Goal: Information Seeking & Learning: Compare options

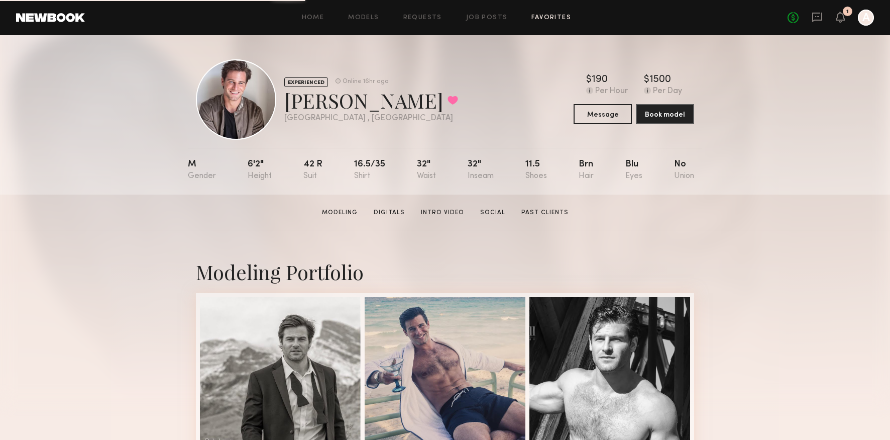
click at [559, 18] on link "Favorites" at bounding box center [551, 18] width 40 height 7
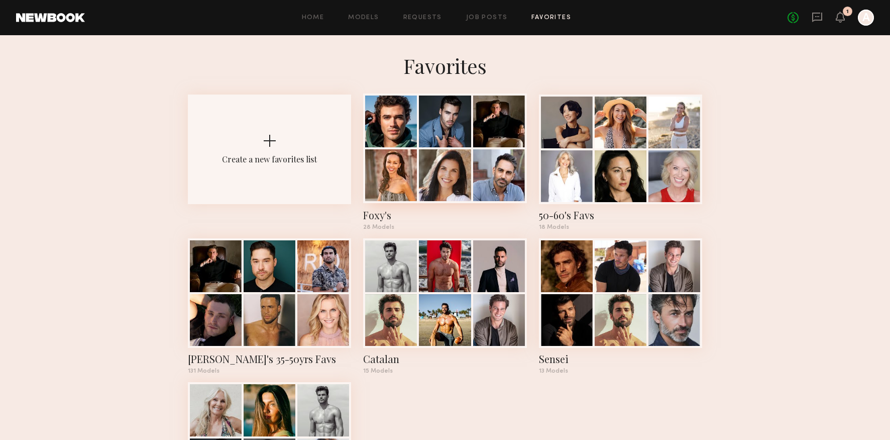
click at [437, 153] on div at bounding box center [445, 175] width 52 height 52
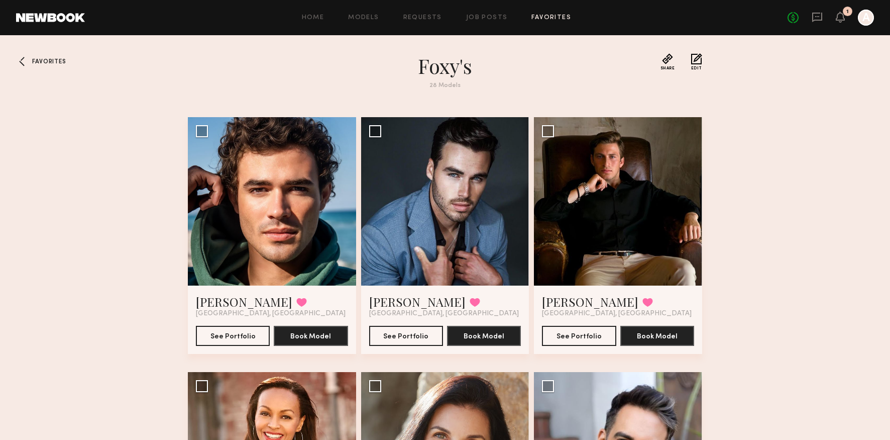
click at [45, 64] on span "Favorites" at bounding box center [49, 62] width 34 height 6
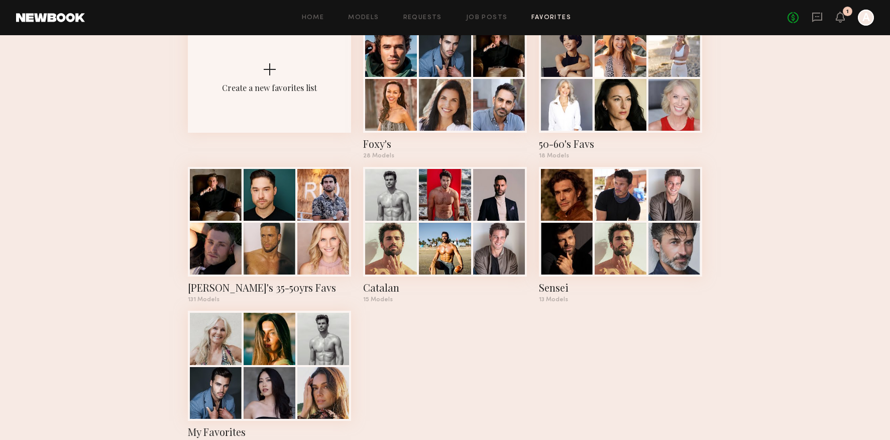
scroll to position [102, 0]
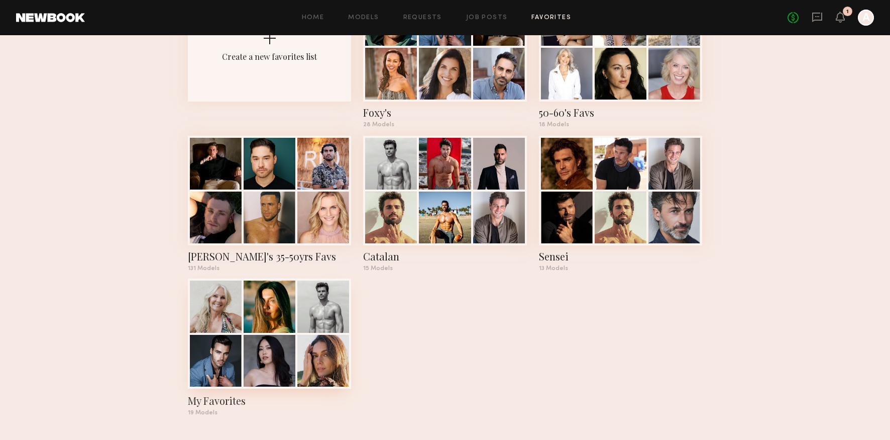
click at [268, 335] on div at bounding box center [270, 361] width 52 height 52
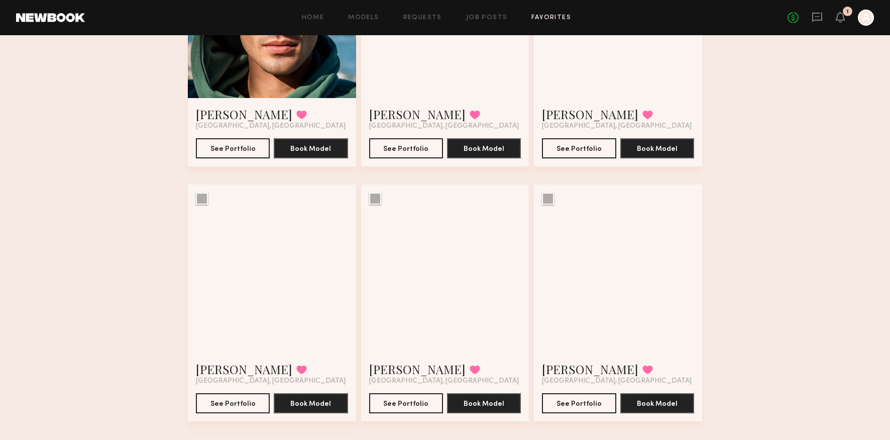
scroll to position [1040, 0]
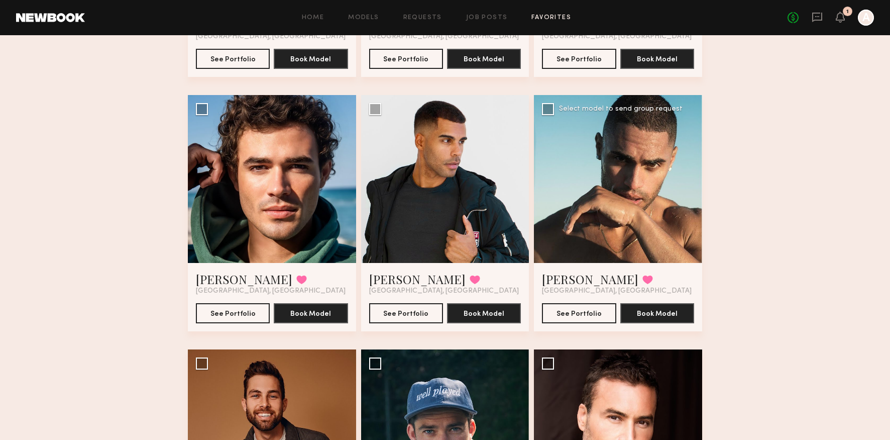
click at [618, 184] on div at bounding box center [618, 179] width 168 height 168
click at [563, 285] on link "Ryan K." at bounding box center [590, 279] width 96 height 16
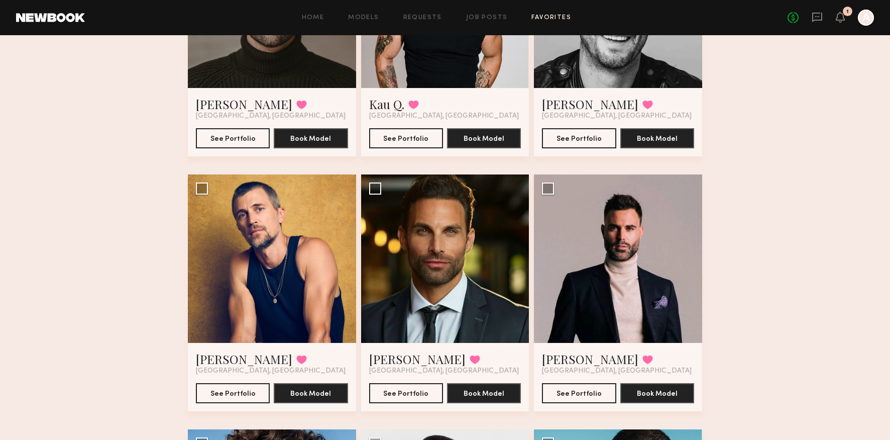
scroll to position [678, 0]
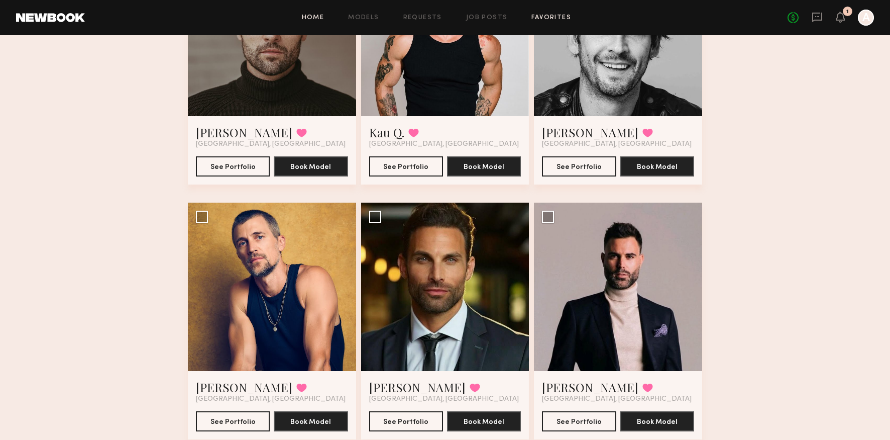
click at [307, 19] on link "Home" at bounding box center [313, 18] width 23 height 7
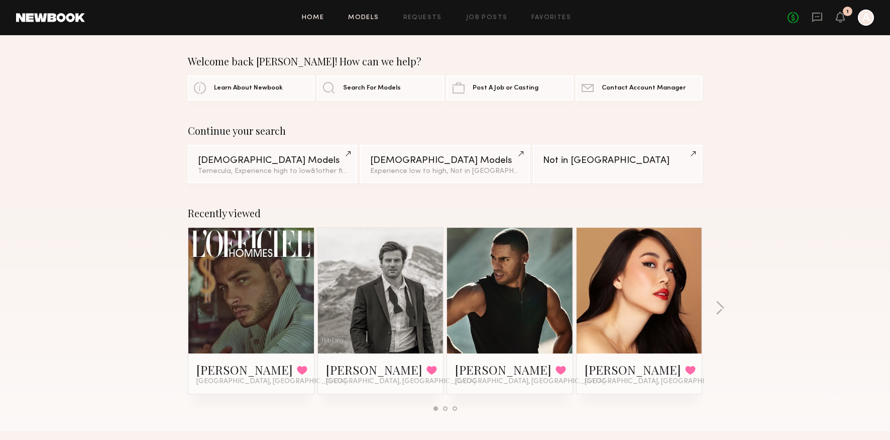
click at [358, 19] on link "Models" at bounding box center [363, 18] width 31 height 7
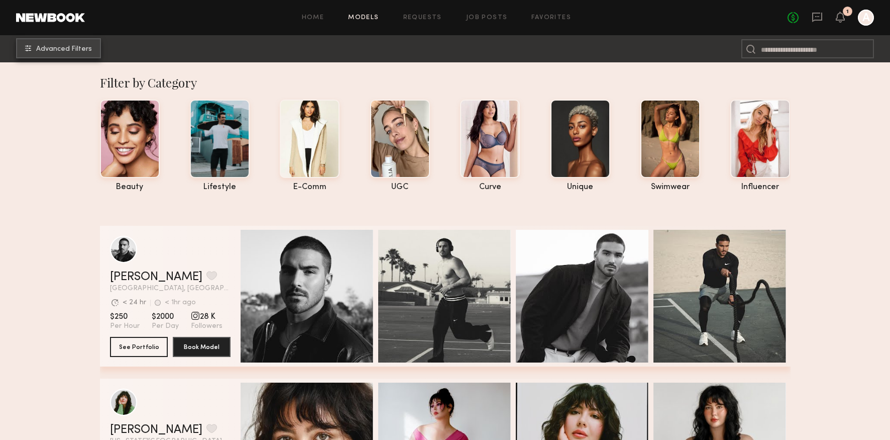
click at [47, 45] on button "Advanced Filters" at bounding box center [58, 48] width 85 height 20
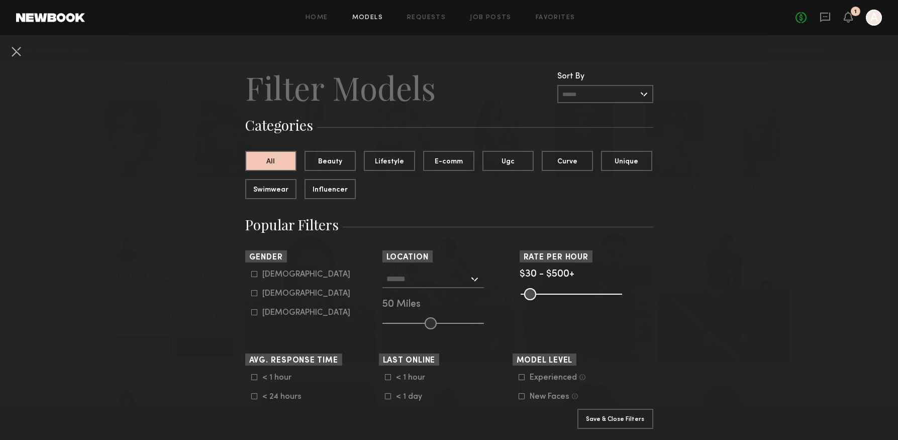
scroll to position [2, 0]
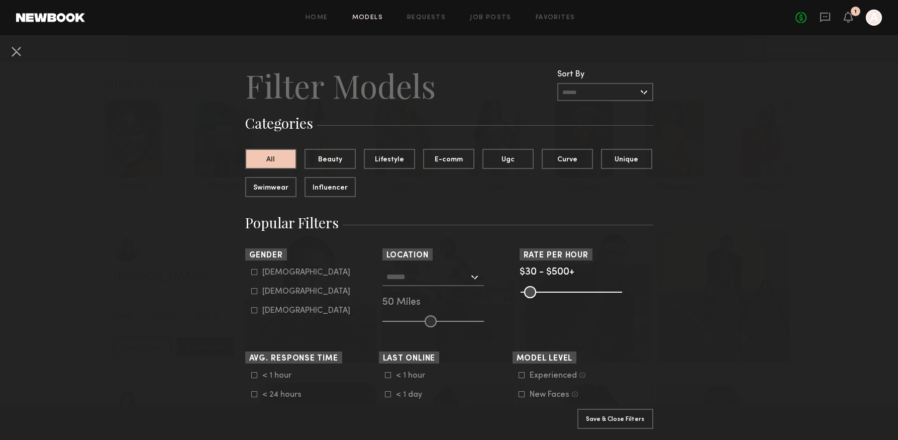
click at [253, 272] on label "Male" at bounding box center [300, 272] width 99 height 6
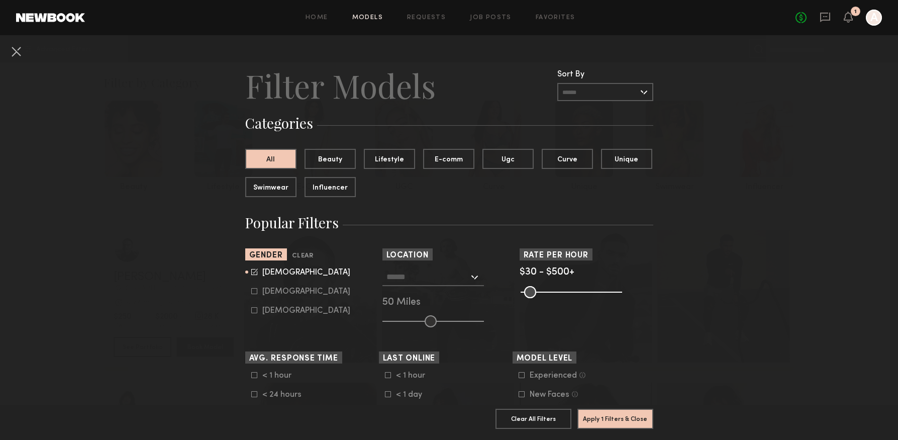
click at [254, 290] on label "Female" at bounding box center [300, 291] width 99 height 6
type input "*"
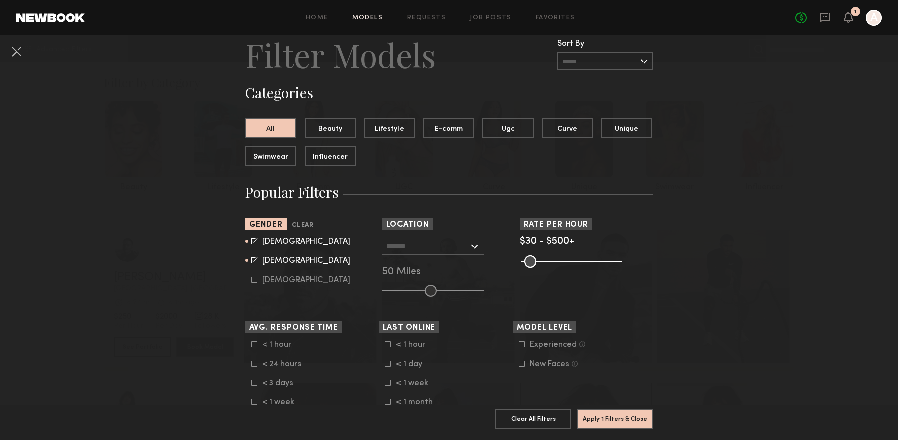
scroll to position [198, 0]
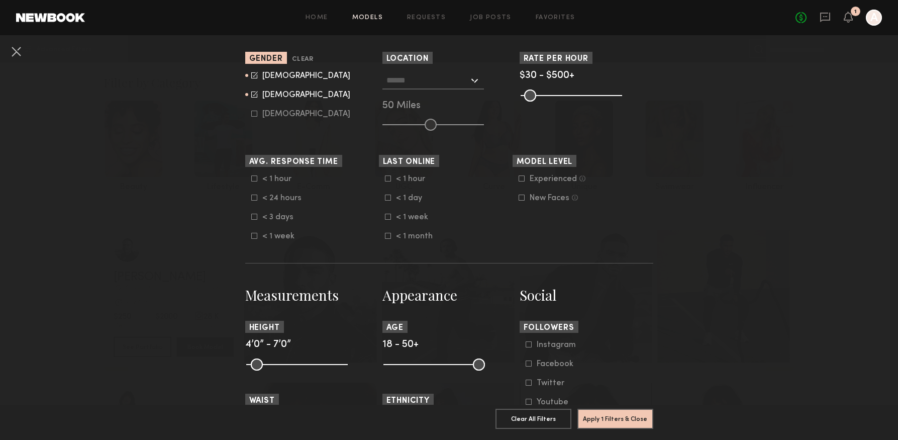
click at [432, 83] on input "text" at bounding box center [427, 79] width 82 height 17
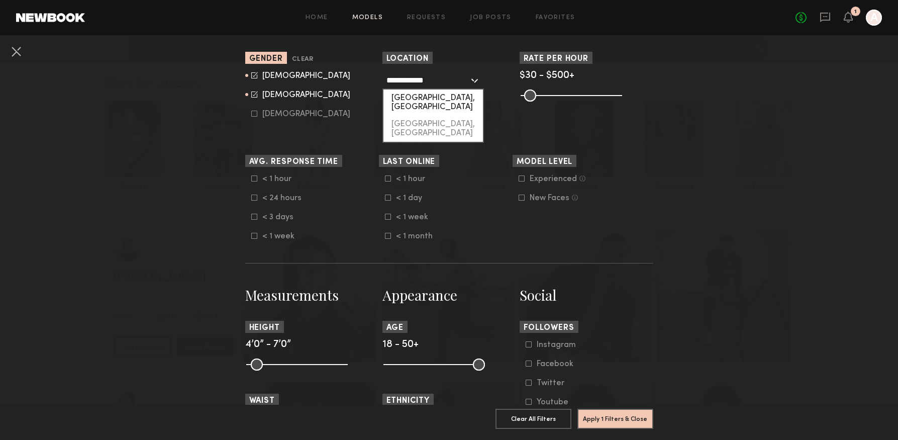
click at [426, 95] on div "Palm Springs, CA" at bounding box center [432, 102] width 99 height 26
type input "**********"
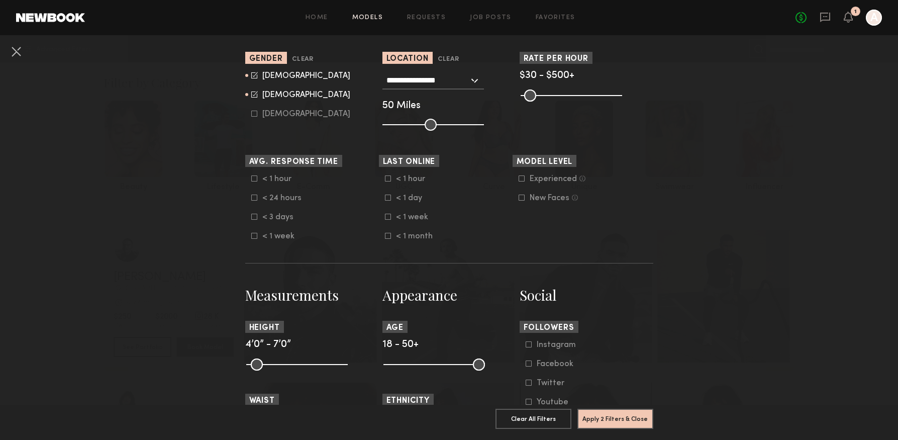
click at [337, 125] on section "Gender Clear Male Female Non-binary" at bounding box center [312, 91] width 134 height 79
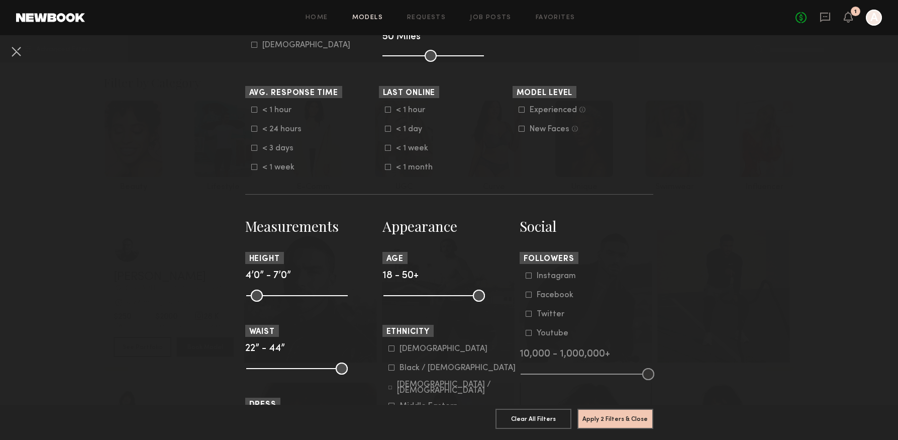
scroll to position [279, 0]
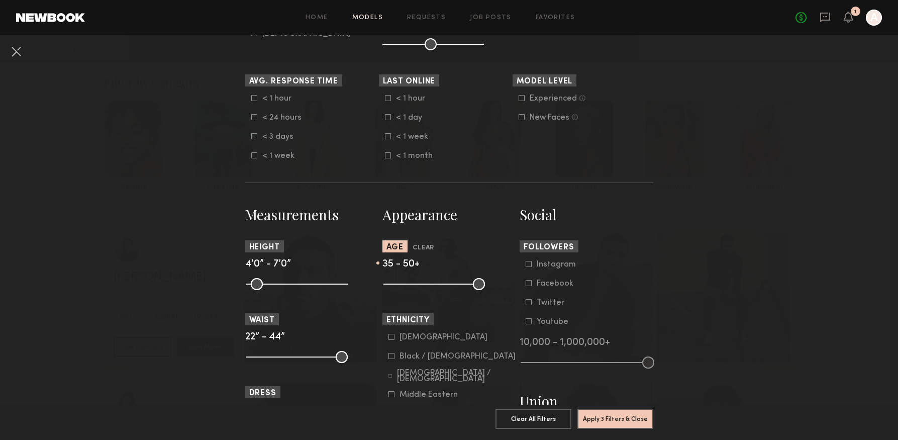
drag, startPoint x: 384, startPoint y: 284, endPoint x: 432, endPoint y: 284, distance: 47.2
type input "**"
click at [432, 284] on input "range" at bounding box center [433, 284] width 101 height 12
drag, startPoint x: 473, startPoint y: 284, endPoint x: 462, endPoint y: 285, distance: 11.1
click at [462, 285] on input "range" at bounding box center [433, 284] width 101 height 12
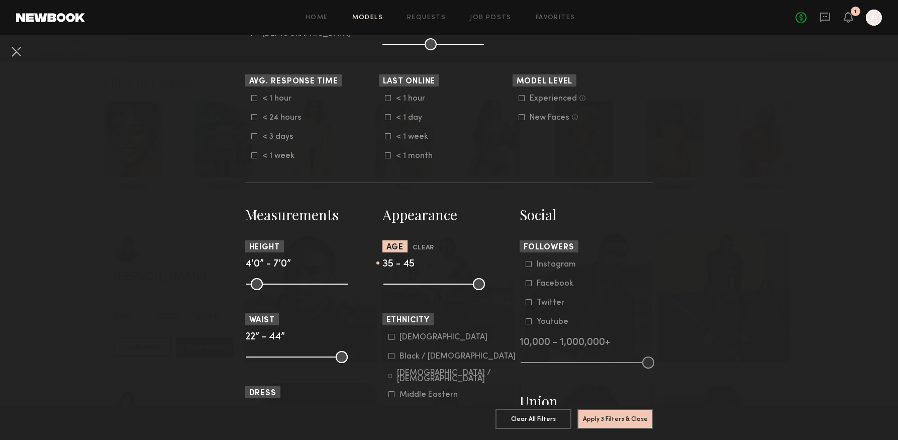
type input "**"
click at [460, 283] on input "range" at bounding box center [433, 284] width 101 height 12
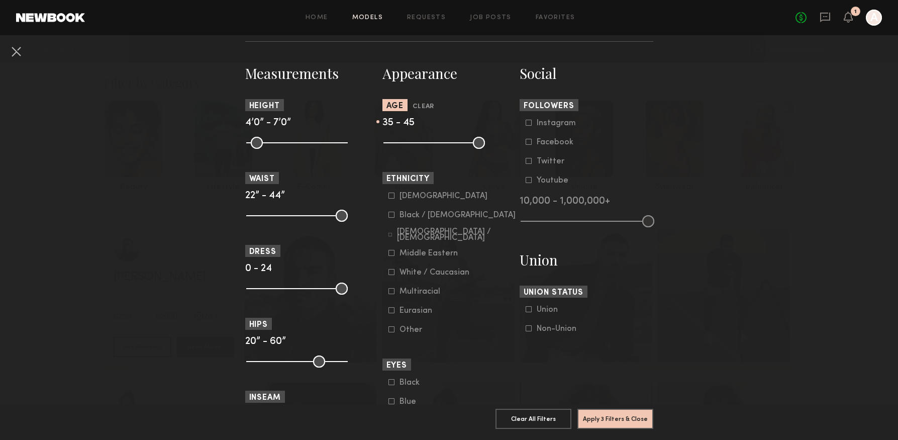
scroll to position [424, 0]
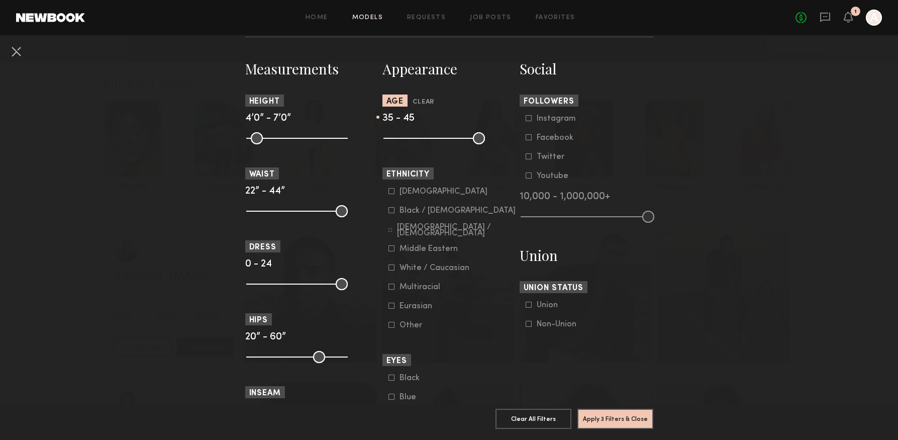
click at [391, 193] on label "Asian" at bounding box center [437, 191] width 99 height 6
click at [388, 209] on icon at bounding box center [391, 210] width 6 height 6
click at [388, 265] on icon at bounding box center [391, 267] width 6 height 6
click at [389, 282] on common-framework-checkbox "Multiracial" at bounding box center [452, 286] width 128 height 9
click at [388, 288] on icon at bounding box center [391, 286] width 6 height 6
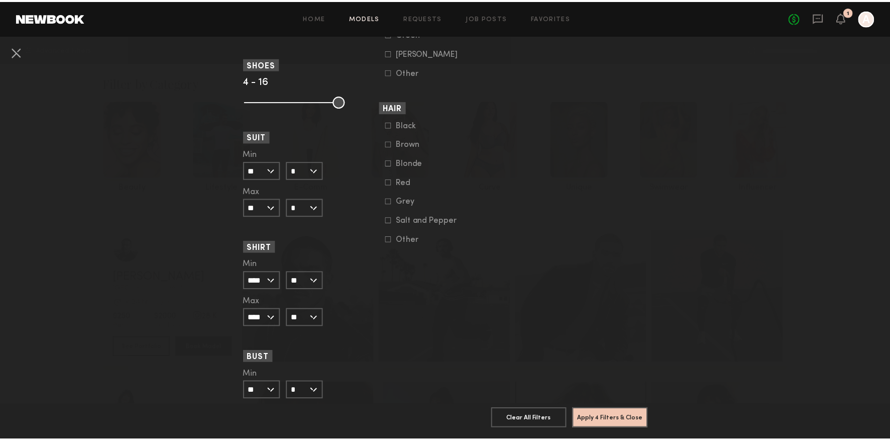
scroll to position [897, 0]
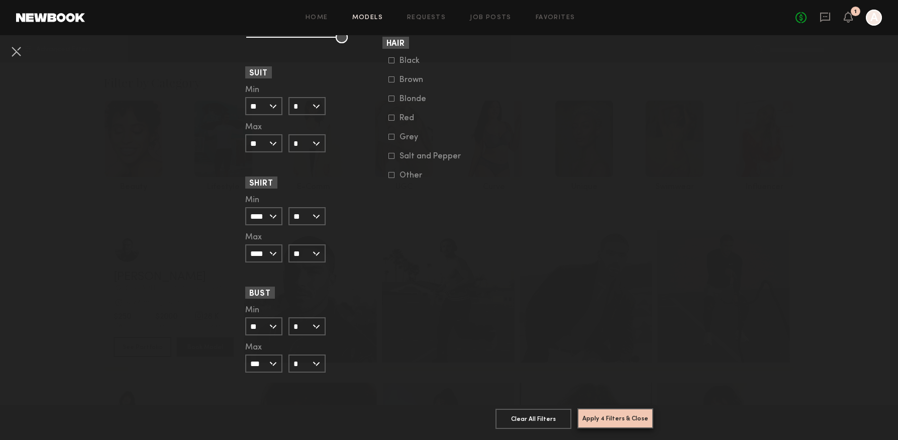
click at [626, 413] on button "Apply 4 Filters & Close" at bounding box center [615, 418] width 76 height 20
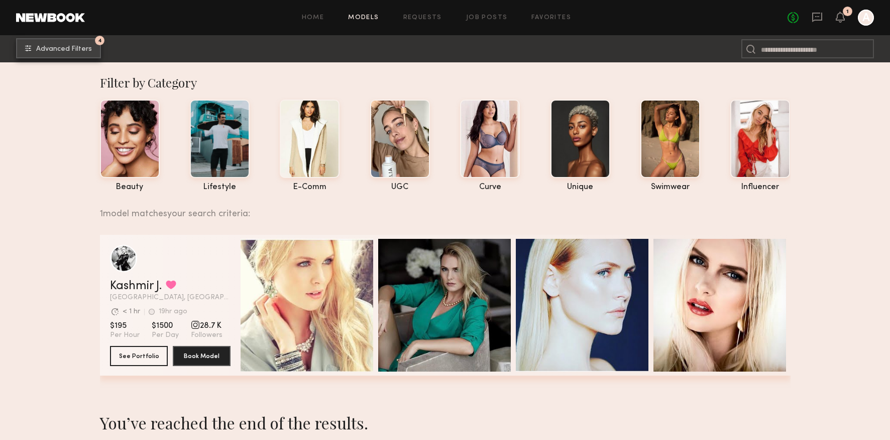
click at [87, 49] on span "Advanced Filters" at bounding box center [64, 49] width 56 height 7
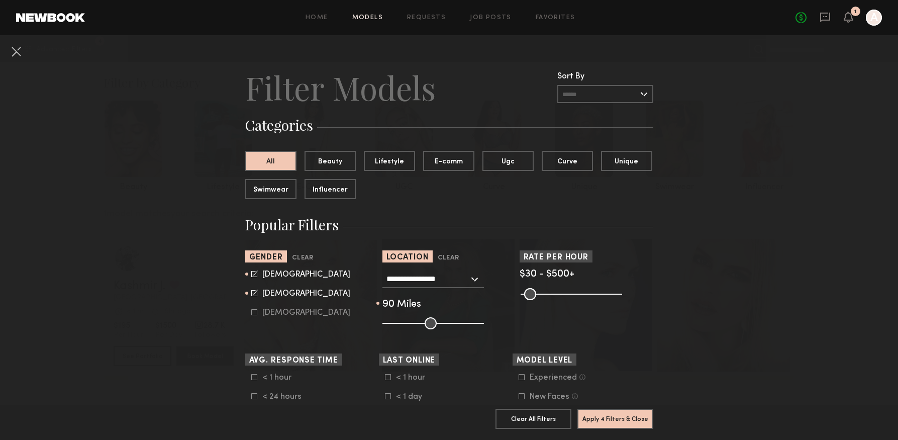
drag, startPoint x: 430, startPoint y: 321, endPoint x: 462, endPoint y: 320, distance: 32.7
type input "**"
click at [462, 320] on input "range" at bounding box center [432, 323] width 101 height 12
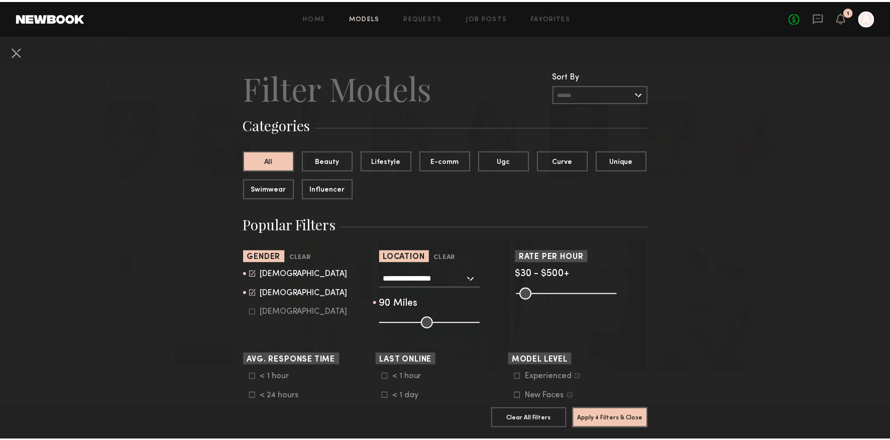
scroll to position [212, 0]
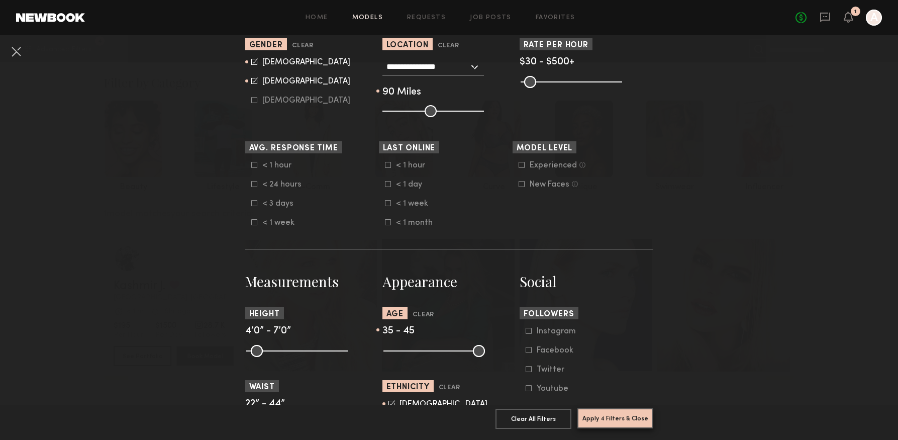
click at [628, 411] on button "Apply 4 Filters & Close" at bounding box center [615, 418] width 76 height 20
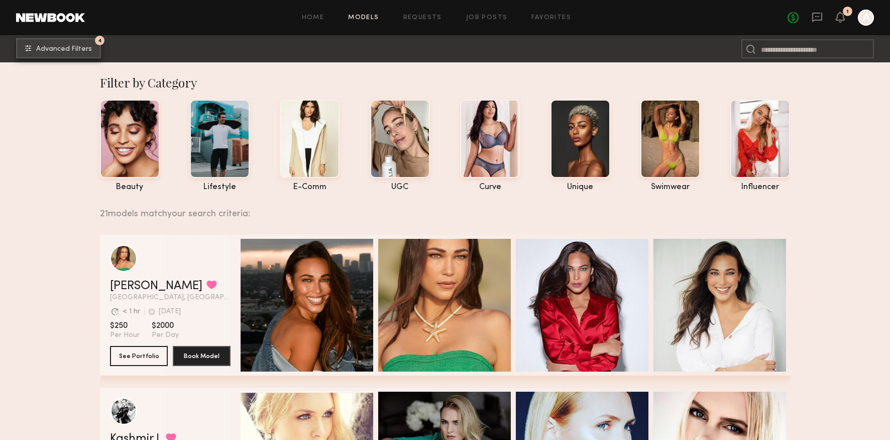
click at [74, 54] on button "4 Advanced Filters" at bounding box center [58, 48] width 85 height 20
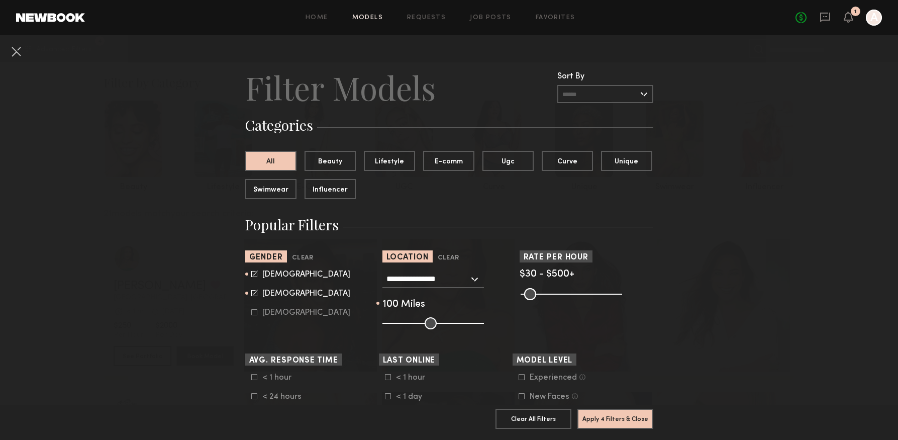
drag, startPoint x: 470, startPoint y: 325, endPoint x: 476, endPoint y: 325, distance: 6.0
type input "***"
click at [476, 325] on input "range" at bounding box center [432, 323] width 101 height 12
drag, startPoint x: 626, startPoint y: 412, endPoint x: 620, endPoint y: 409, distance: 6.7
click at [626, 412] on button "Apply 4 Filters & Close" at bounding box center [615, 418] width 76 height 20
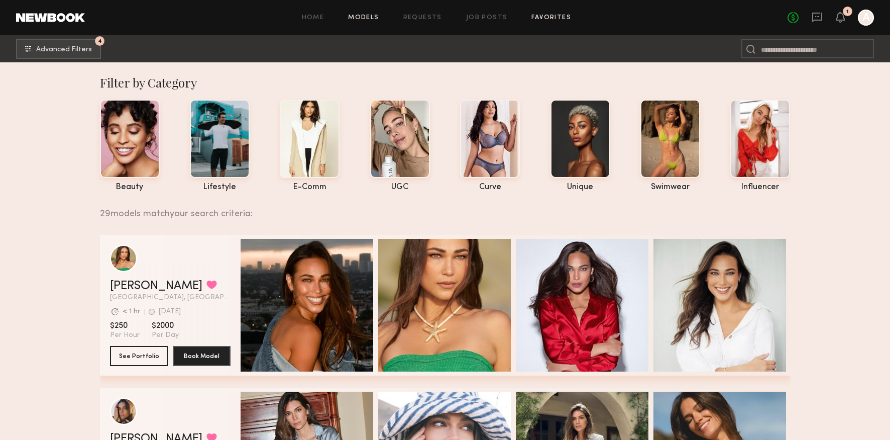
click at [549, 16] on link "Favorites" at bounding box center [551, 18] width 40 height 7
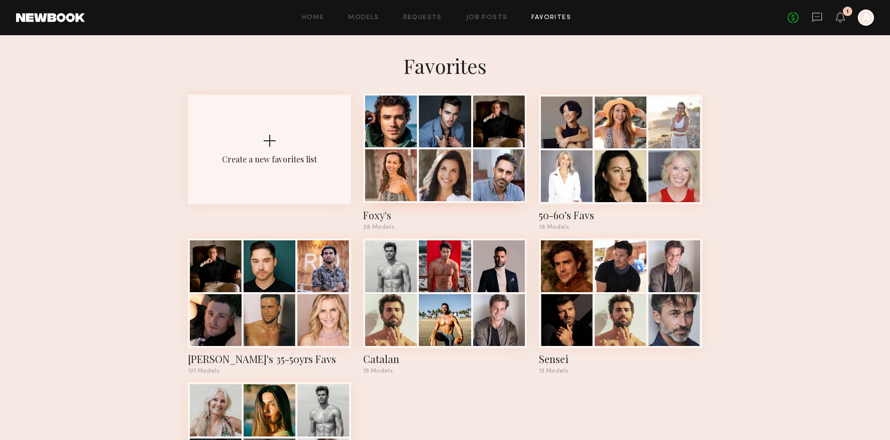
click at [444, 154] on div at bounding box center [445, 175] width 52 height 52
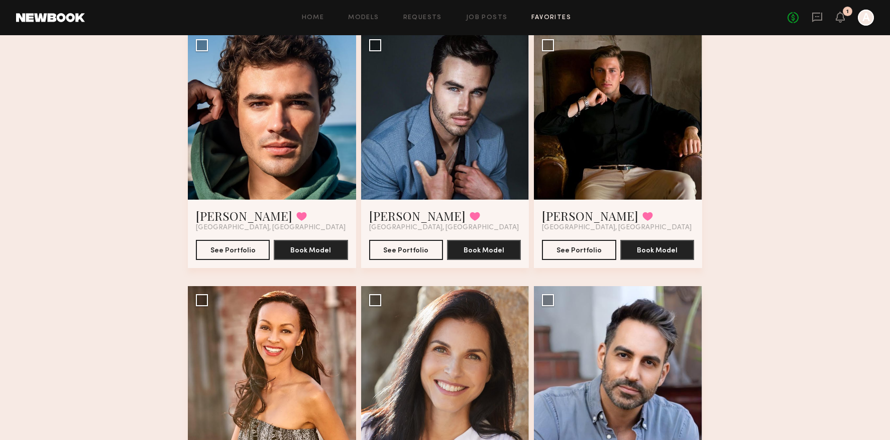
scroll to position [195, 0]
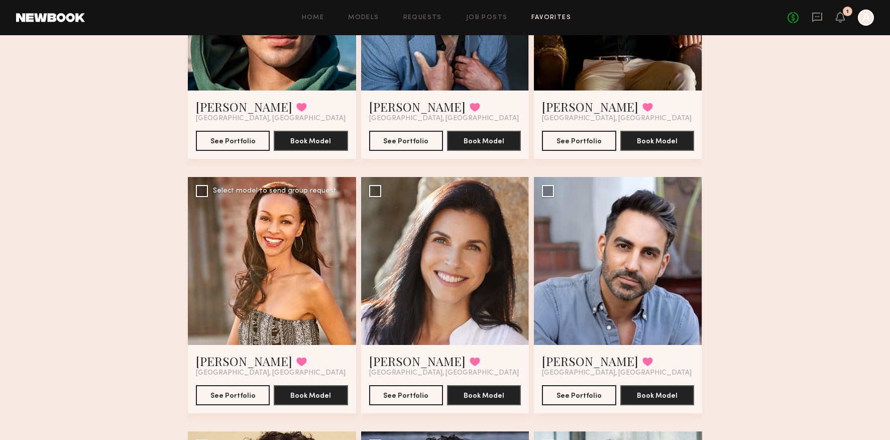
click at [280, 278] on div at bounding box center [272, 261] width 168 height 168
click at [250, 257] on div at bounding box center [272, 261] width 168 height 168
click at [243, 357] on link "[PERSON_NAME]" at bounding box center [244, 361] width 96 height 16
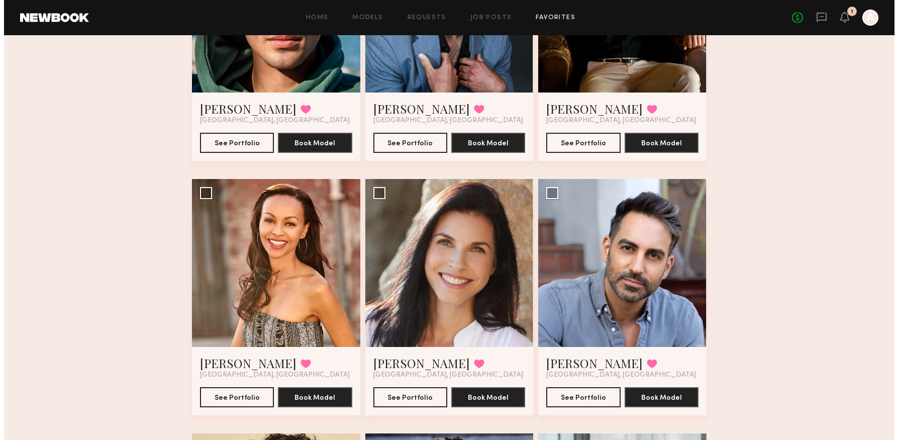
scroll to position [0, 0]
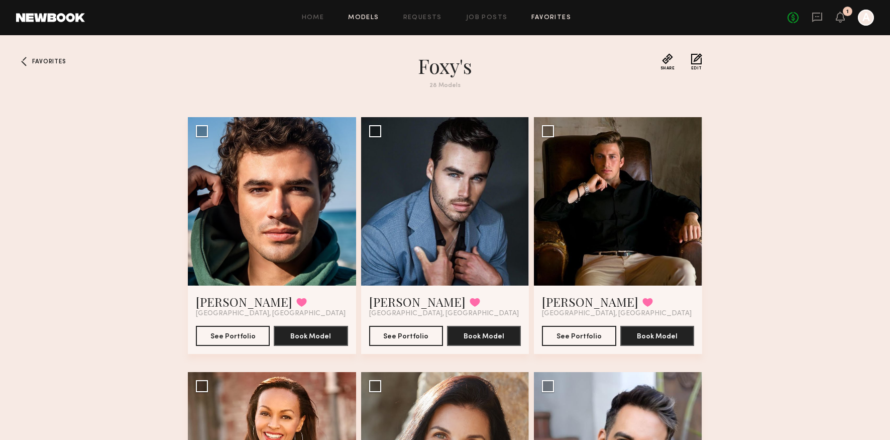
click at [362, 19] on link "Models" at bounding box center [363, 18] width 31 height 7
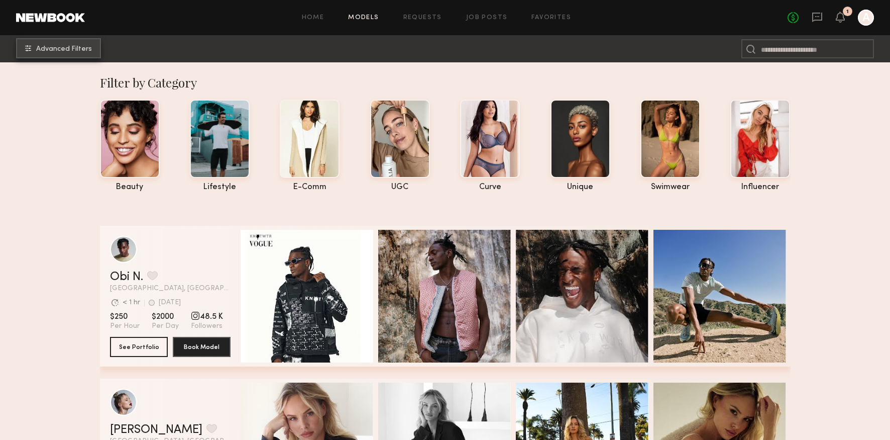
click at [84, 55] on button "Advanced Filters" at bounding box center [58, 48] width 85 height 20
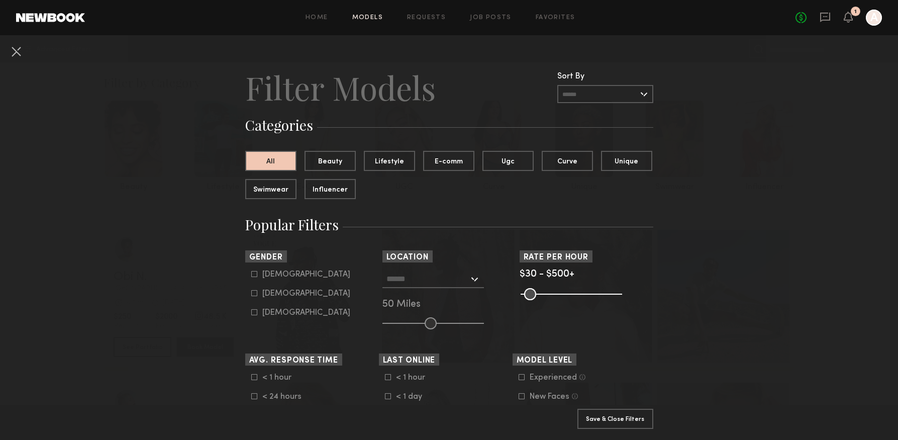
click at [270, 271] on div "Male" at bounding box center [306, 274] width 88 height 6
type input "*"
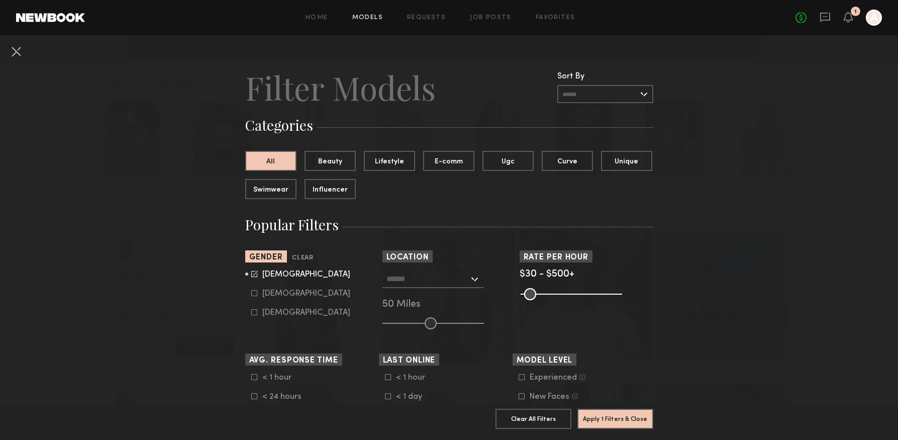
click at [511, 329] on div "Los Angeles, CA New York City, NY Brooklyn, NY Chicago, IL 50 Miles" at bounding box center [449, 299] width 134 height 59
click at [473, 283] on div at bounding box center [432, 279] width 101 height 18
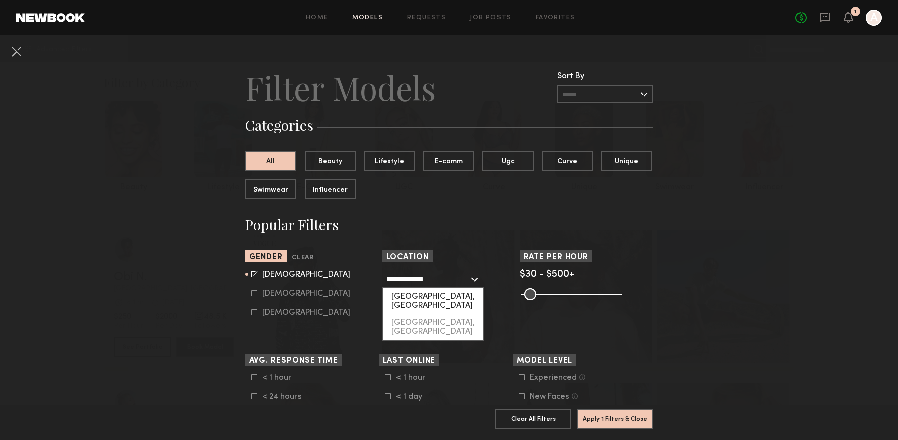
click at [427, 299] on div "Palm Springs, CA" at bounding box center [432, 301] width 99 height 26
type input "**********"
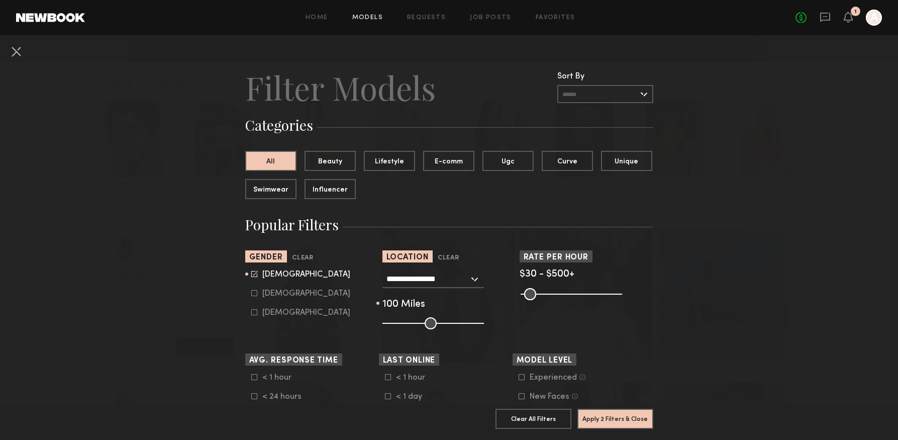
drag, startPoint x: 431, startPoint y: 325, endPoint x: 494, endPoint y: 321, distance: 63.9
type input "***"
click at [484, 321] on input "range" at bounding box center [432, 323] width 101 height 12
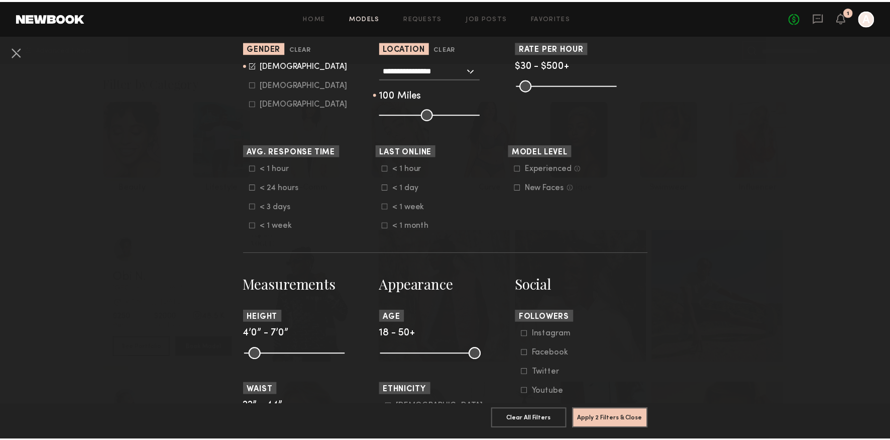
scroll to position [253, 0]
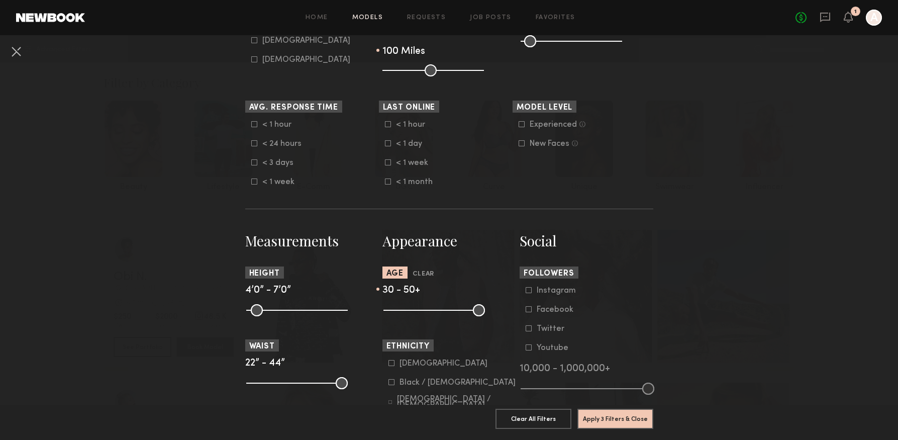
drag, startPoint x: 385, startPoint y: 312, endPoint x: 419, endPoint y: 315, distance: 34.3
type input "**"
click at [419, 315] on input "range" at bounding box center [433, 310] width 101 height 12
drag, startPoint x: 474, startPoint y: 311, endPoint x: 461, endPoint y: 313, distance: 12.7
type input "**"
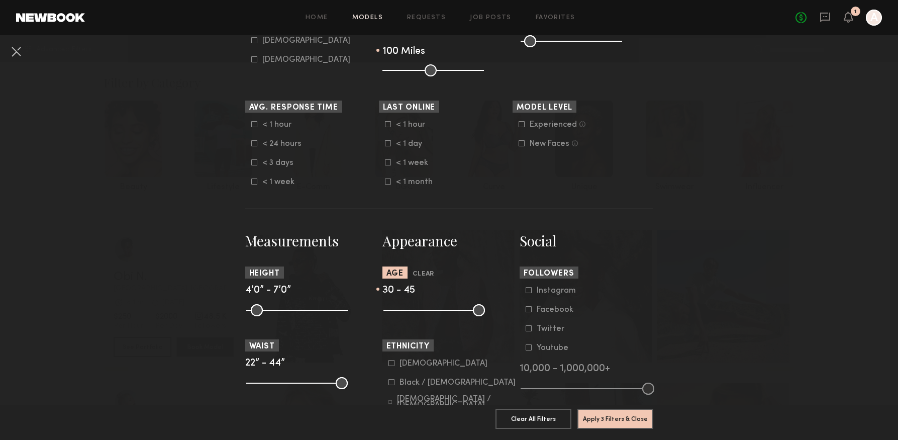
click at [461, 313] on input "range" at bounding box center [433, 310] width 101 height 12
click at [621, 415] on button "Apply 3 Filters & Close" at bounding box center [615, 418] width 76 height 20
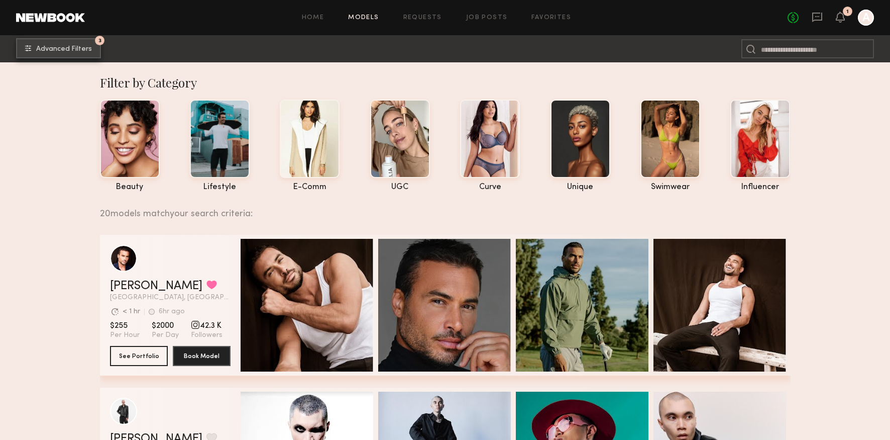
click at [86, 52] on span "Advanced Filters" at bounding box center [64, 49] width 56 height 7
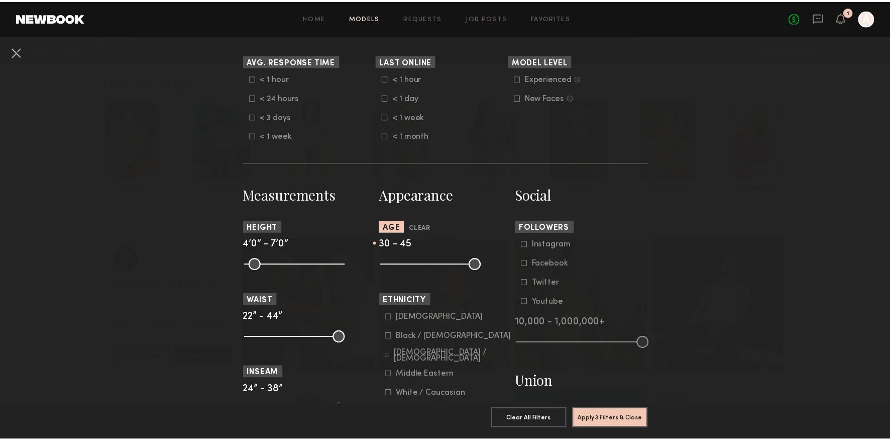
scroll to position [306, 0]
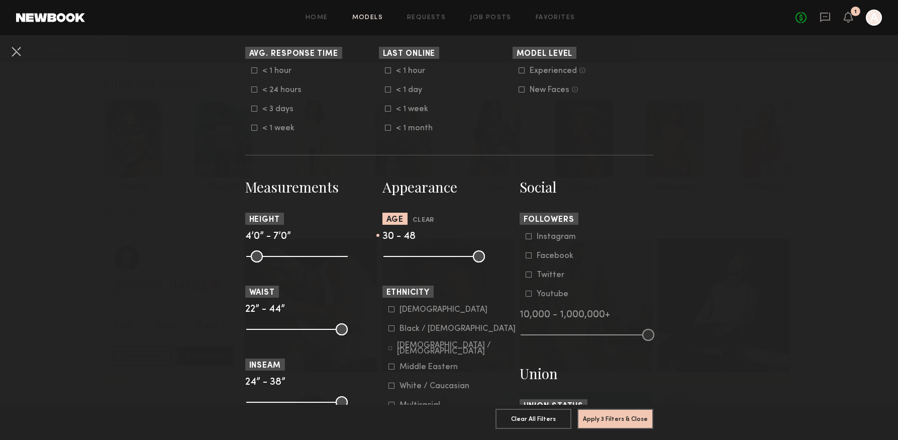
type input "**"
click at [468, 256] on input "range" at bounding box center [433, 256] width 101 height 12
click at [609, 408] on button "Apply 3 Filters & Close" at bounding box center [615, 418] width 76 height 20
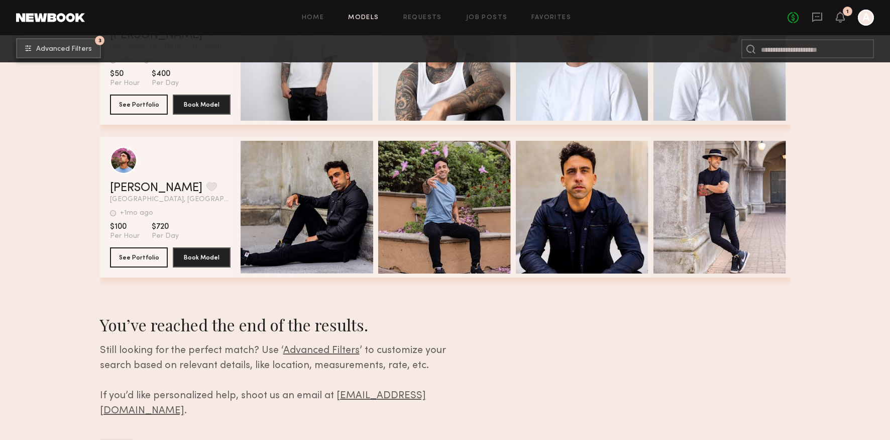
scroll to position [3161, 0]
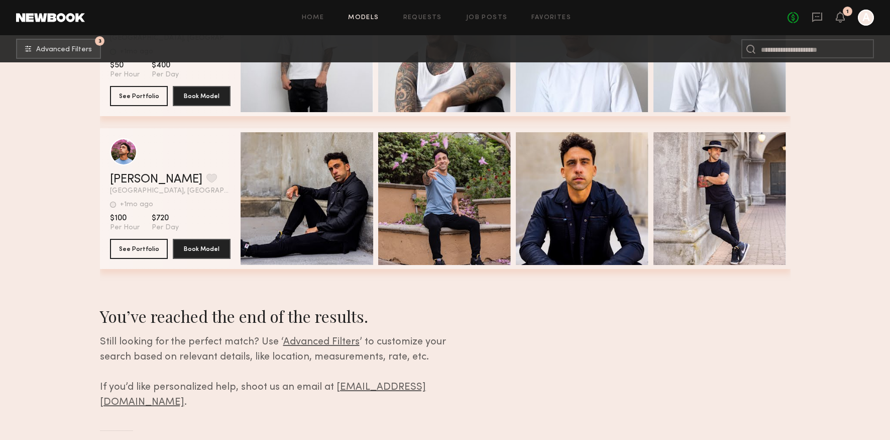
click at [861, 22] on div at bounding box center [866, 18] width 16 height 16
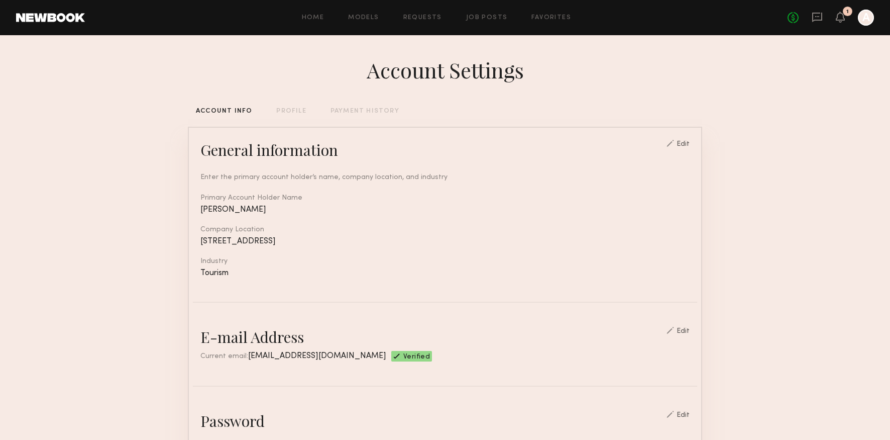
click at [541, 21] on div "Home Models Requests Job Posts Favorites Sign Out No fees up to $5,000 1 A" at bounding box center [479, 18] width 789 height 16
click at [545, 17] on link "Favorites" at bounding box center [551, 18] width 40 height 7
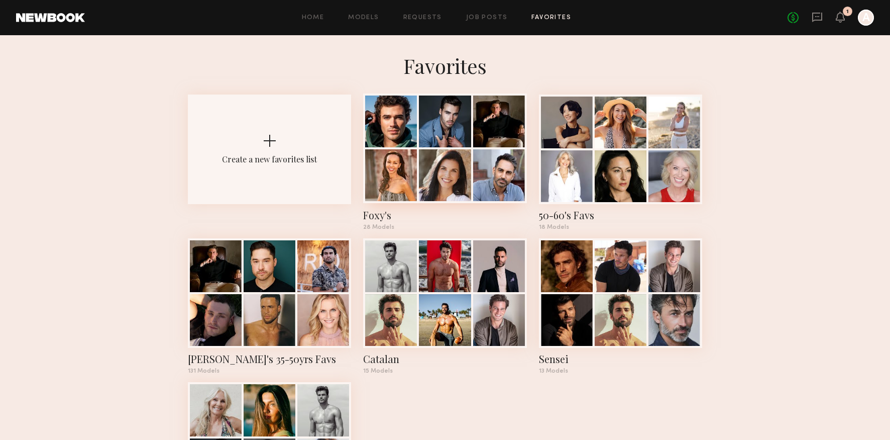
click at [427, 177] on div at bounding box center [445, 175] width 52 height 52
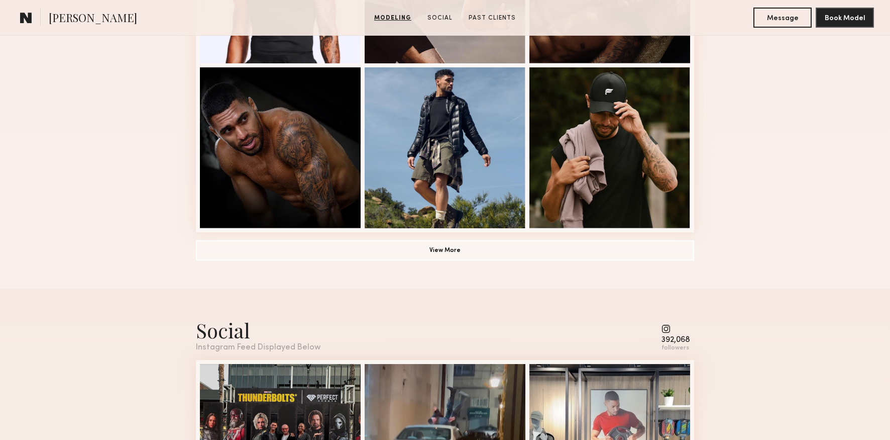
scroll to position [769, 0]
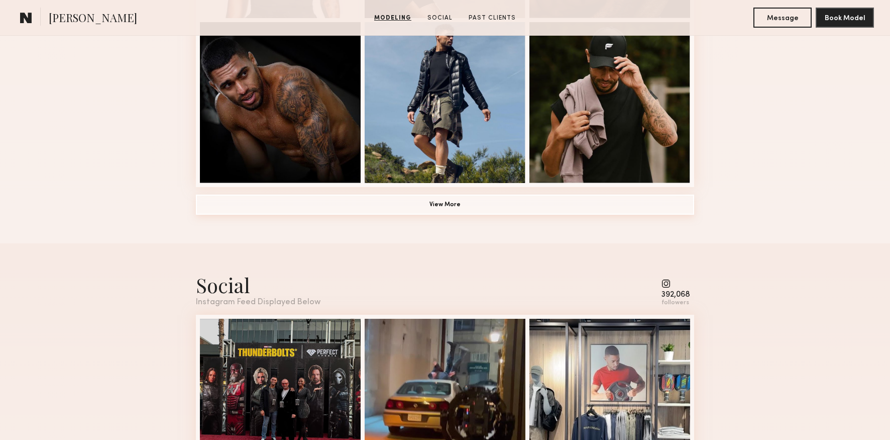
click at [468, 210] on button "View More" at bounding box center [445, 204] width 498 height 20
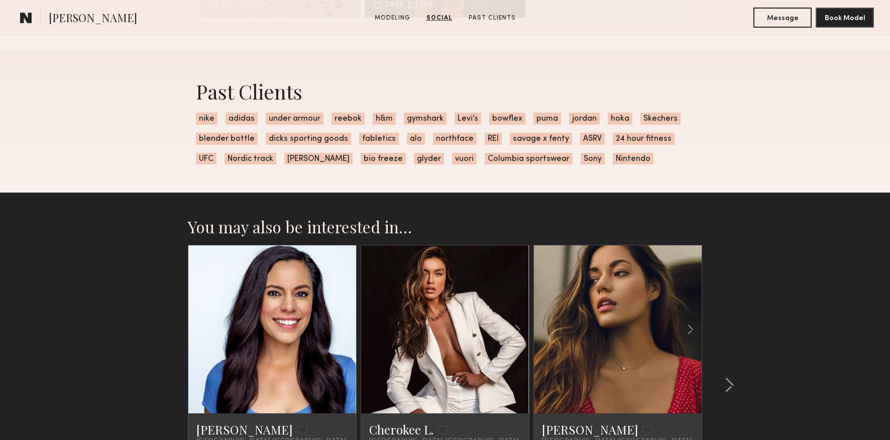
scroll to position [2186, 0]
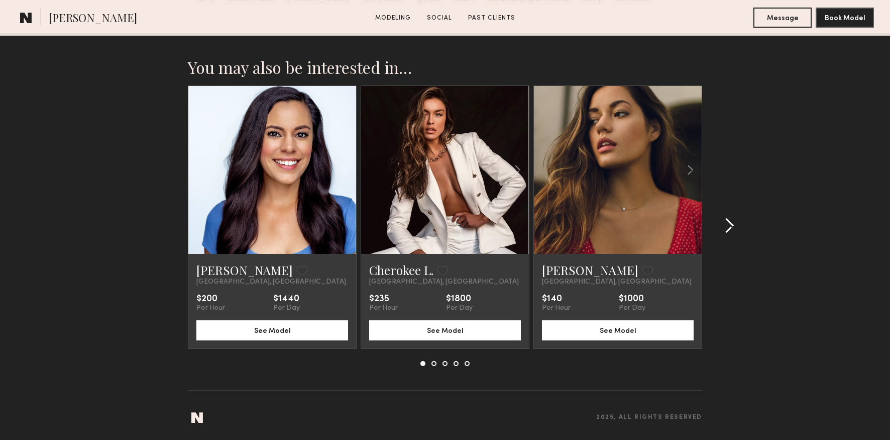
click at [735, 228] on div at bounding box center [726, 225] width 48 height 280
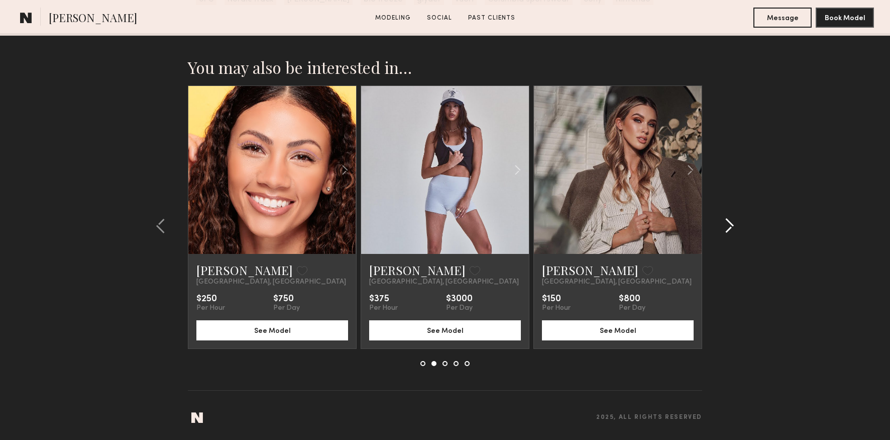
click at [730, 229] on common-icon at bounding box center [729, 226] width 10 height 16
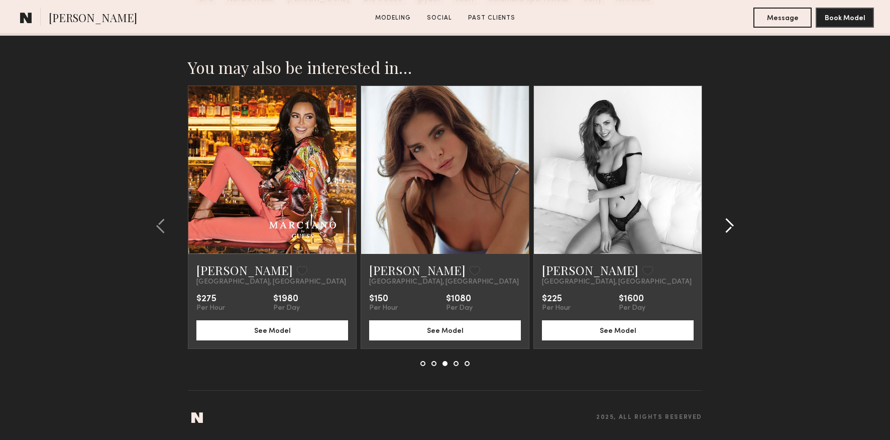
click at [730, 229] on common-icon at bounding box center [729, 226] width 10 height 16
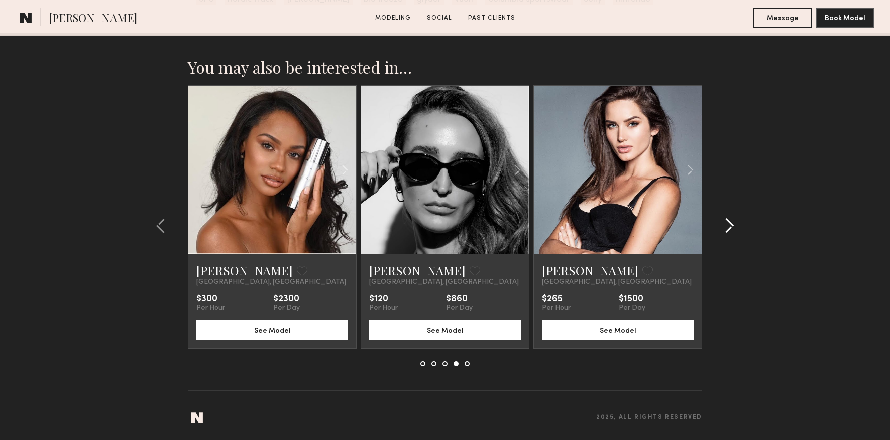
click at [731, 229] on common-icon at bounding box center [729, 226] width 10 height 16
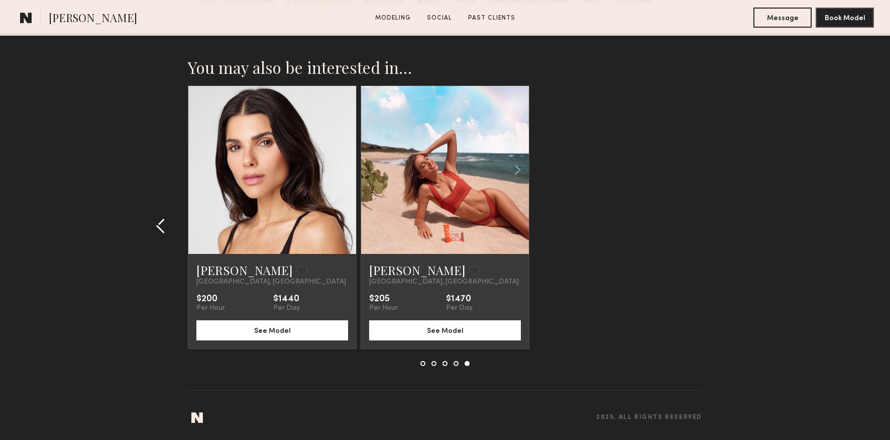
click at [153, 225] on div at bounding box center [164, 225] width 48 height 280
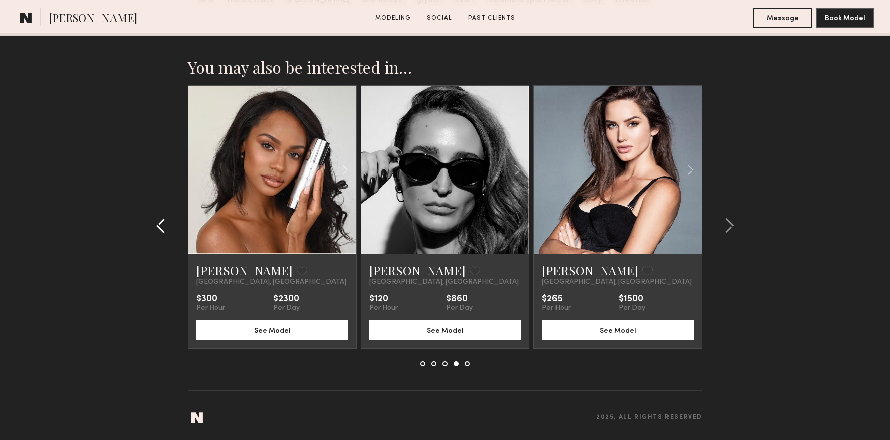
click at [153, 225] on div at bounding box center [164, 225] width 48 height 280
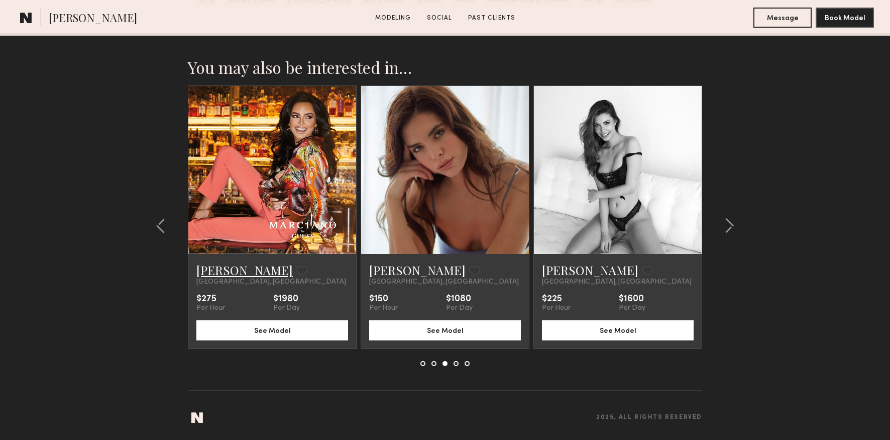
click at [201, 267] on link "Emelina A." at bounding box center [244, 270] width 96 height 16
click at [733, 233] on common-icon at bounding box center [729, 226] width 10 height 16
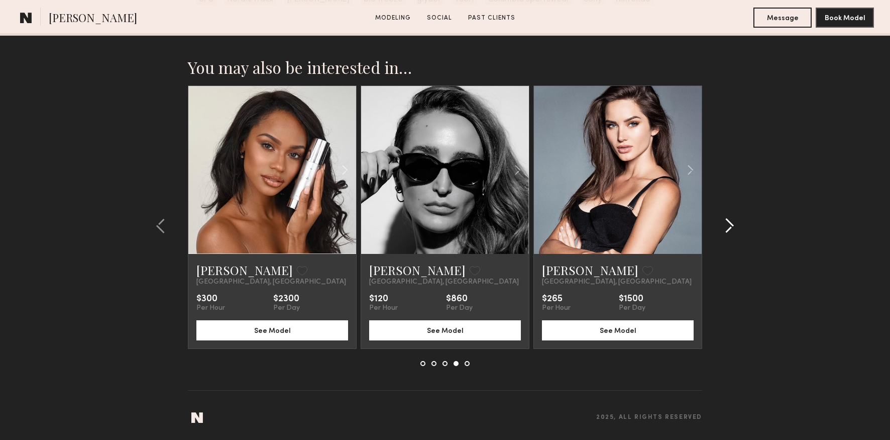
click at [734, 229] on common-icon at bounding box center [729, 226] width 10 height 16
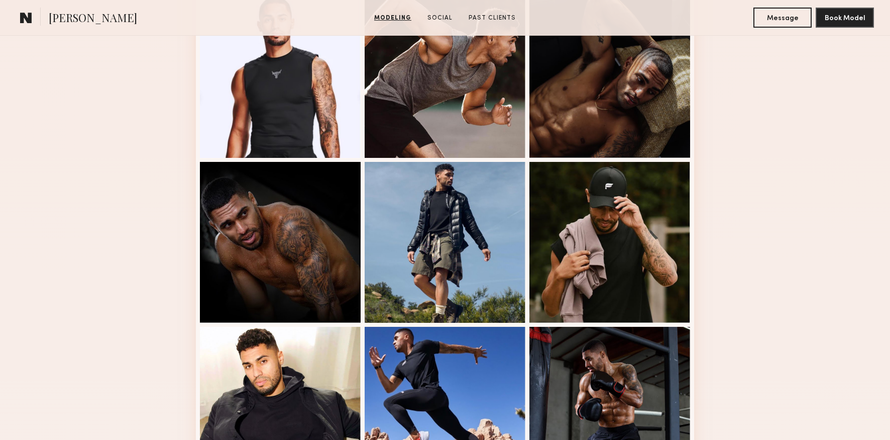
scroll to position [680, 0]
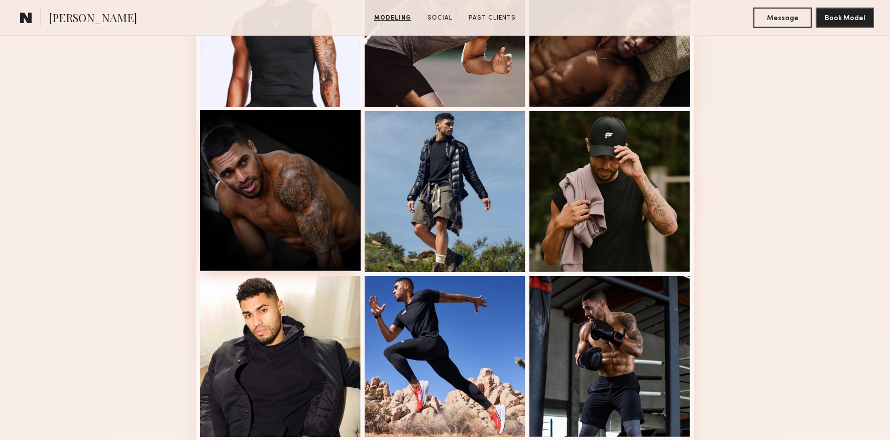
click at [310, 144] on div at bounding box center [280, 190] width 161 height 161
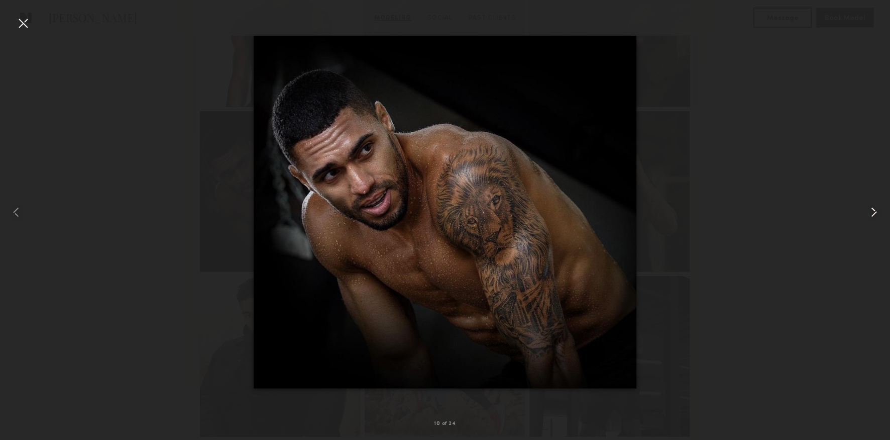
click at [870, 208] on common-icon at bounding box center [874, 212] width 16 height 16
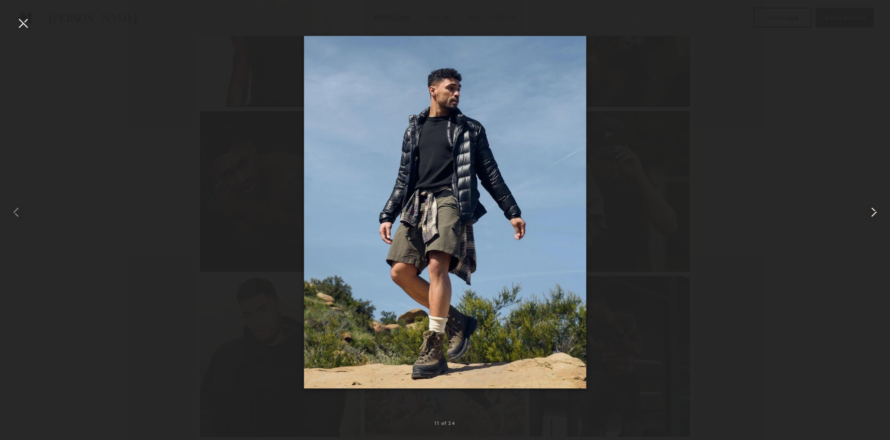
click at [870, 208] on common-icon at bounding box center [874, 212] width 16 height 16
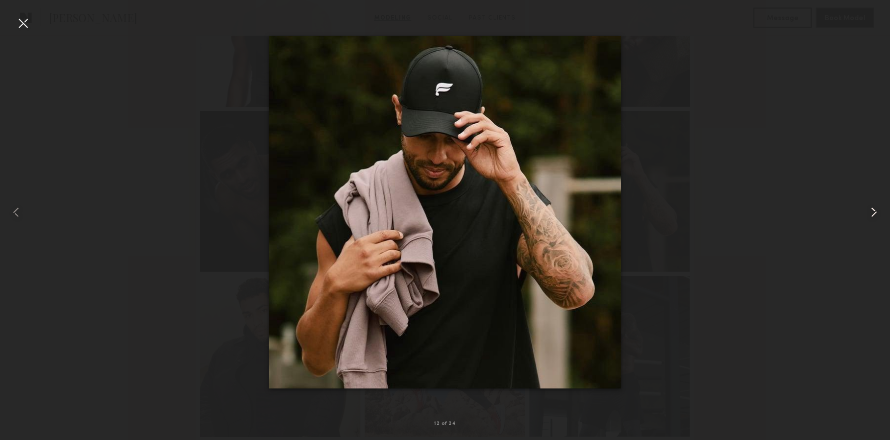
click at [870, 208] on common-icon at bounding box center [874, 212] width 16 height 16
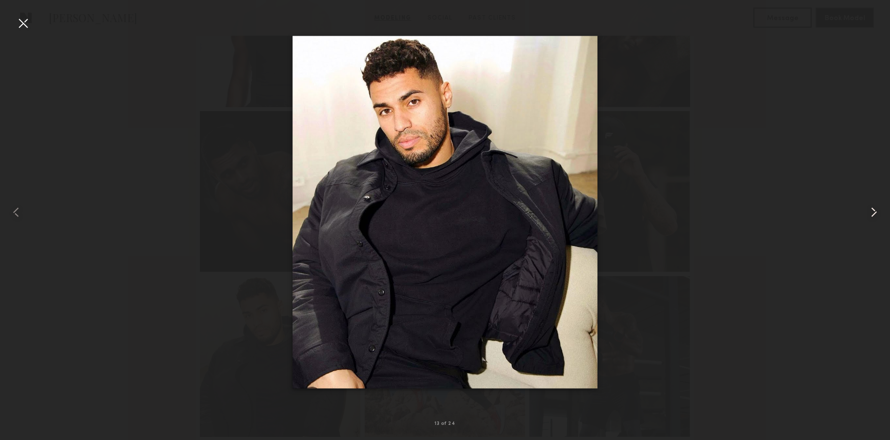
click at [870, 208] on common-icon at bounding box center [874, 212] width 16 height 16
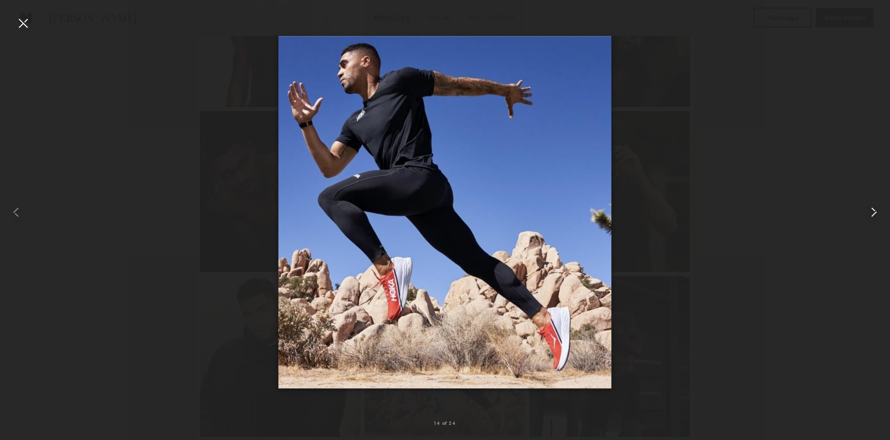
click at [870, 208] on common-icon at bounding box center [874, 212] width 16 height 16
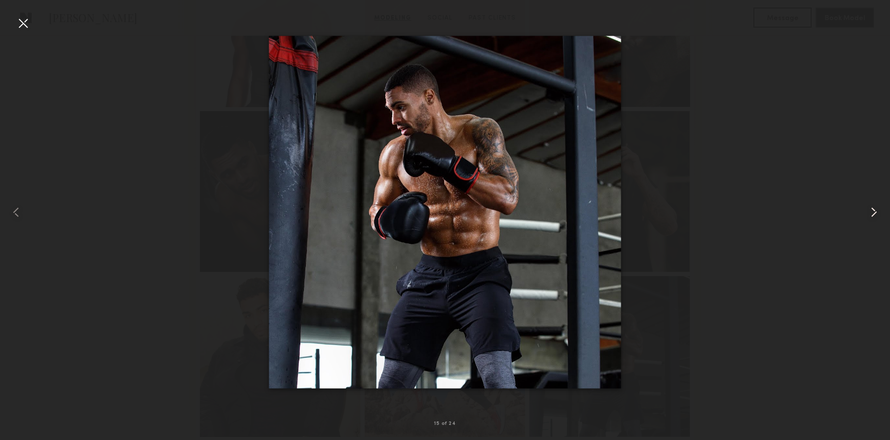
click at [868, 208] on common-icon at bounding box center [874, 212] width 16 height 16
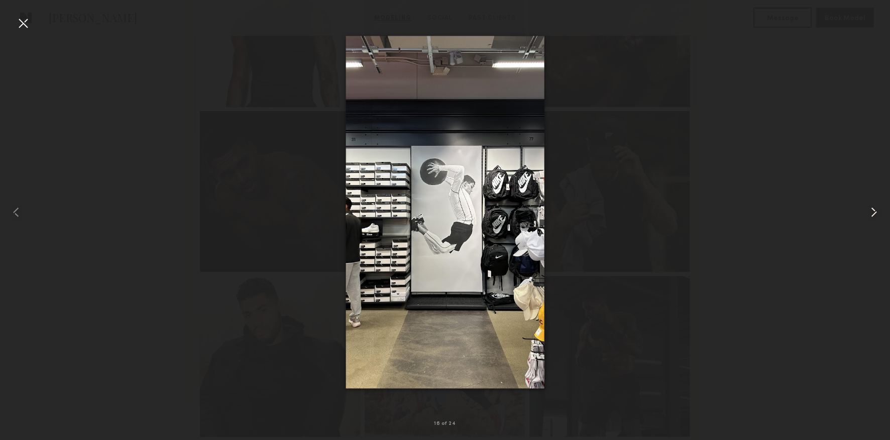
click at [868, 208] on common-icon at bounding box center [874, 212] width 16 height 16
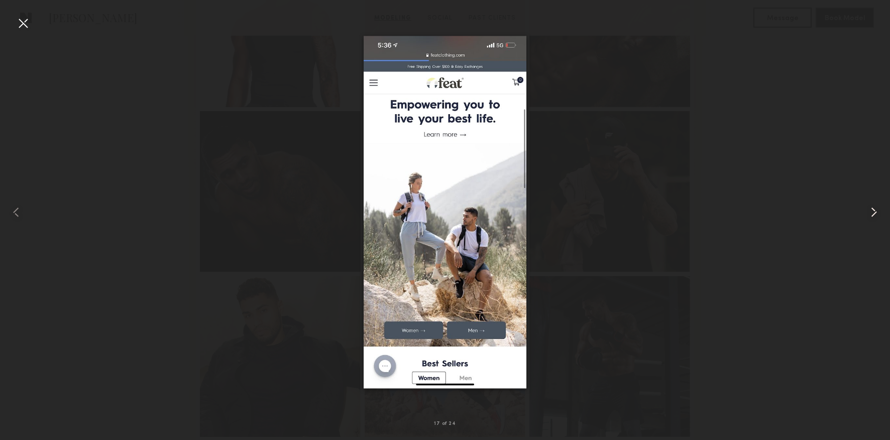
click at [868, 208] on common-icon at bounding box center [874, 212] width 16 height 16
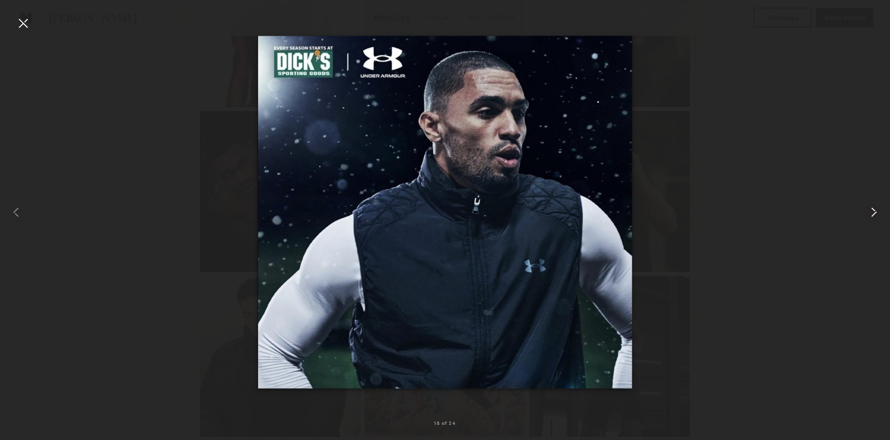
click at [868, 208] on common-icon at bounding box center [874, 212] width 16 height 16
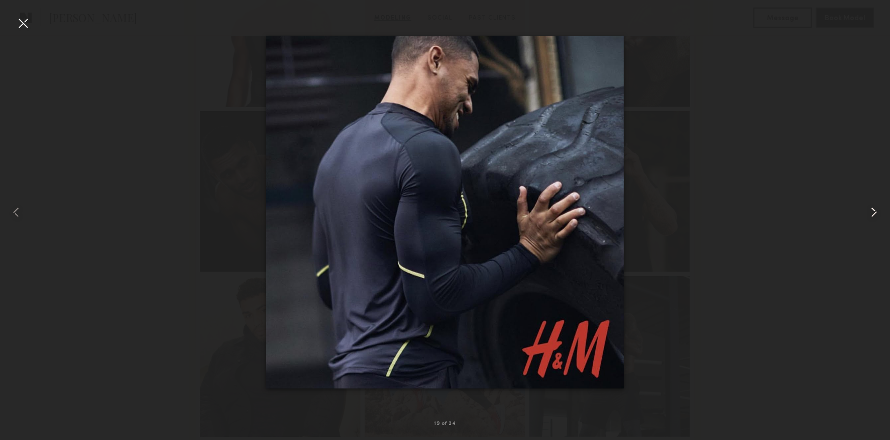
click at [868, 208] on common-icon at bounding box center [874, 212] width 16 height 16
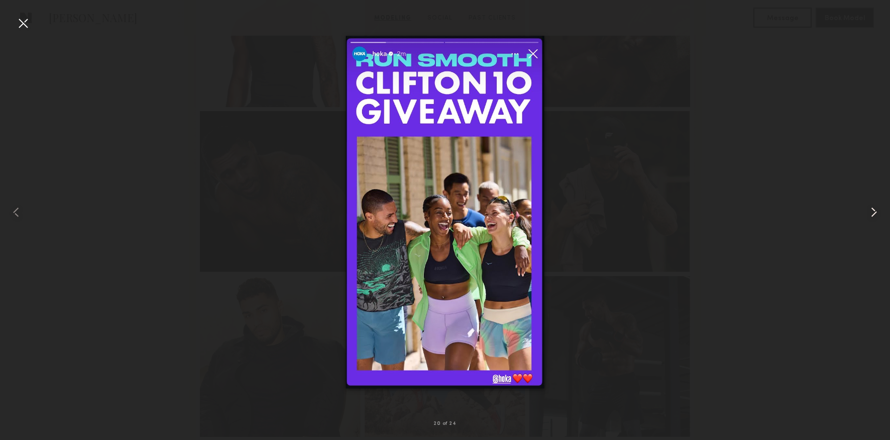
click at [868, 208] on common-icon at bounding box center [874, 212] width 16 height 16
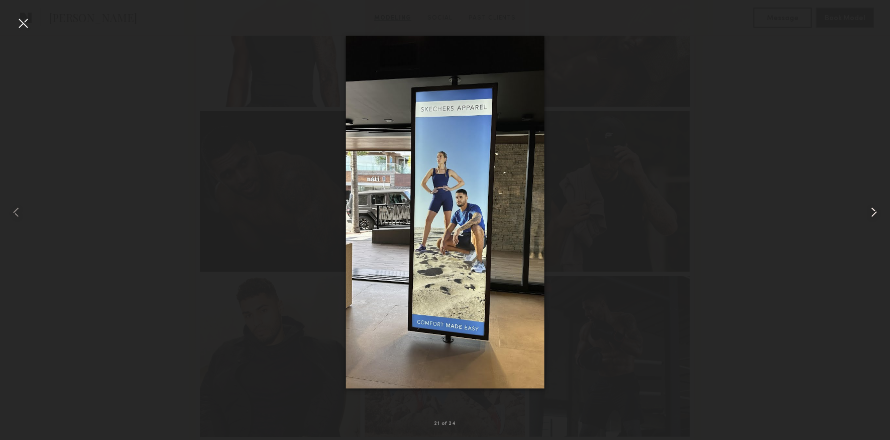
click at [868, 208] on common-icon at bounding box center [874, 212] width 16 height 16
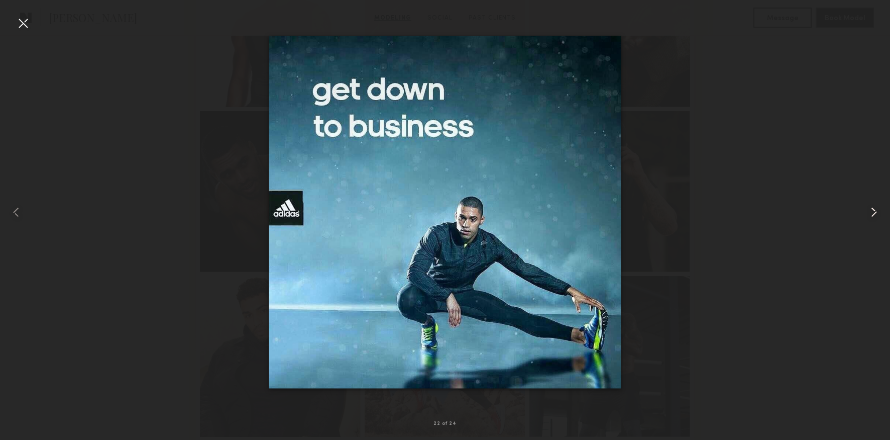
click at [868, 208] on common-icon at bounding box center [874, 212] width 16 height 16
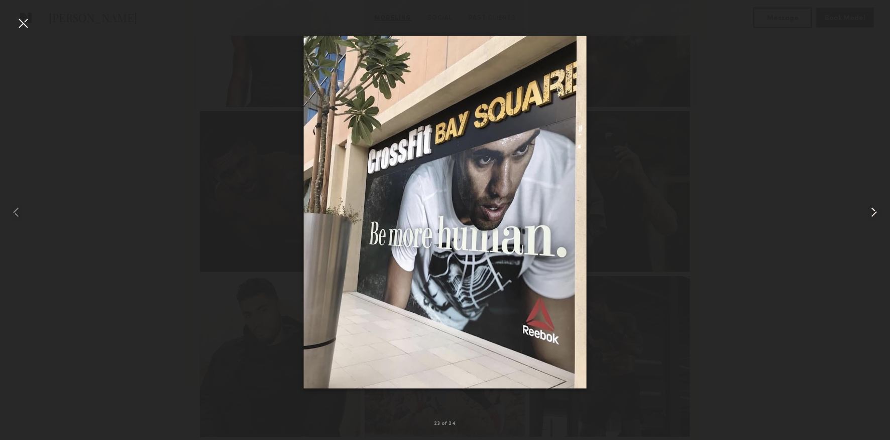
click at [868, 208] on common-icon at bounding box center [874, 212] width 16 height 16
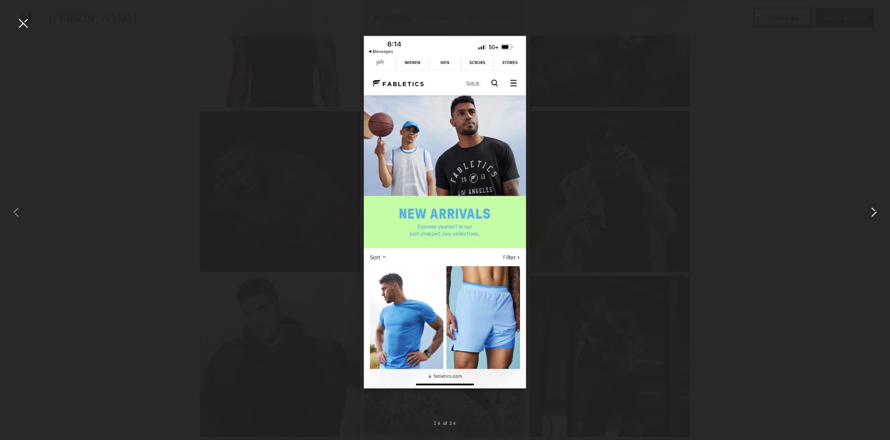
click at [868, 208] on common-icon at bounding box center [874, 212] width 16 height 16
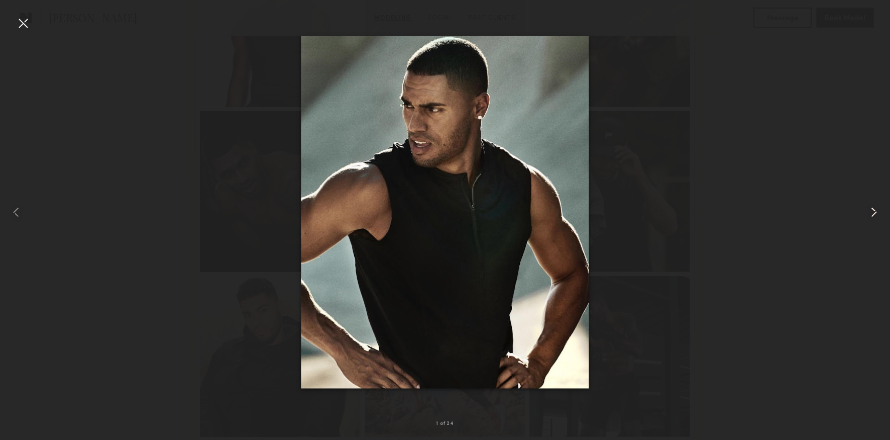
click at [868, 208] on common-icon at bounding box center [874, 212] width 16 height 16
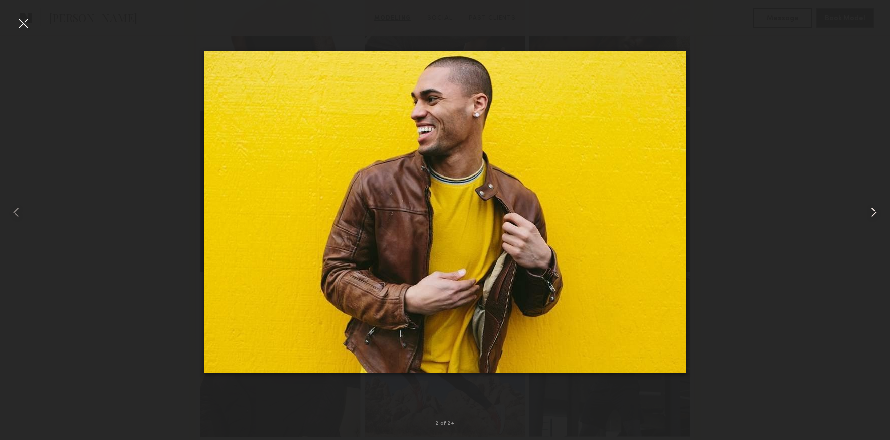
click at [868, 208] on common-icon at bounding box center [874, 212] width 16 height 16
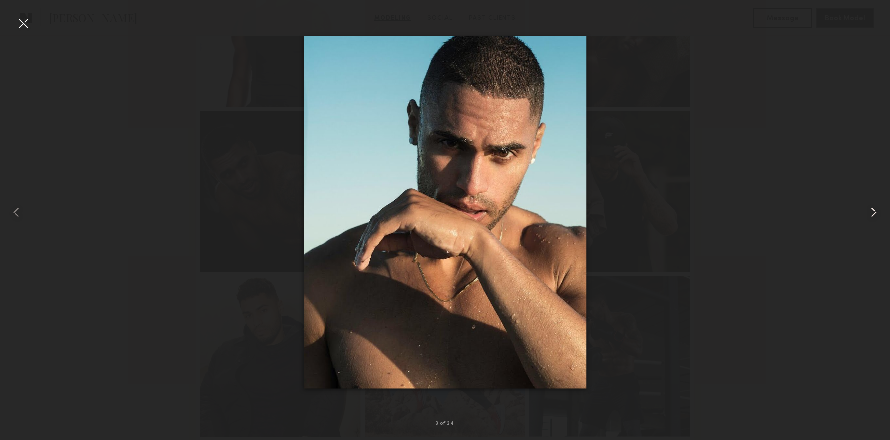
click at [868, 208] on common-icon at bounding box center [874, 212] width 16 height 16
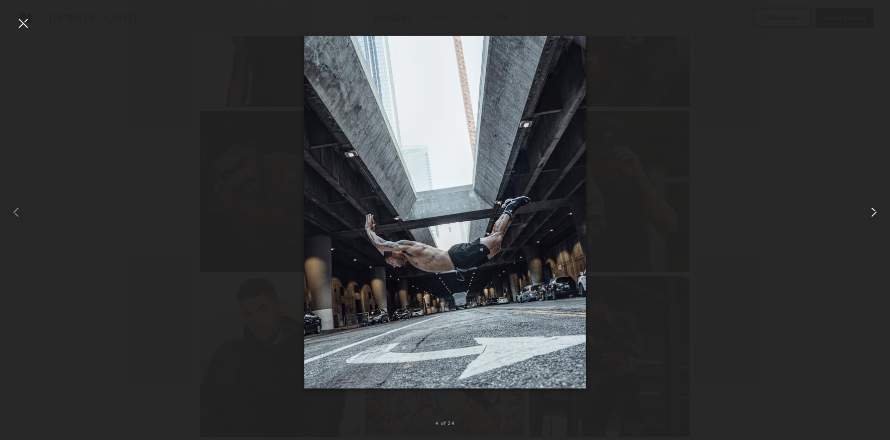
click at [868, 208] on common-icon at bounding box center [874, 212] width 16 height 16
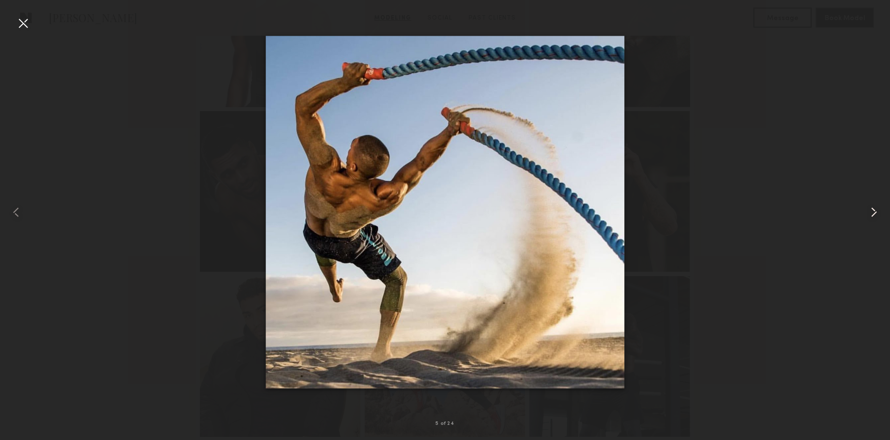
click at [862, 207] on div at bounding box center [872, 211] width 36 height 391
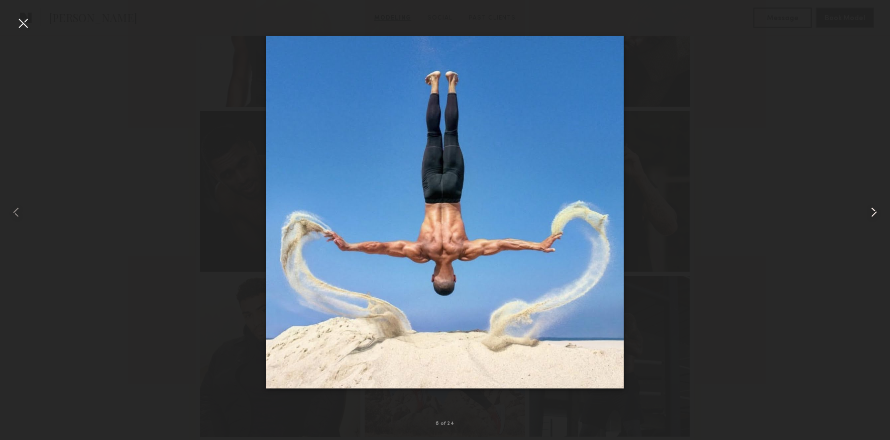
click at [862, 207] on div at bounding box center [872, 211] width 36 height 391
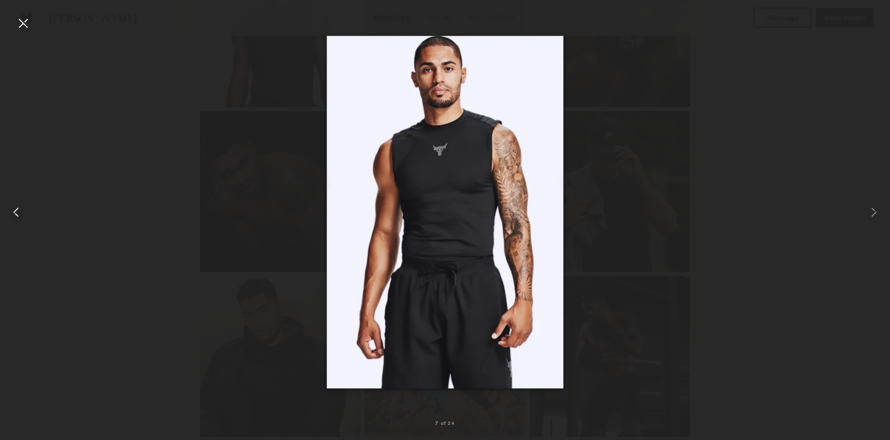
click at [14, 19] on div at bounding box center [18, 211] width 36 height 391
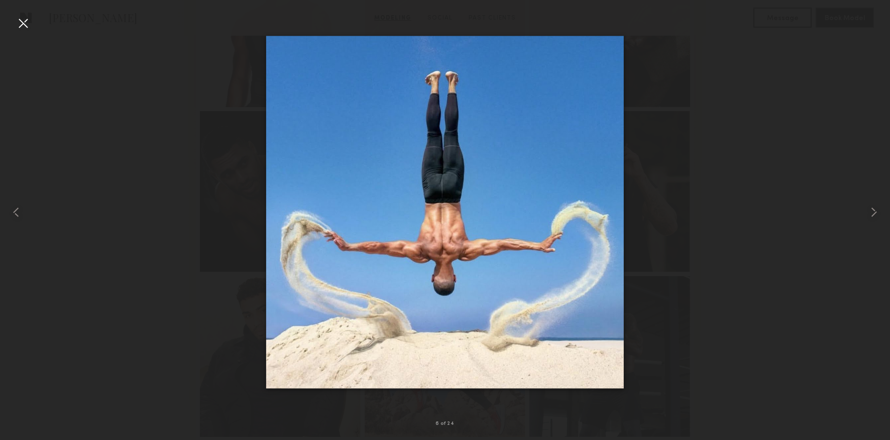
click at [27, 27] on div at bounding box center [23, 23] width 16 height 16
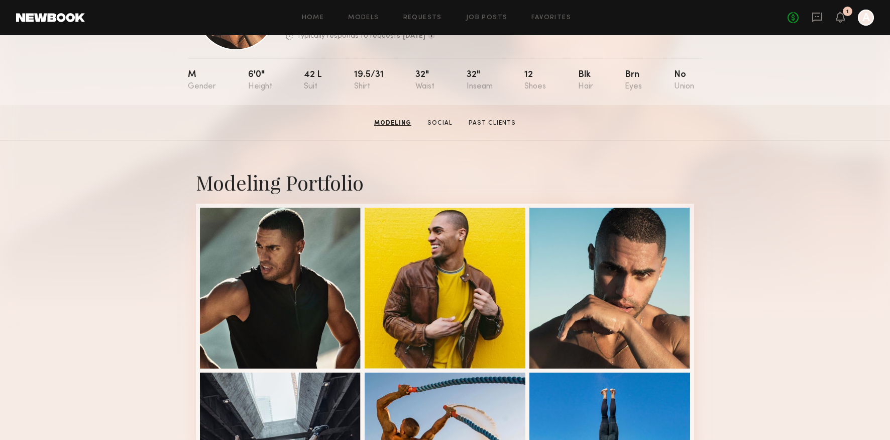
scroll to position [0, 0]
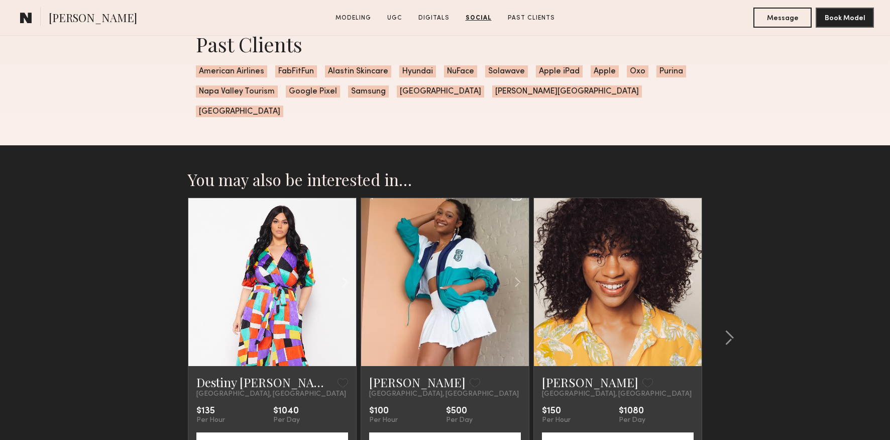
scroll to position [2277, 0]
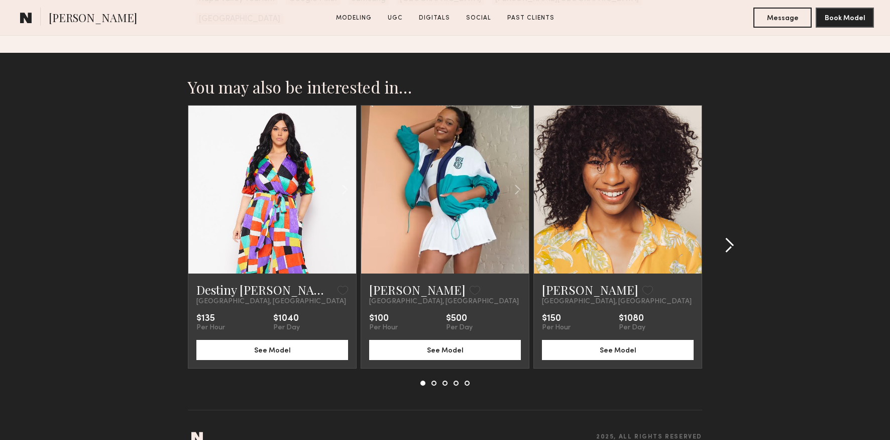
click at [729, 237] on common-icon at bounding box center [729, 245] width 10 height 16
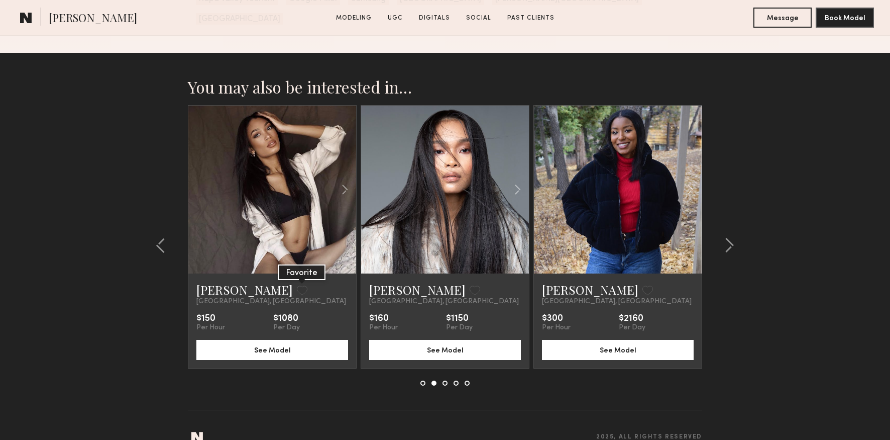
click at [297, 285] on button at bounding box center [302, 289] width 11 height 9
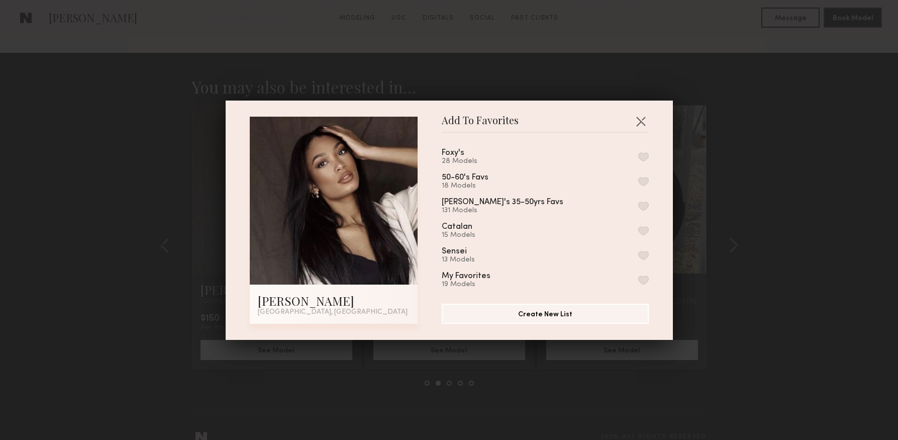
click at [638, 158] on button "button" at bounding box center [643, 156] width 11 height 9
click at [809, 222] on div "Add To Favorites Mallory C. Los Angeles, CA Add To Favorites Foxy's 29 Models R…" at bounding box center [449, 220] width 898 height 440
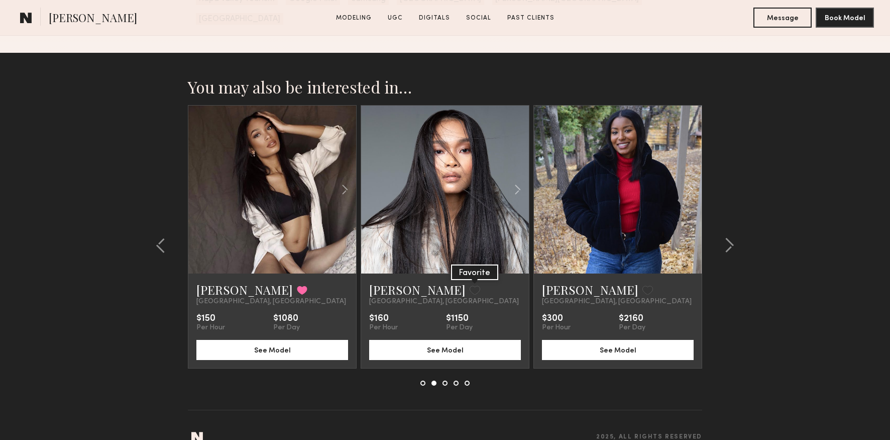
click at [470, 285] on button at bounding box center [475, 289] width 11 height 9
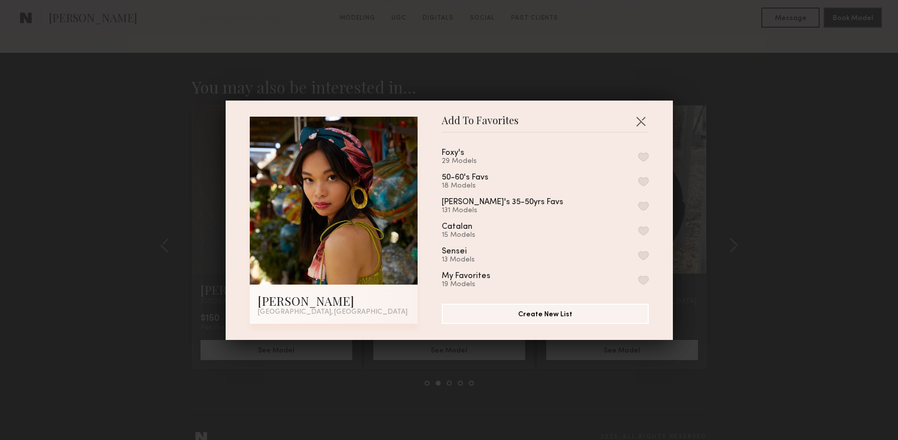
click at [638, 158] on button "button" at bounding box center [643, 156] width 11 height 9
click at [773, 217] on div "Add To Favorites Tina C. Los Angeles, CA Add To Favorites Foxy's 30 Models Remo…" at bounding box center [449, 220] width 898 height 440
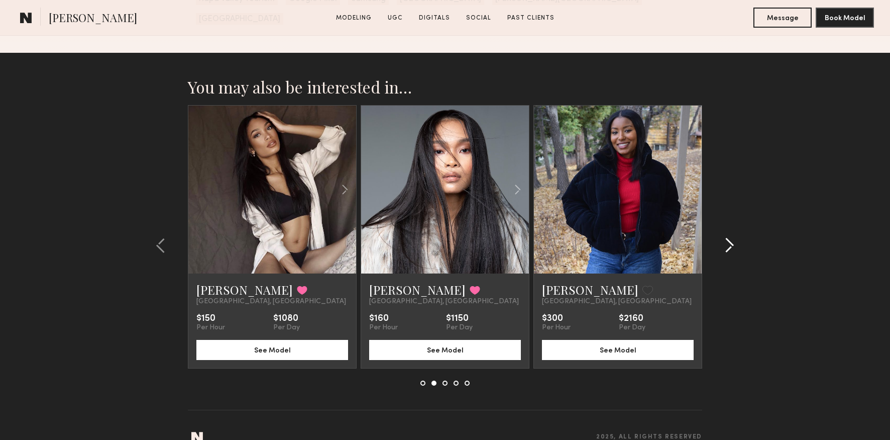
click at [729, 237] on common-icon at bounding box center [729, 245] width 10 height 16
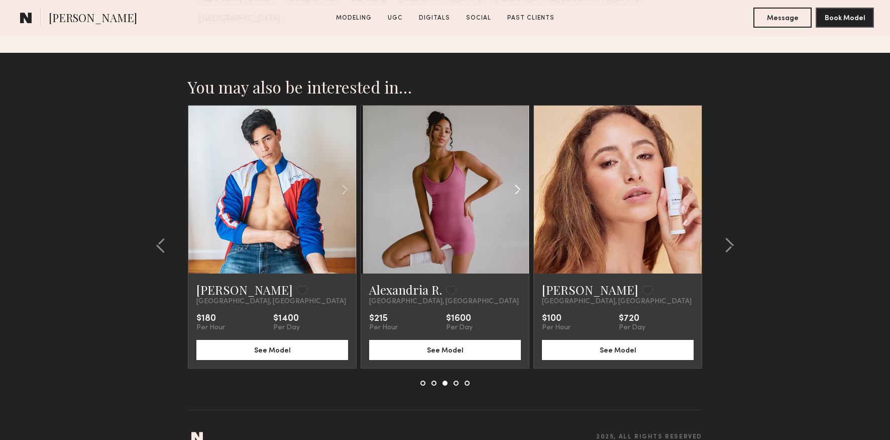
click at [516, 180] on common-icon at bounding box center [517, 189] width 15 height 19
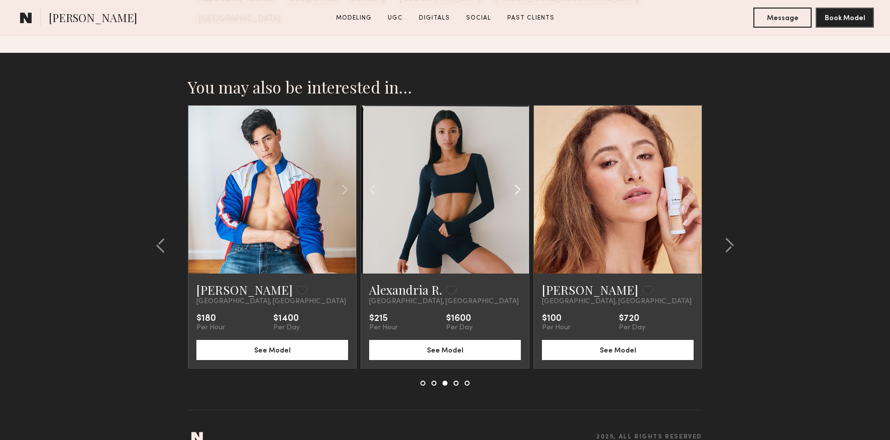
click at [517, 180] on common-icon at bounding box center [517, 189] width 15 height 19
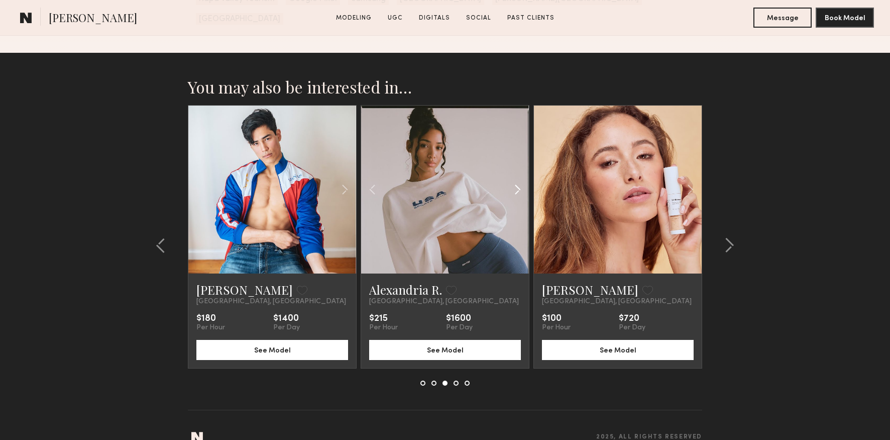
click at [517, 180] on common-icon at bounding box center [517, 189] width 15 height 19
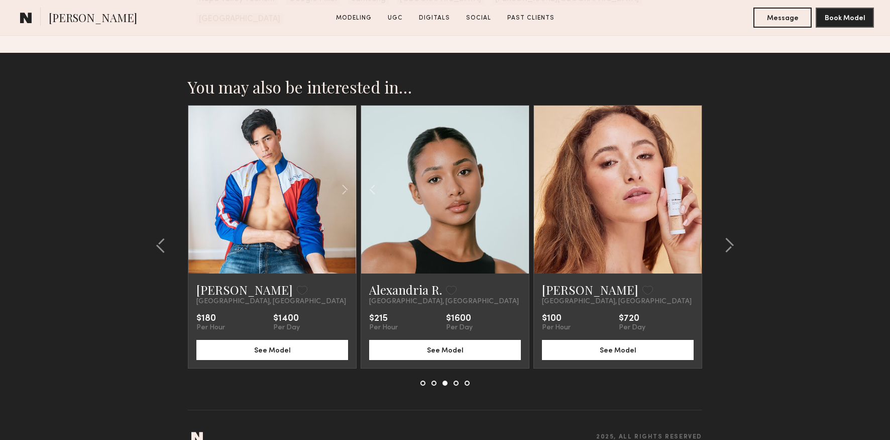
click at [517, 170] on div at bounding box center [445, 189] width 168 height 168
click at [452, 285] on button at bounding box center [451, 289] width 11 height 9
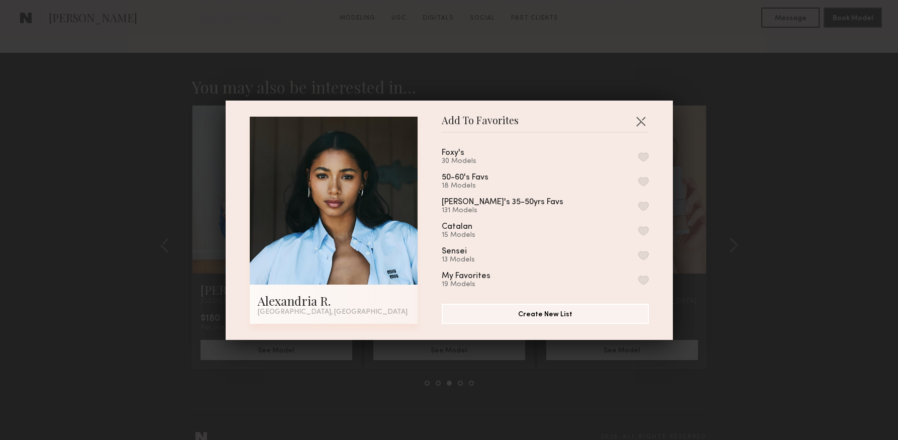
click at [638, 159] on button "button" at bounding box center [643, 156] width 11 height 9
click at [785, 232] on div "Add To Favorites Alexandria R. Los Angeles, CA Add To Favorites Foxy's 31 Model…" at bounding box center [449, 220] width 898 height 440
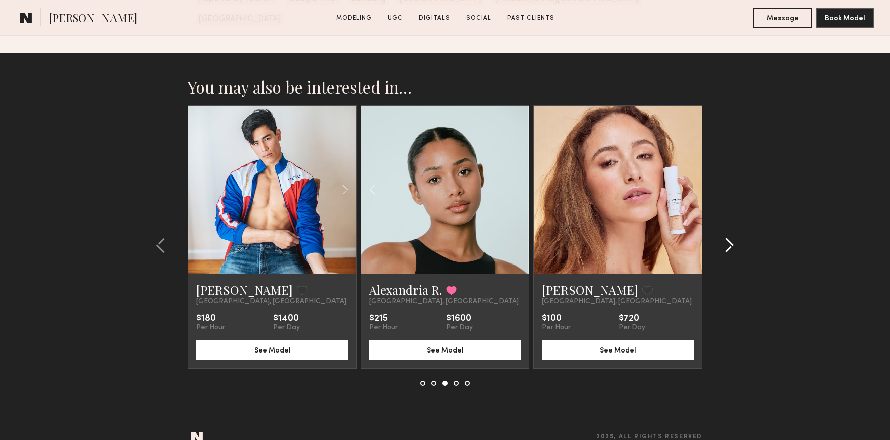
click at [730, 237] on common-icon at bounding box center [729, 245] width 10 height 16
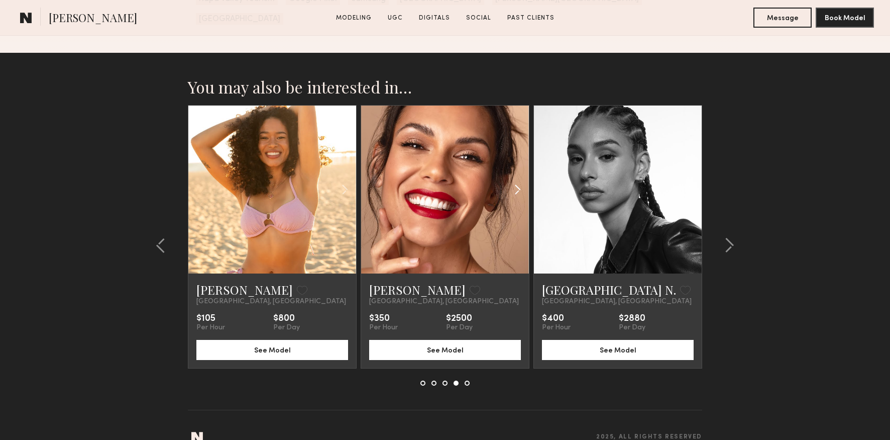
click at [518, 180] on common-icon at bounding box center [517, 189] width 15 height 19
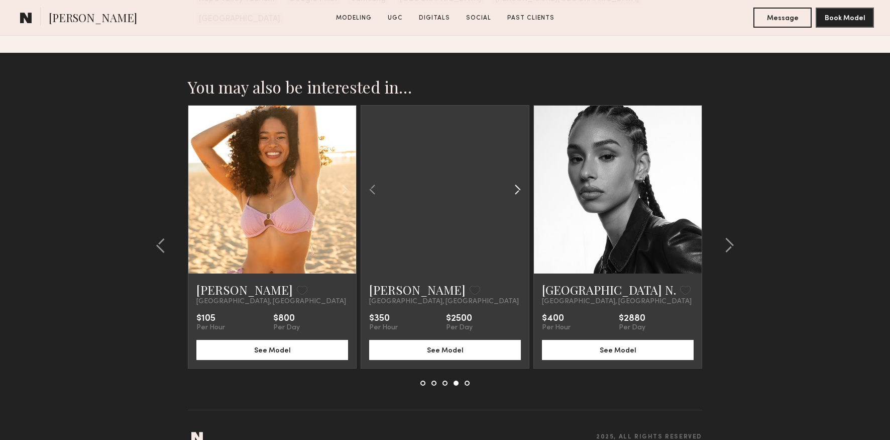
click at [518, 180] on common-icon at bounding box center [517, 189] width 15 height 19
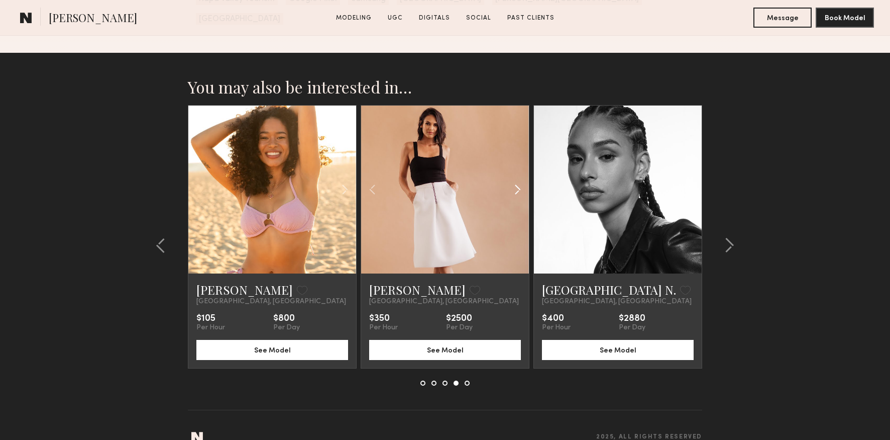
click at [518, 180] on common-icon at bounding box center [517, 189] width 15 height 19
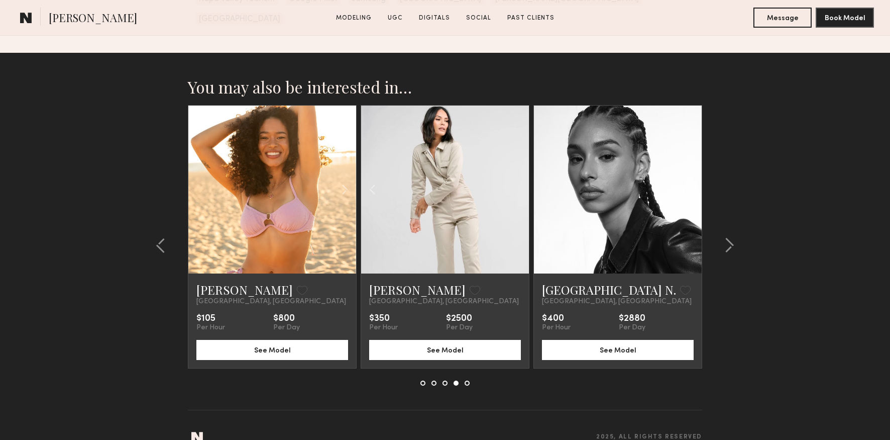
click at [518, 166] on div at bounding box center [445, 189] width 168 height 168
click at [470, 285] on button at bounding box center [475, 289] width 11 height 9
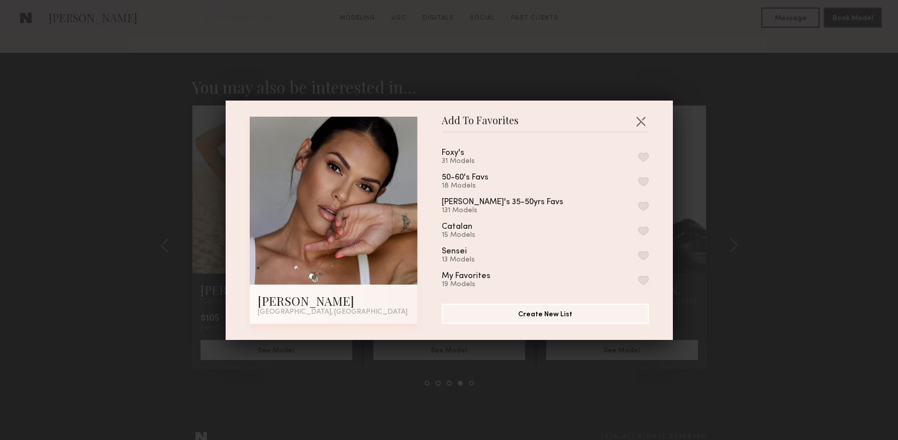
click at [638, 156] on button "button" at bounding box center [643, 156] width 11 height 9
drag, startPoint x: 759, startPoint y: 187, endPoint x: 769, endPoint y: 186, distance: 10.1
click at [759, 187] on div "Add To Favorites Jesiree D. Los Angeles, CA Add To Favorites Foxy's 32 Models R…" at bounding box center [449, 220] width 898 height 440
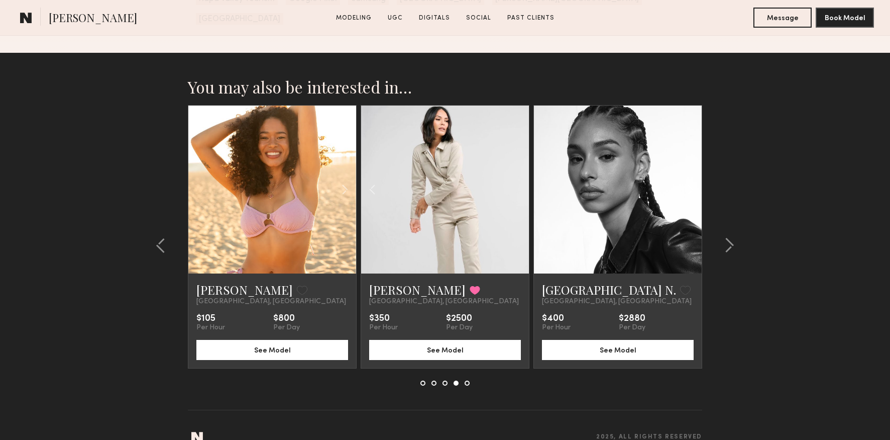
click at [692, 180] on common-icon at bounding box center [690, 189] width 15 height 19
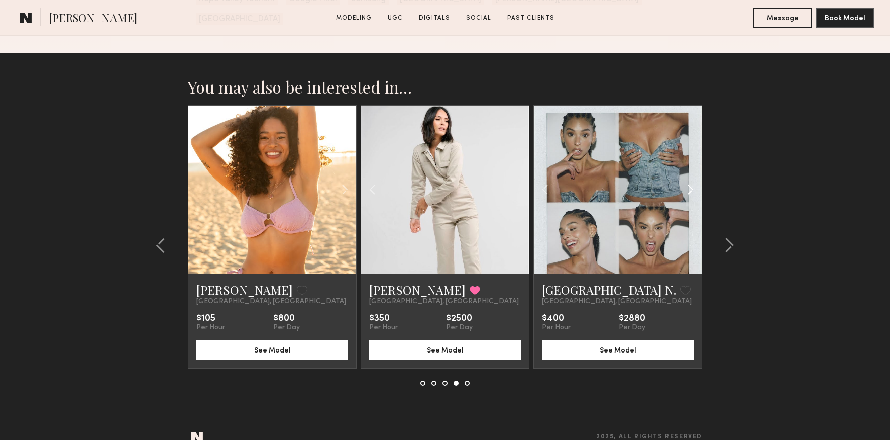
click at [692, 180] on common-icon at bounding box center [690, 189] width 15 height 19
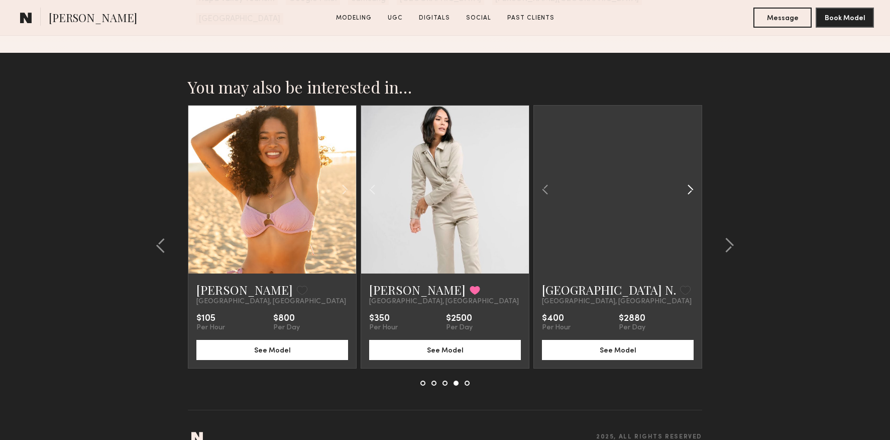
click at [692, 180] on common-icon at bounding box center [690, 189] width 15 height 19
click at [692, 166] on div at bounding box center [618, 189] width 168 height 168
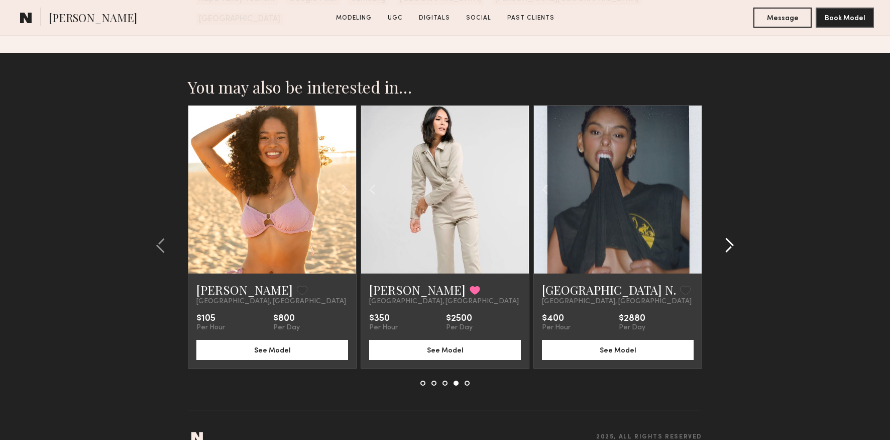
click at [735, 221] on div at bounding box center [726, 245] width 48 height 280
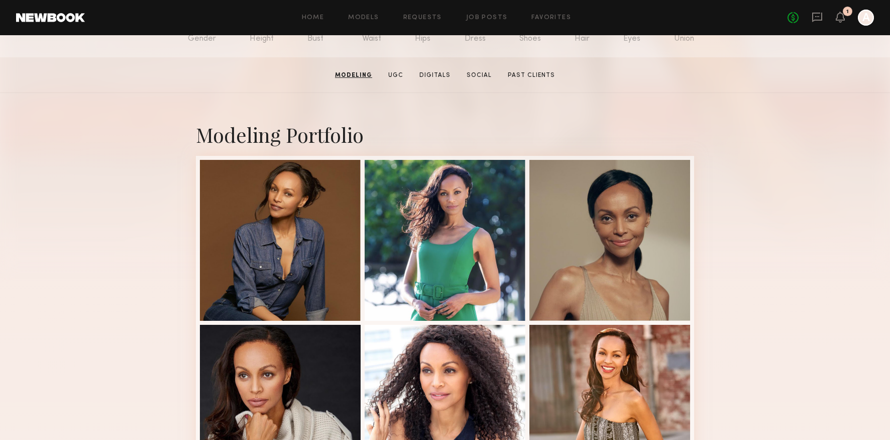
scroll to position [0, 0]
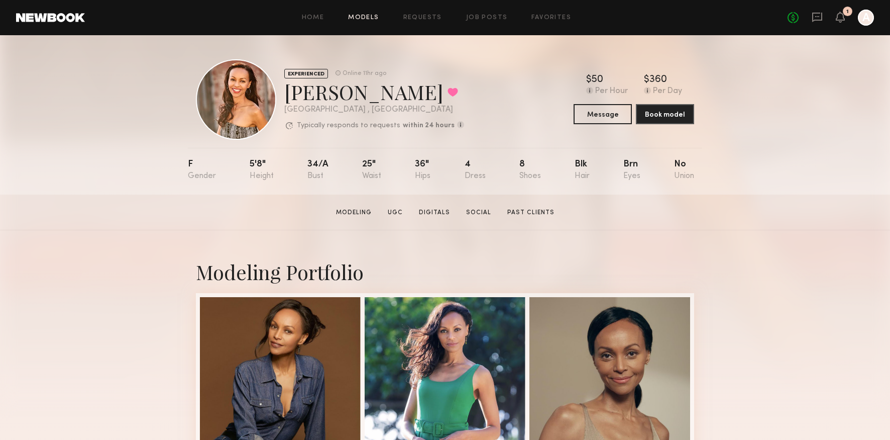
click at [374, 17] on link "Models" at bounding box center [363, 18] width 31 height 7
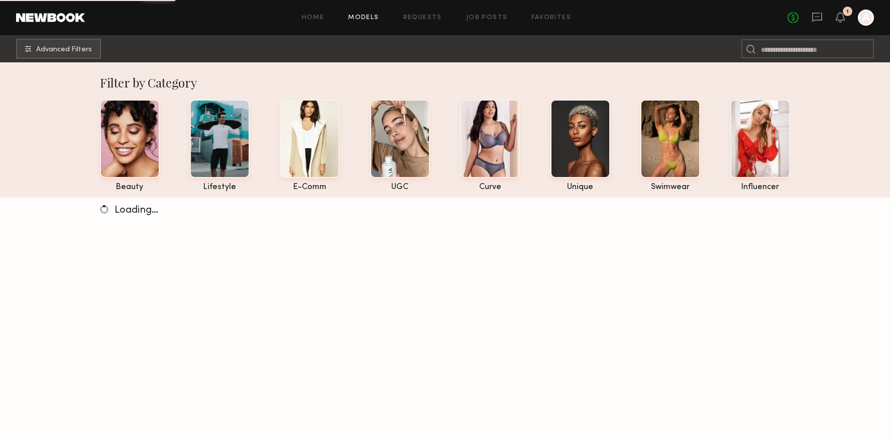
click at [538, 22] on div "Home Models Requests Job Posts Favorites Sign Out No fees up to $5,000 1 A" at bounding box center [479, 18] width 789 height 16
click at [541, 19] on link "Favorites" at bounding box center [551, 18] width 40 height 7
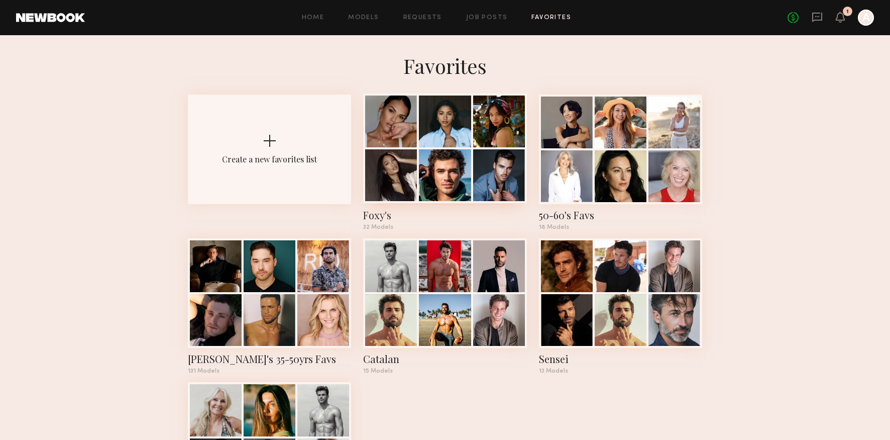
click at [441, 178] on div at bounding box center [445, 175] width 52 height 52
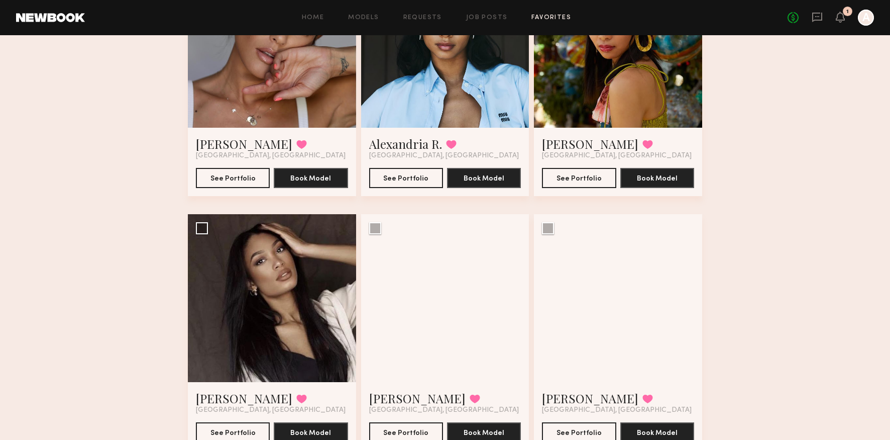
scroll to position [275, 0]
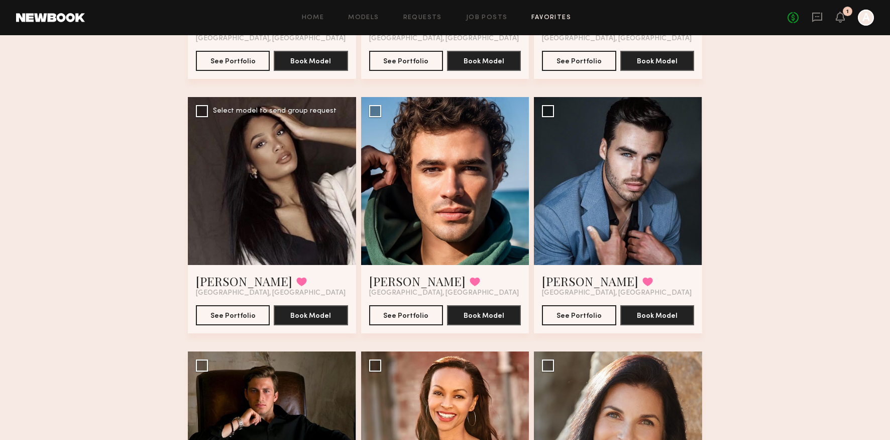
click at [280, 195] on div at bounding box center [272, 181] width 168 height 168
click at [204, 277] on link "Mallory C." at bounding box center [244, 281] width 96 height 16
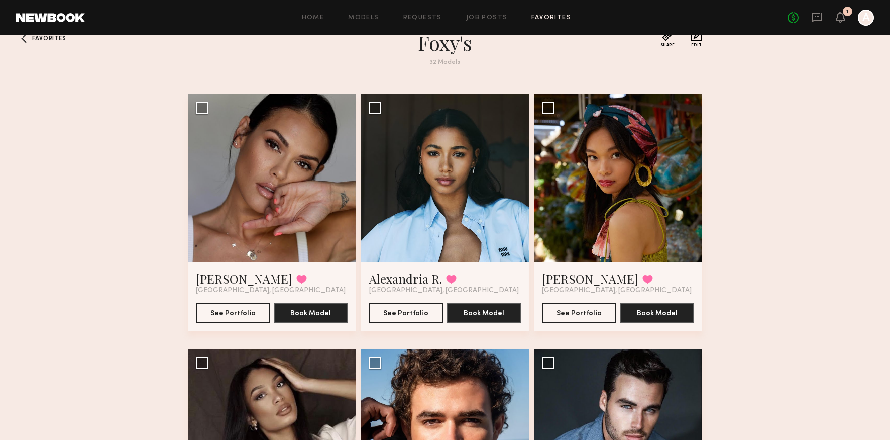
scroll to position [22, 0]
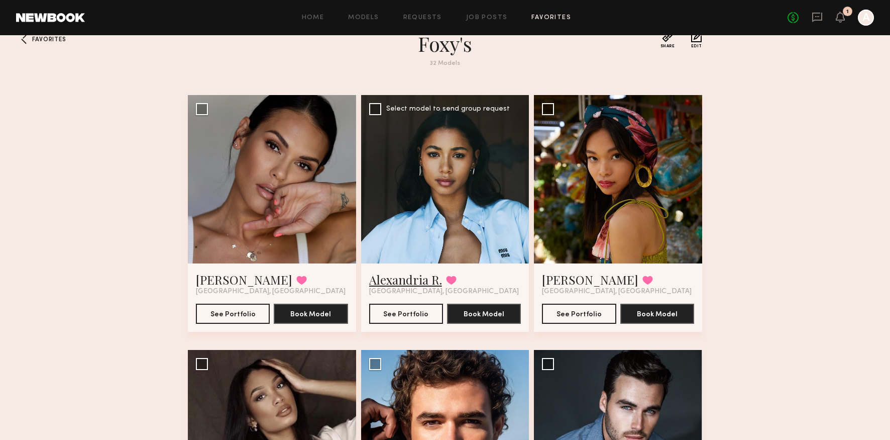
click at [397, 275] on link "Alexandria R." at bounding box center [405, 279] width 73 height 16
click at [237, 280] on link "Jesiree D." at bounding box center [244, 279] width 96 height 16
click at [552, 284] on link "Tina C." at bounding box center [590, 279] width 96 height 16
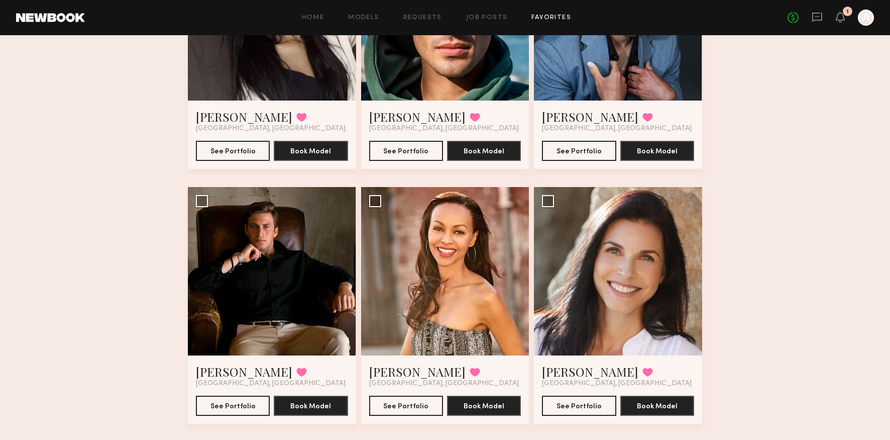
scroll to position [555, 0]
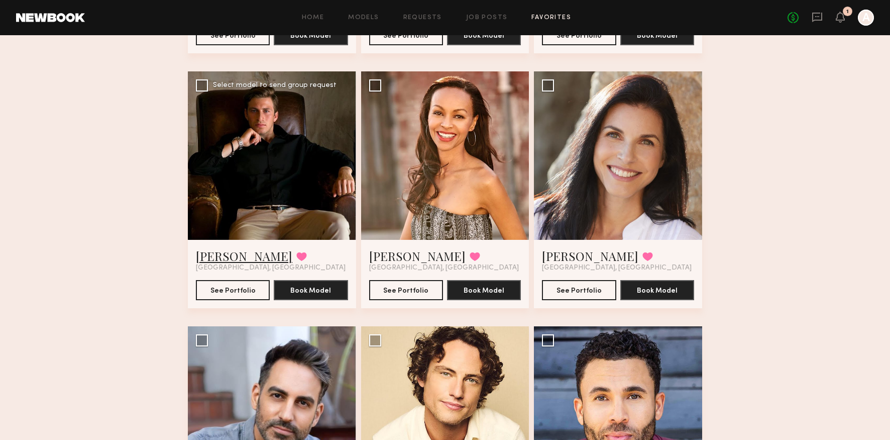
click at [205, 253] on link "[PERSON_NAME]" at bounding box center [244, 256] width 96 height 16
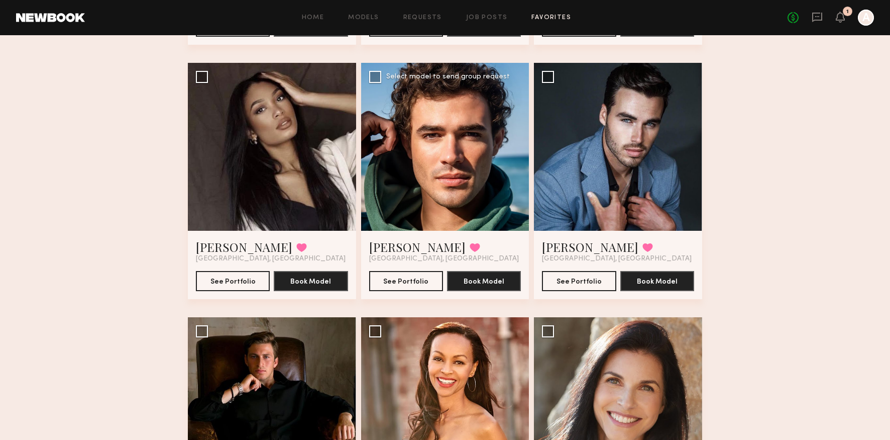
scroll to position [310, 0]
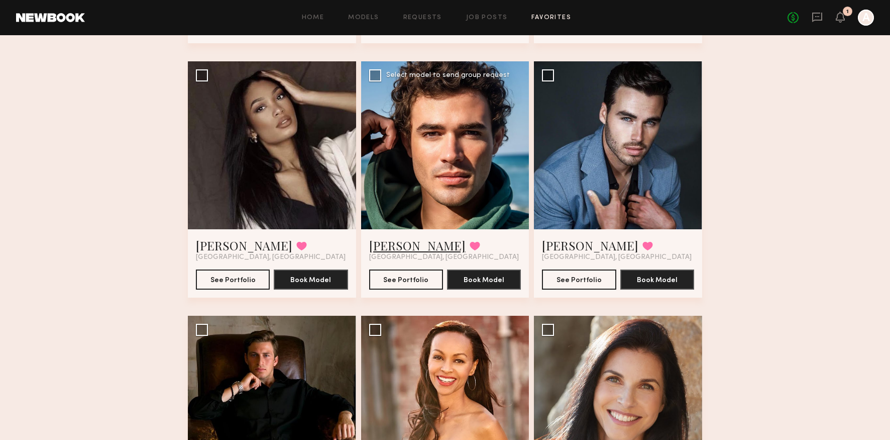
click at [395, 245] on link "[PERSON_NAME]" at bounding box center [417, 245] width 96 height 16
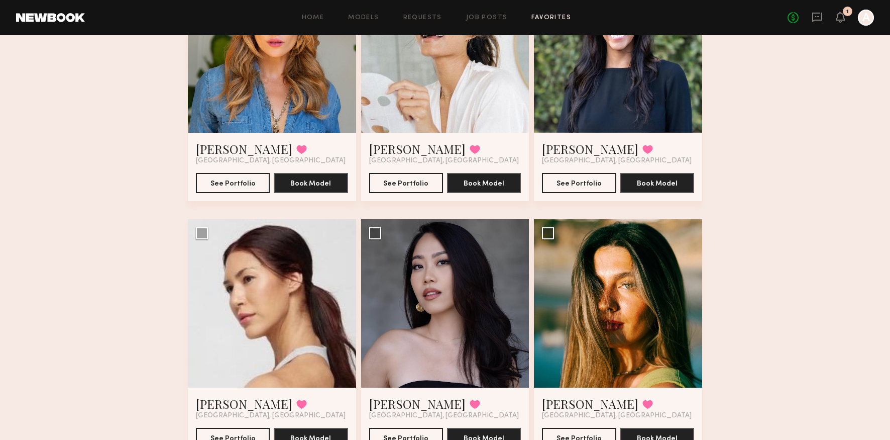
scroll to position [1836, 0]
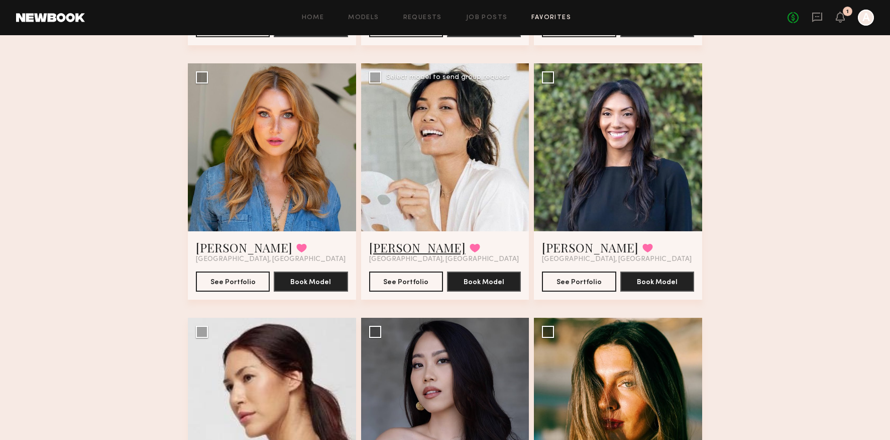
click at [395, 246] on link "Camille T." at bounding box center [417, 247] width 96 height 16
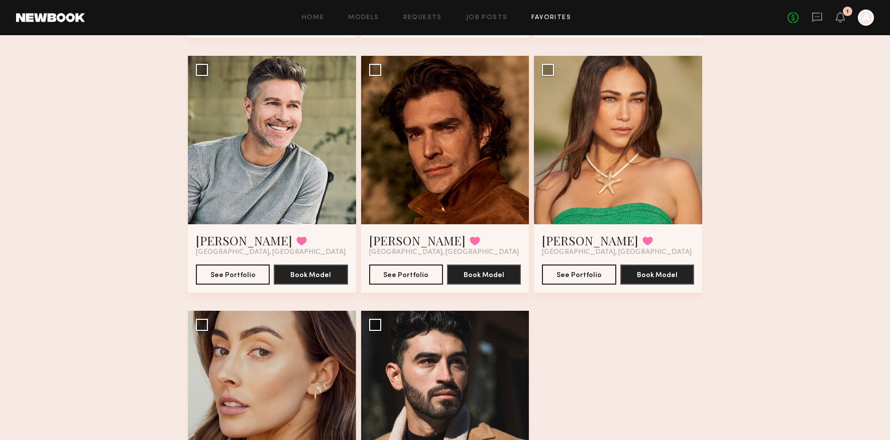
scroll to position [2280, 0]
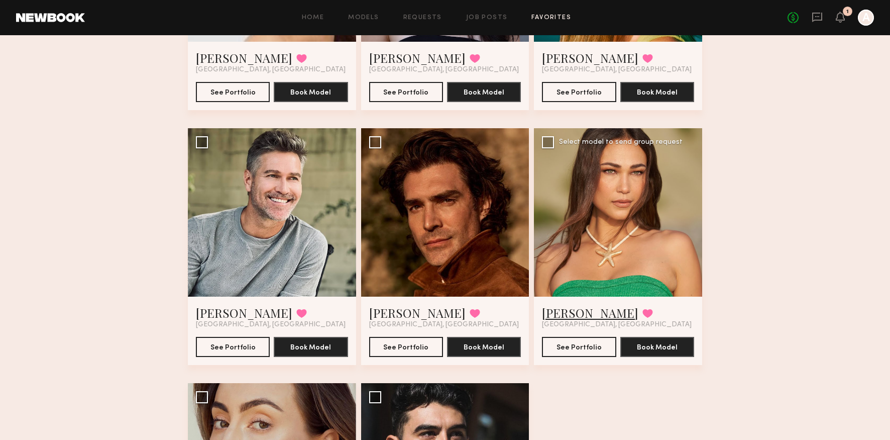
click at [561, 313] on link "Lisa D." at bounding box center [590, 312] width 96 height 16
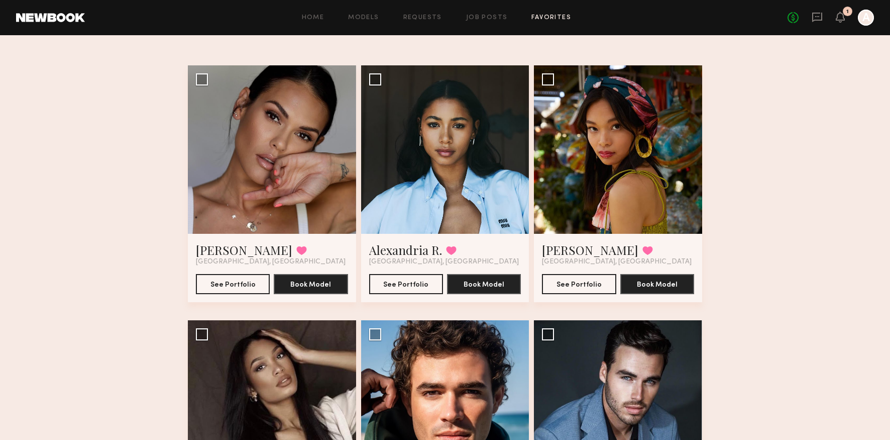
scroll to position [0, 0]
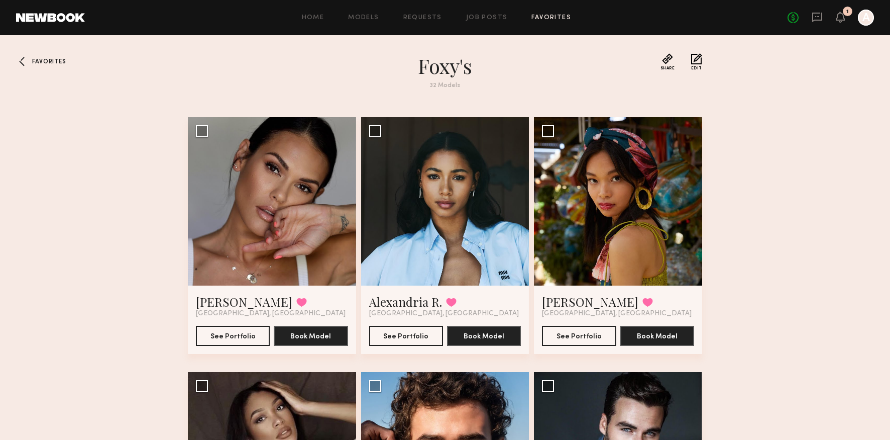
click at [26, 63] on div at bounding box center [24, 61] width 16 height 16
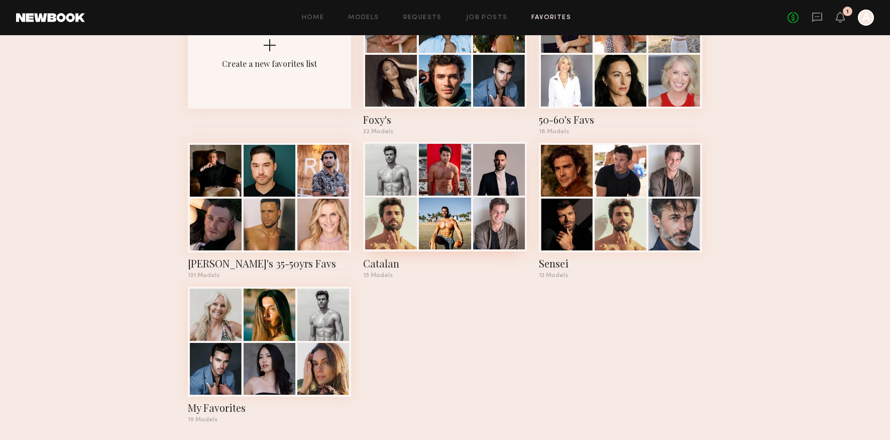
scroll to position [98, 0]
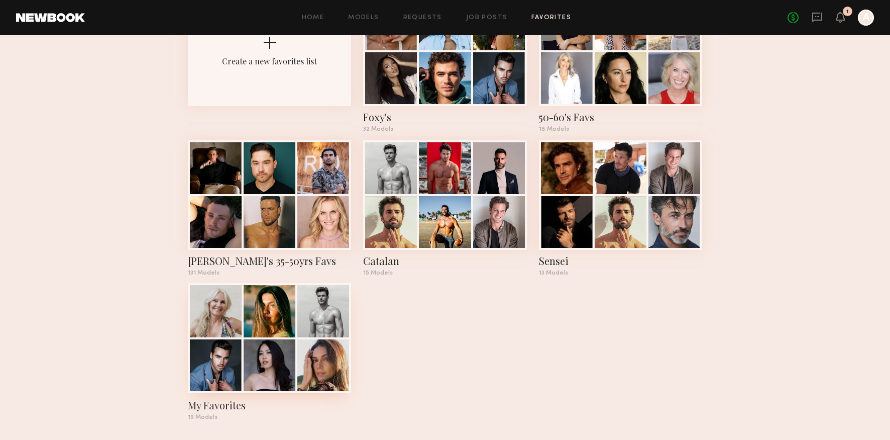
click at [255, 335] on div at bounding box center [270, 311] width 52 height 52
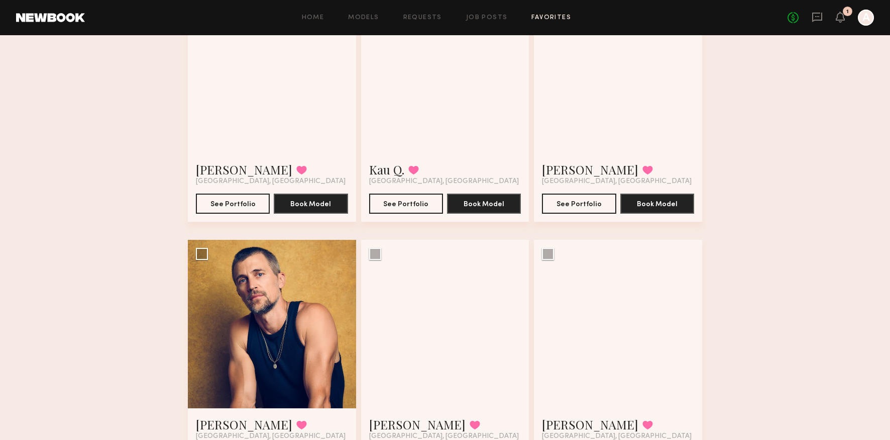
scroll to position [735, 0]
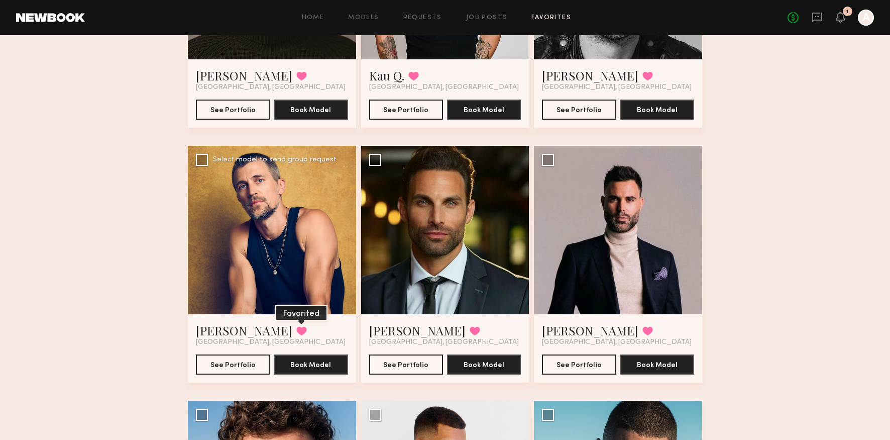
click at [296, 329] on button at bounding box center [301, 330] width 11 height 9
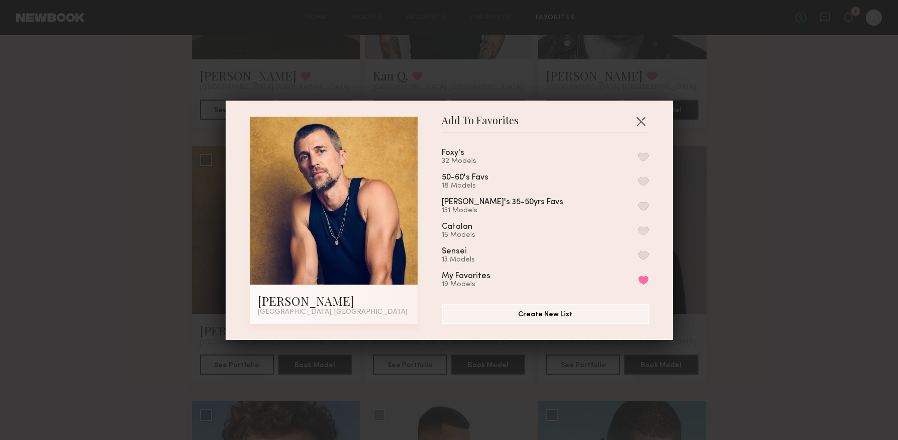
drag, startPoint x: 634, startPoint y: 279, endPoint x: 615, endPoint y: 278, distance: 18.6
click at [638, 279] on button "Remove from favorite list" at bounding box center [643, 279] width 11 height 9
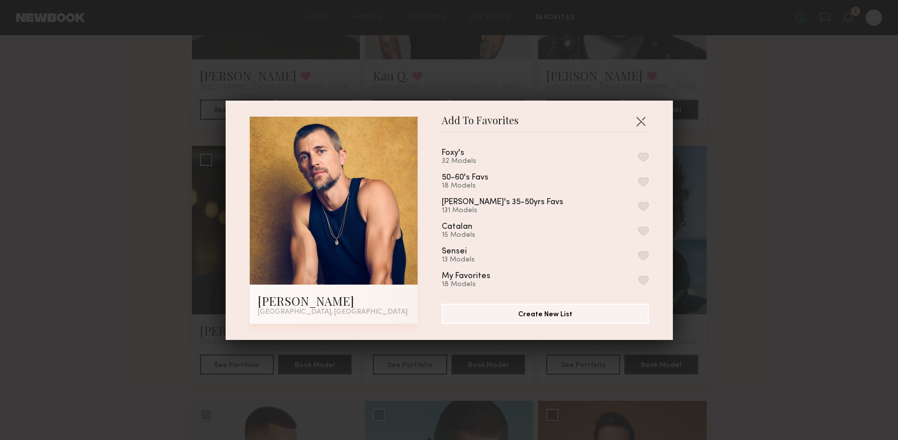
click at [778, 287] on div "Add To Favorites Jake O. Los Angeles, CA Add To Favorites Foxy's 32 Models 50-6…" at bounding box center [449, 220] width 898 height 440
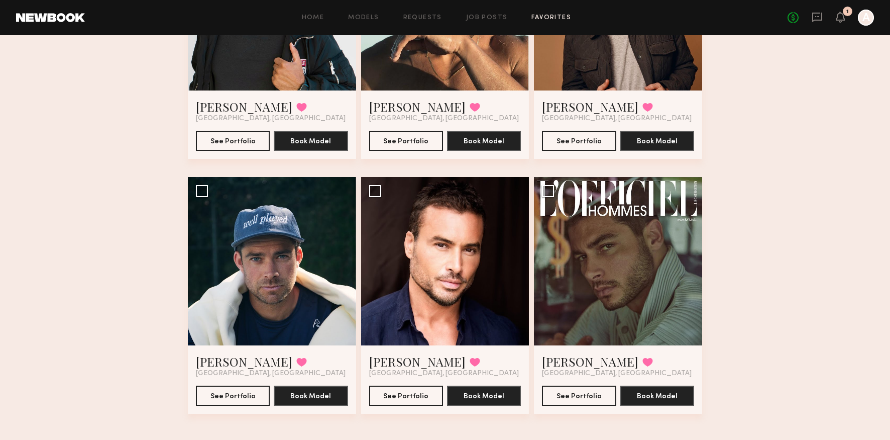
scroll to position [1221, 0]
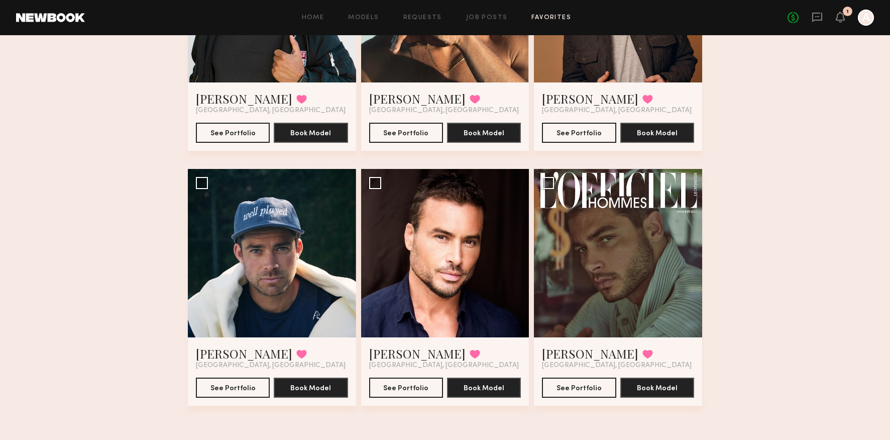
click at [809, 22] on div "No fees up to $5,000 1 A" at bounding box center [831, 18] width 86 height 16
click at [814, 21] on icon at bounding box center [817, 18] width 10 height 10
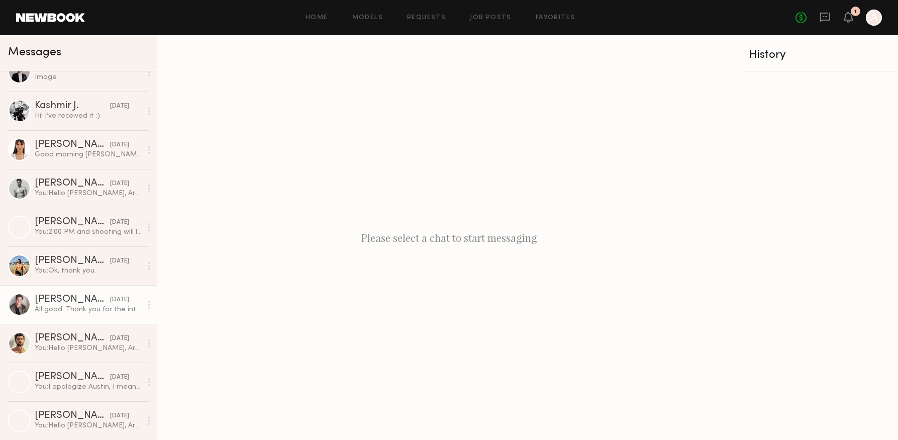
scroll to position [17, 0]
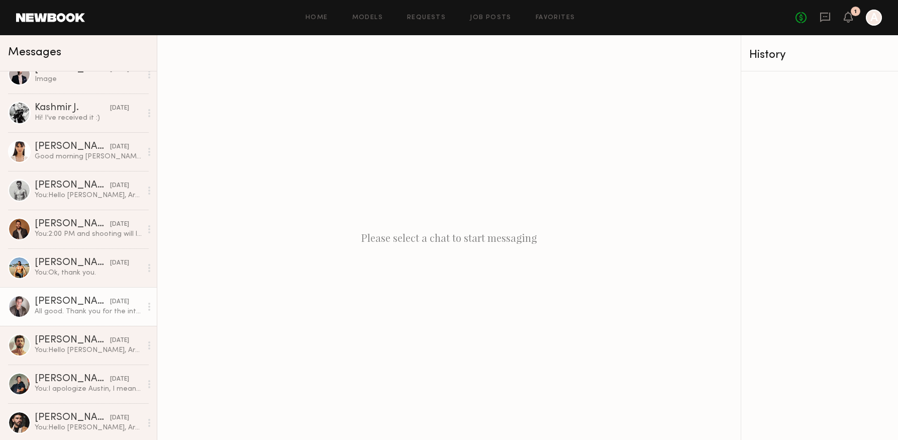
click at [87, 312] on div "All good. Thank you for the interest." at bounding box center [88, 311] width 107 height 10
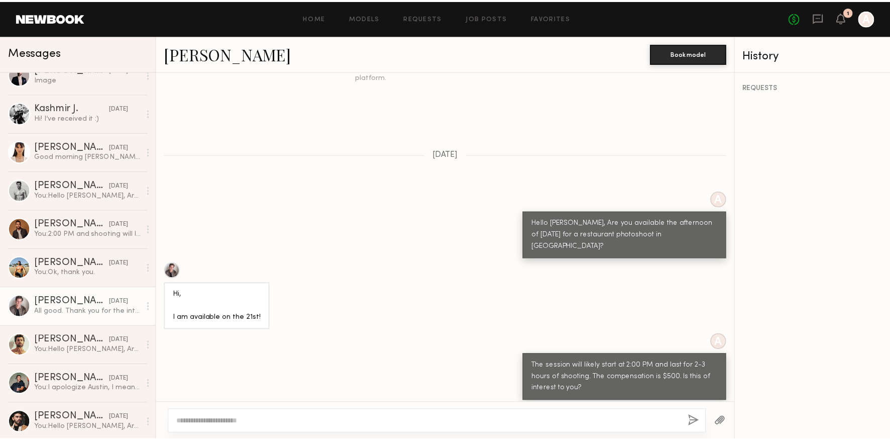
scroll to position [378, 0]
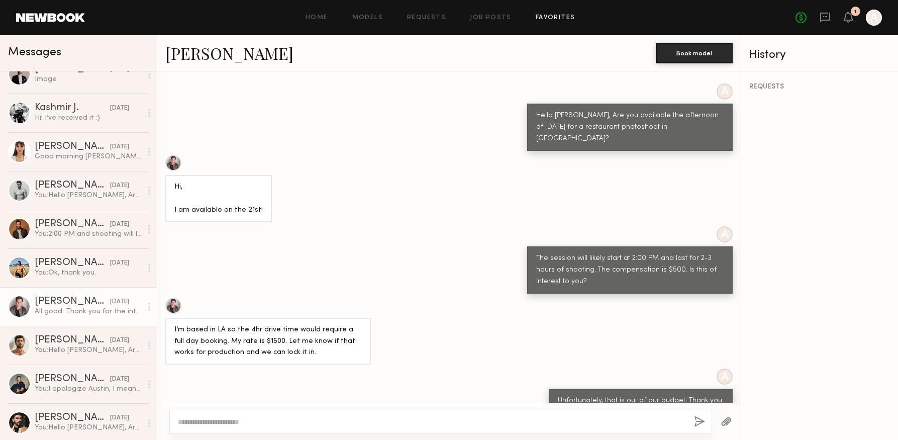
click at [542, 19] on link "Favorites" at bounding box center [555, 18] width 40 height 7
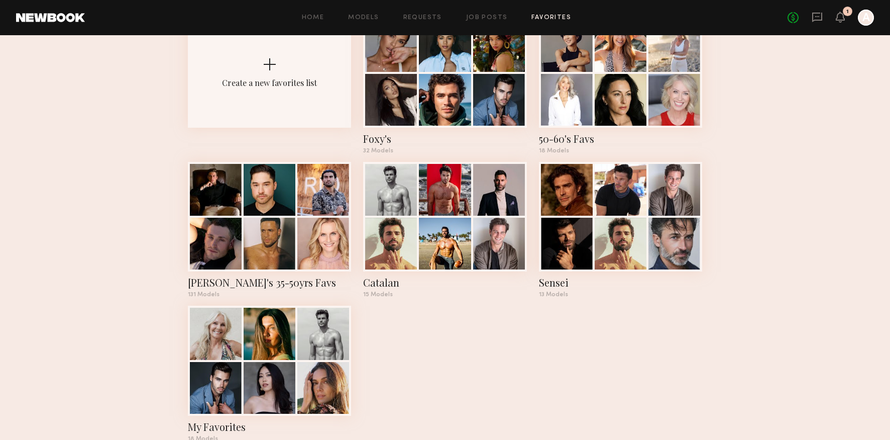
scroll to position [102, 0]
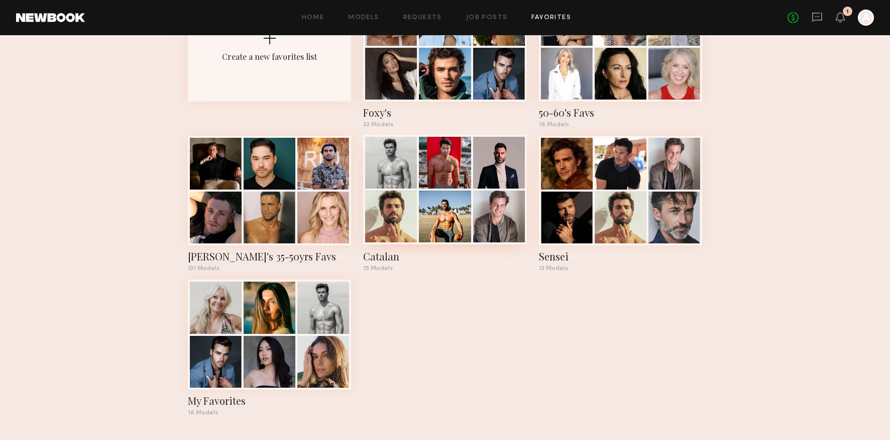
click at [431, 182] on div at bounding box center [445, 163] width 52 height 52
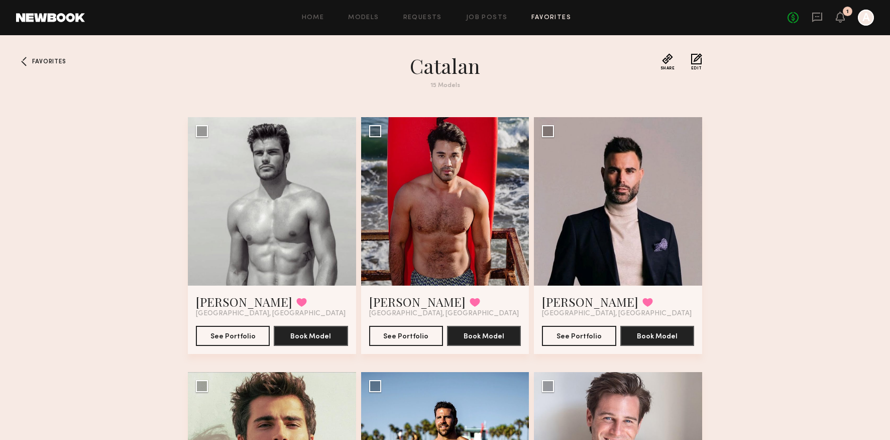
click at [54, 62] on span "Favorites" at bounding box center [49, 62] width 34 height 6
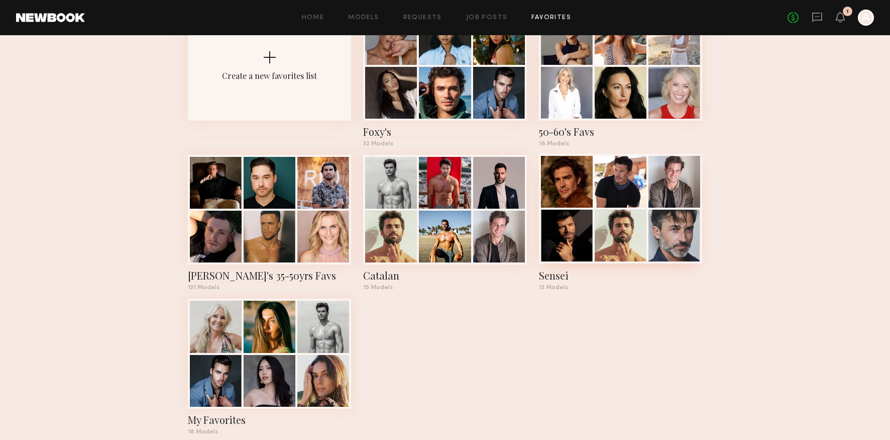
scroll to position [89, 0]
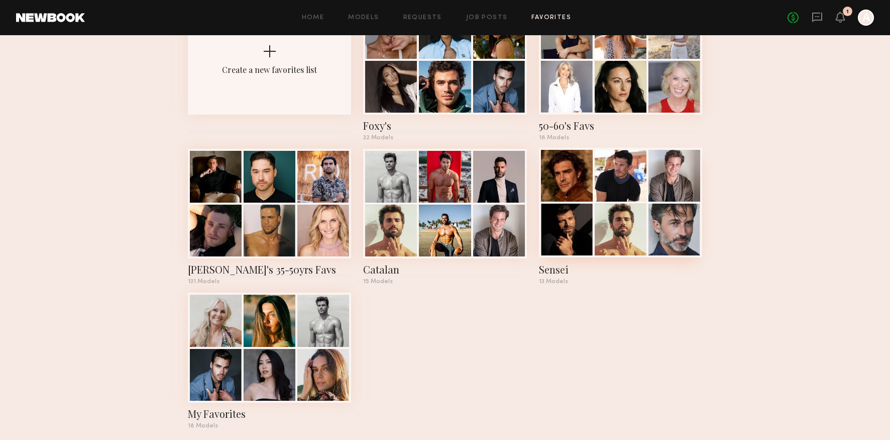
click at [619, 221] on div at bounding box center [621, 229] width 52 height 52
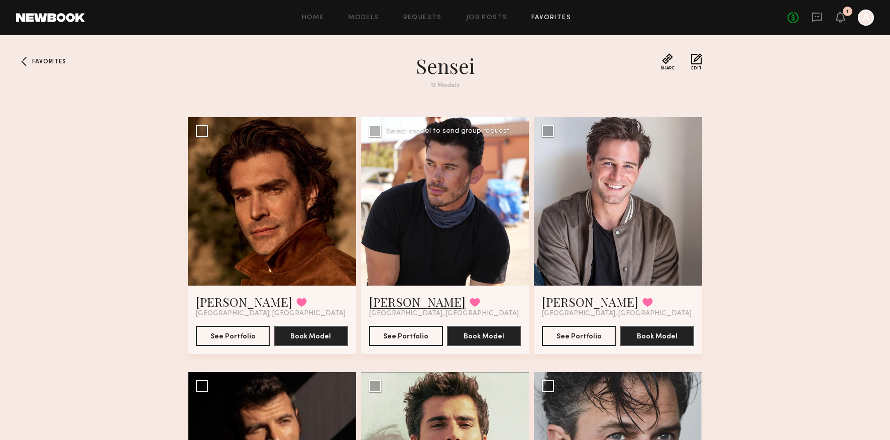
click at [388, 304] on link "James P." at bounding box center [417, 301] width 96 height 16
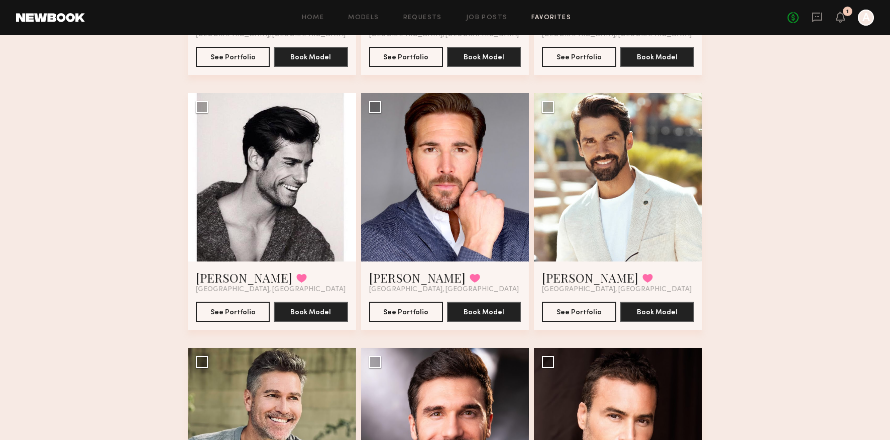
scroll to position [532, 0]
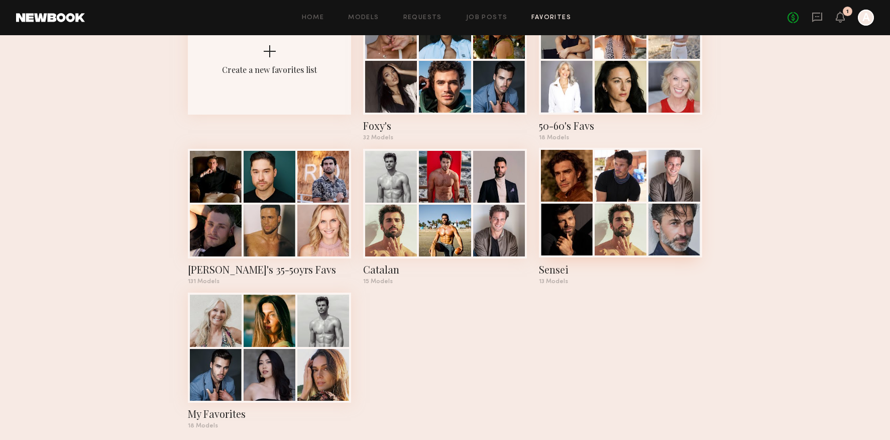
click at [617, 209] on div at bounding box center [621, 229] width 52 height 52
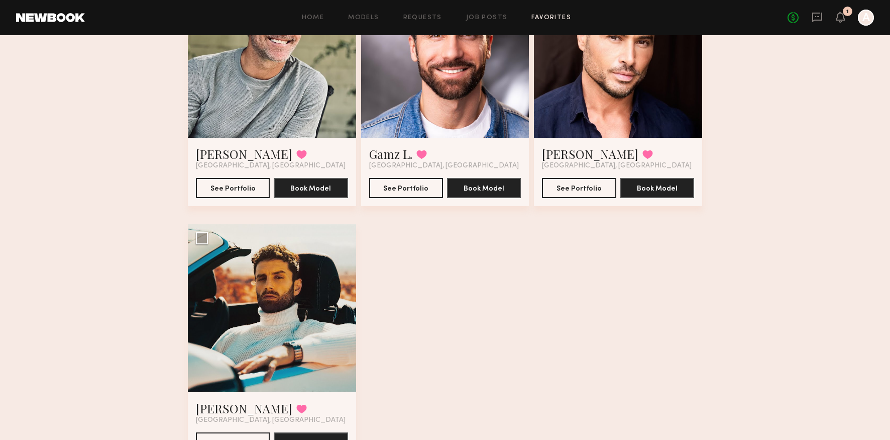
scroll to position [966, 0]
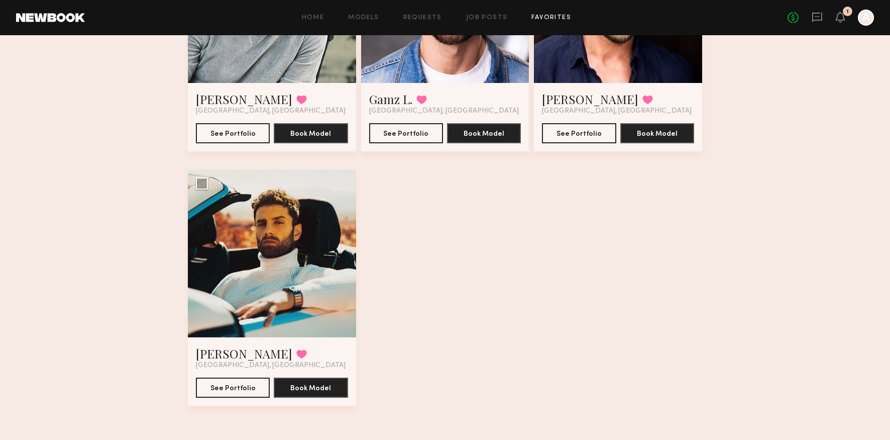
scroll to position [89, 0]
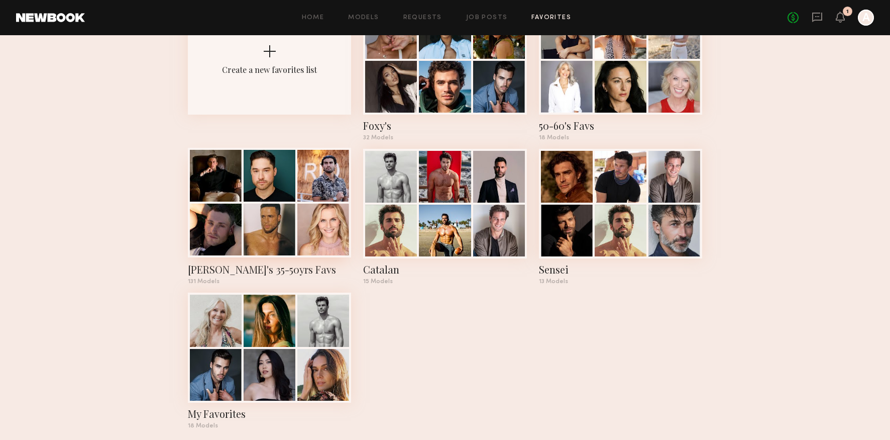
click at [280, 225] on div at bounding box center [270, 229] width 52 height 52
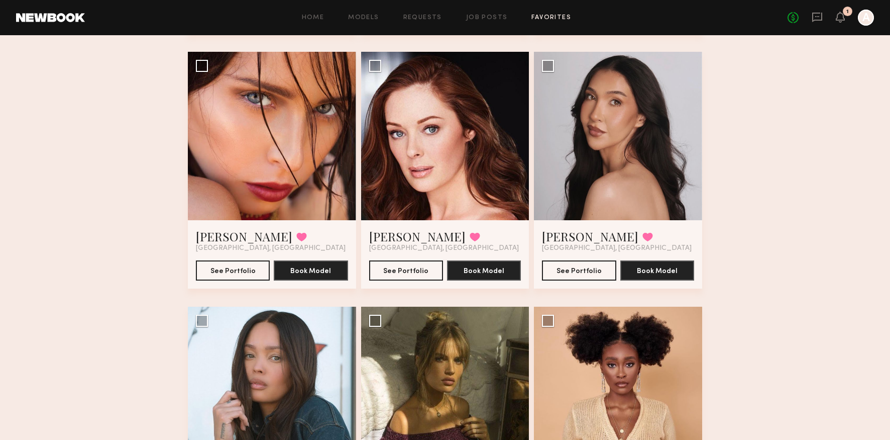
scroll to position [3515, 0]
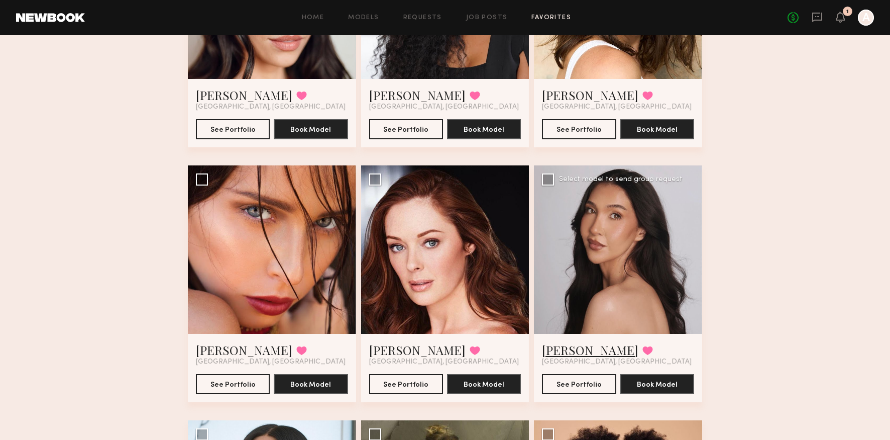
click at [572, 351] on link "Nadia P." at bounding box center [590, 350] width 96 height 16
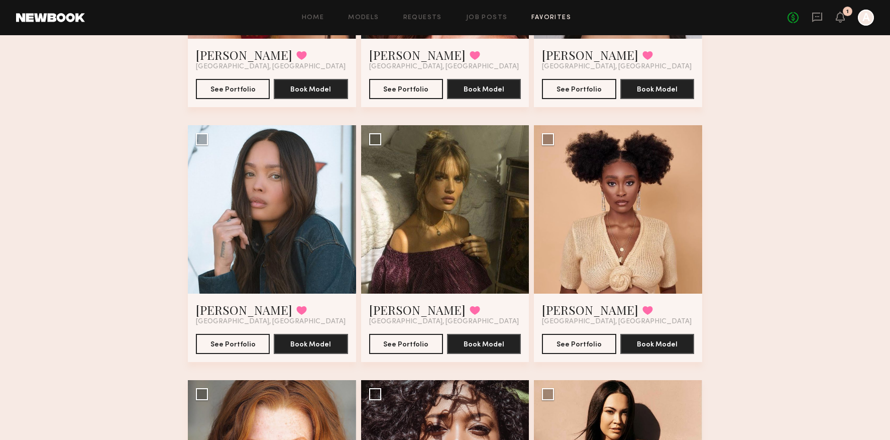
scroll to position [3868, 0]
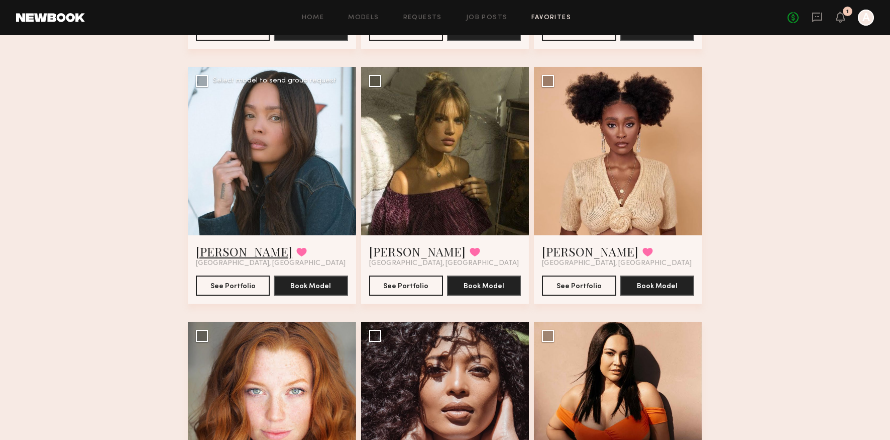
click at [211, 249] on link "[PERSON_NAME]" at bounding box center [244, 251] width 96 height 16
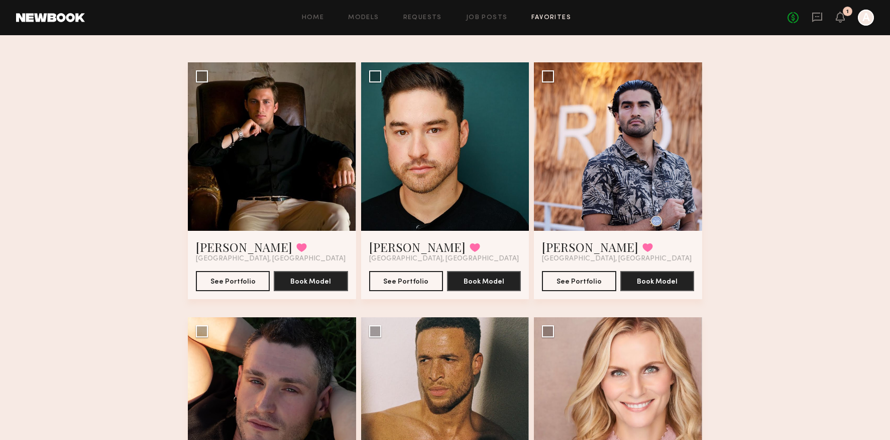
scroll to position [0, 0]
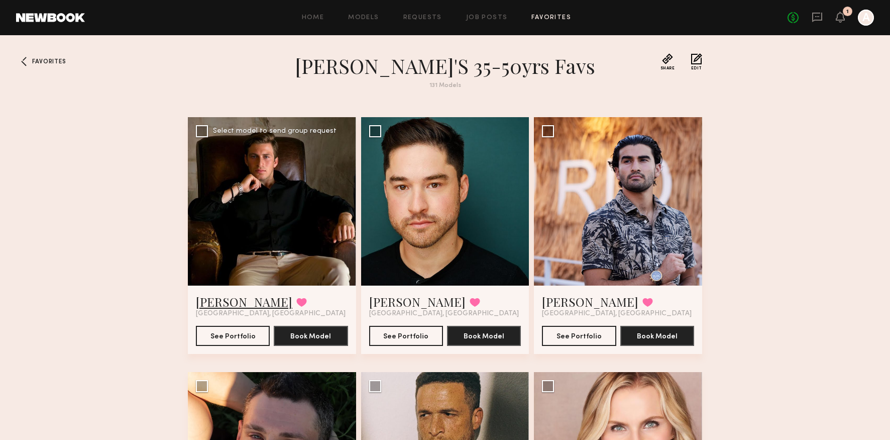
click at [206, 303] on link "Tyson J." at bounding box center [244, 301] width 96 height 16
click at [47, 61] on span "Favorites" at bounding box center [49, 62] width 34 height 6
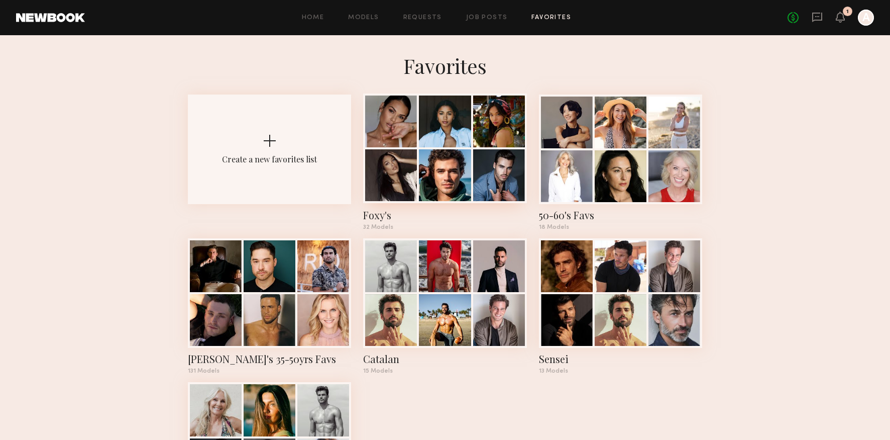
click at [494, 176] on div at bounding box center [499, 175] width 52 height 52
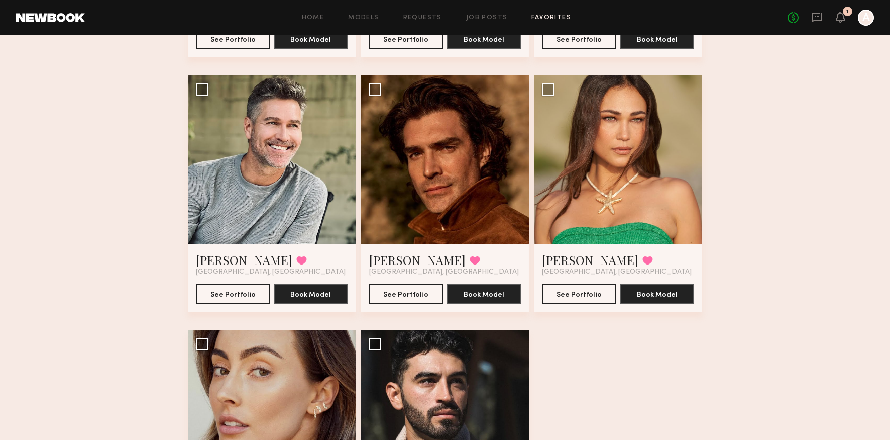
scroll to position [2493, 0]
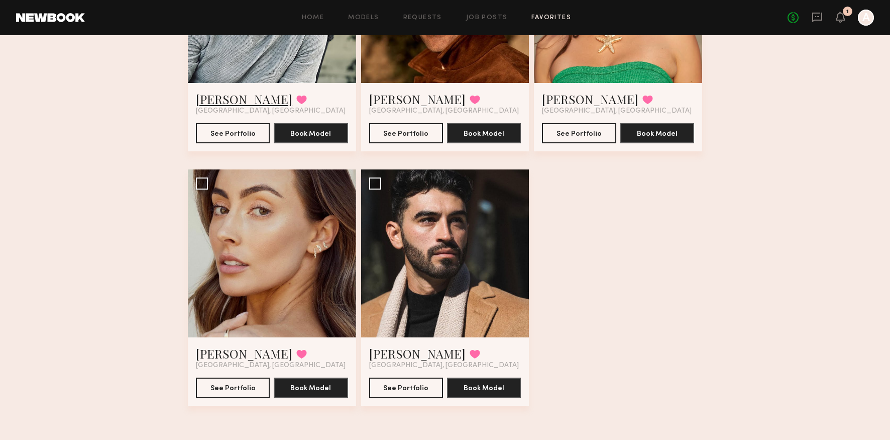
click at [230, 97] on link "[PERSON_NAME]" at bounding box center [244, 99] width 96 height 16
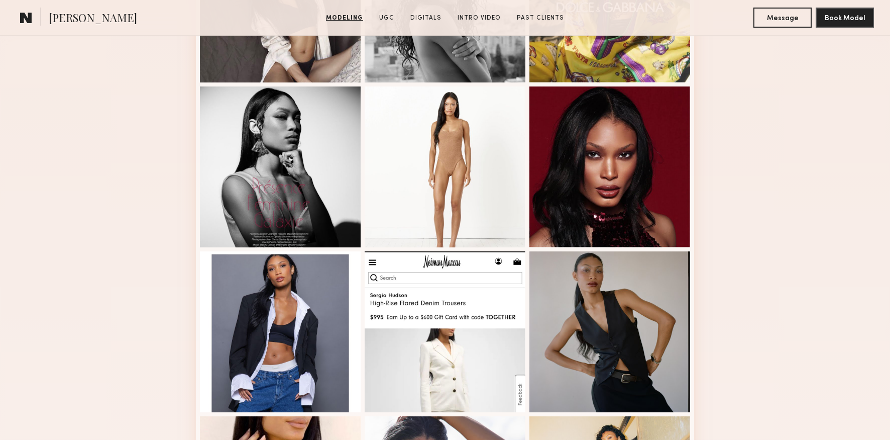
scroll to position [225, 0]
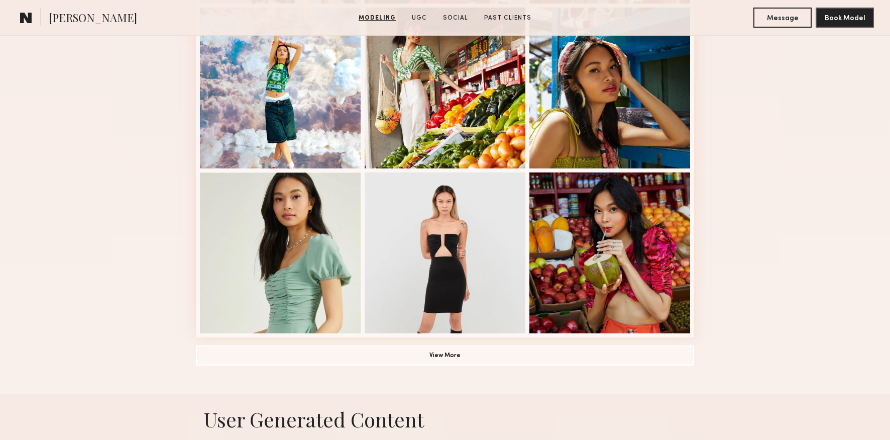
scroll to position [622, 0]
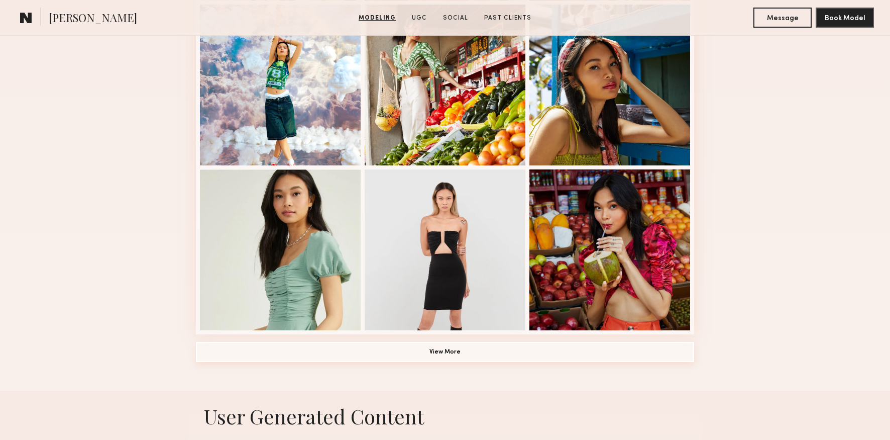
click at [527, 352] on button "View More" at bounding box center [445, 352] width 498 height 20
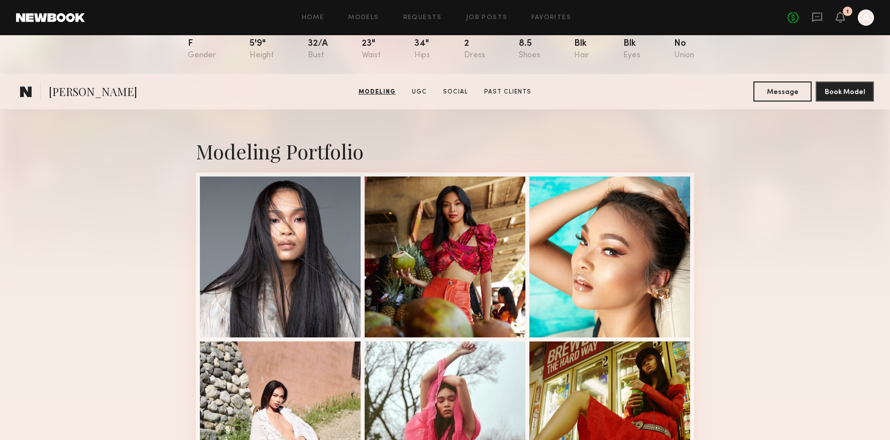
scroll to position [0, 0]
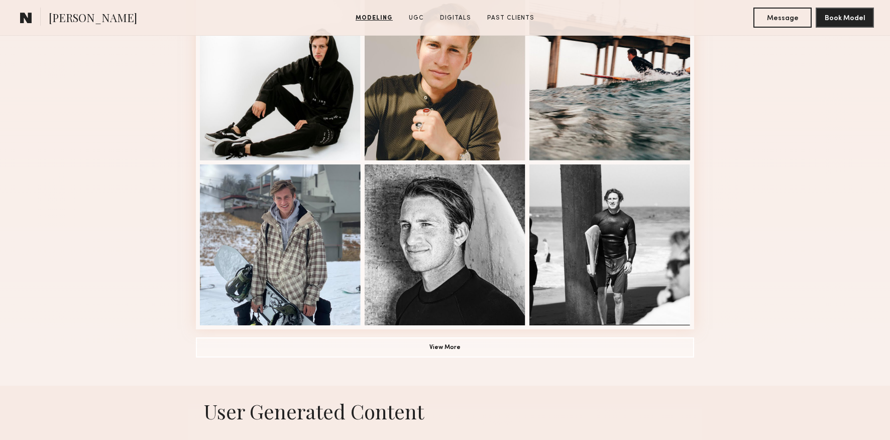
scroll to position [676, 0]
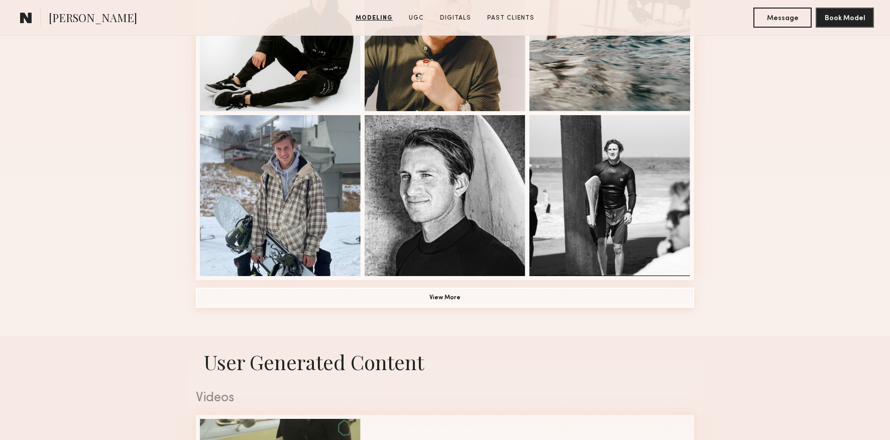
click at [420, 299] on button "View More" at bounding box center [445, 297] width 498 height 20
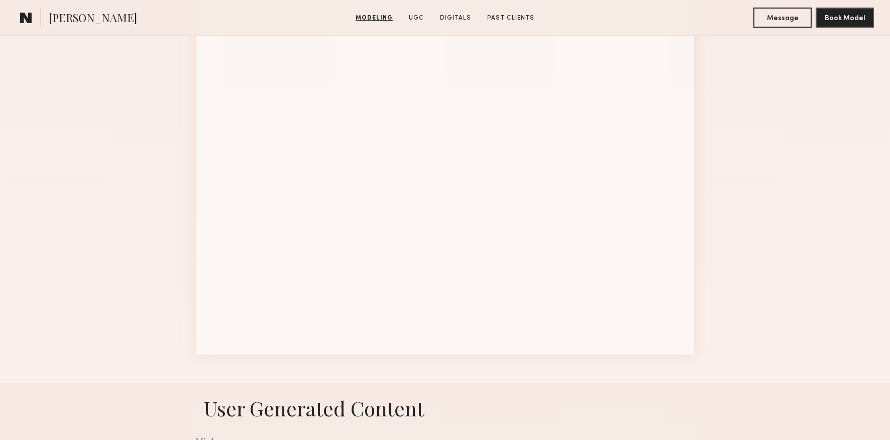
scroll to position [905, 0]
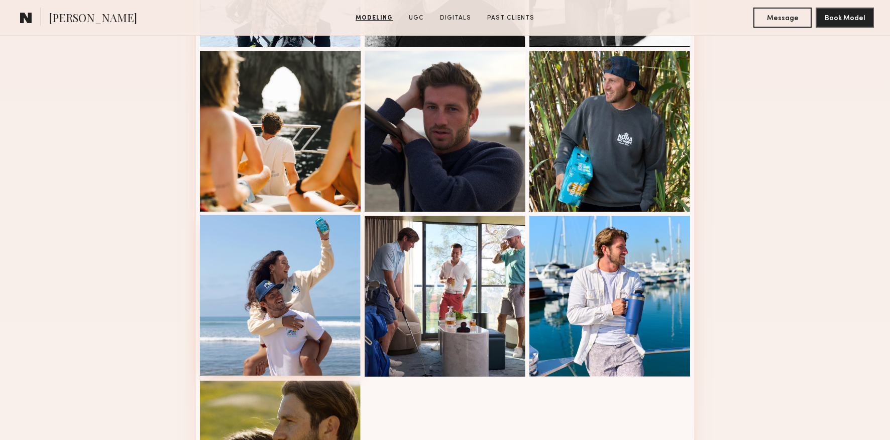
click at [296, 296] on div at bounding box center [280, 295] width 161 height 161
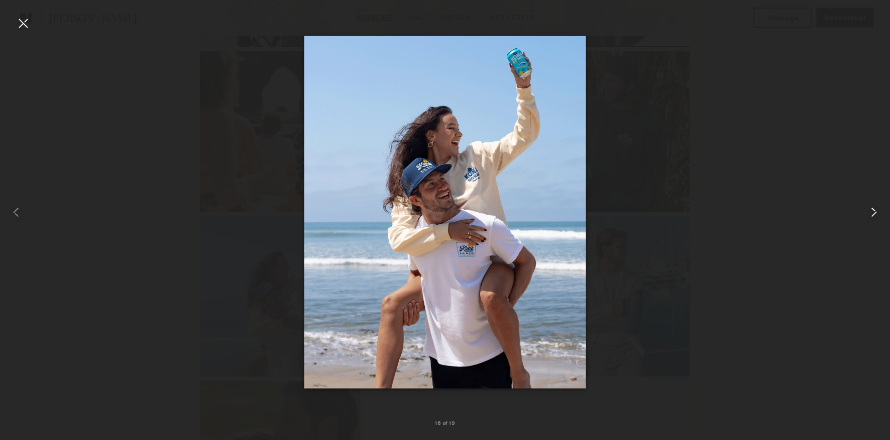
click at [865, 213] on div at bounding box center [872, 211] width 36 height 391
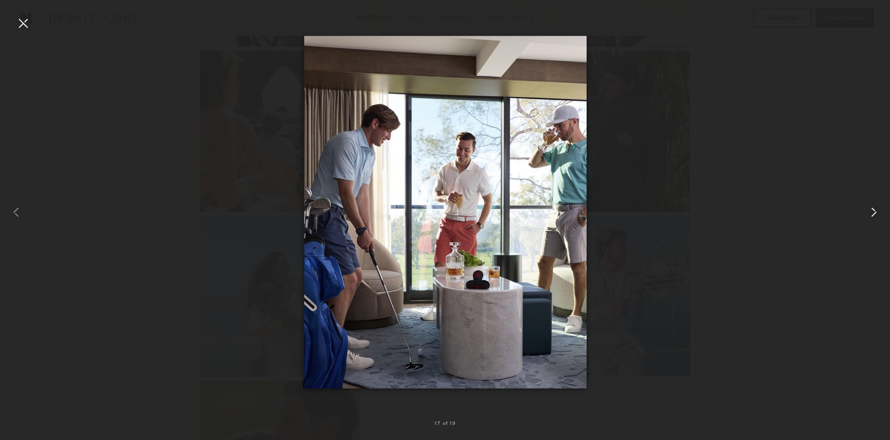
click at [868, 214] on common-icon at bounding box center [874, 212] width 16 height 16
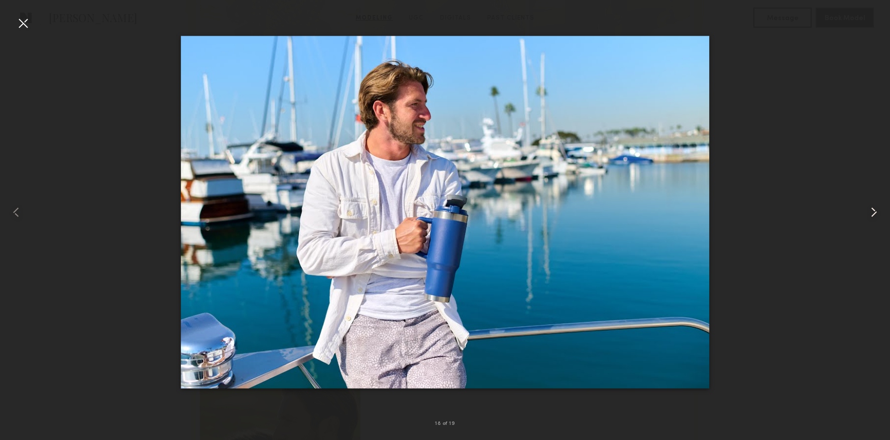
click at [868, 214] on common-icon at bounding box center [874, 212] width 16 height 16
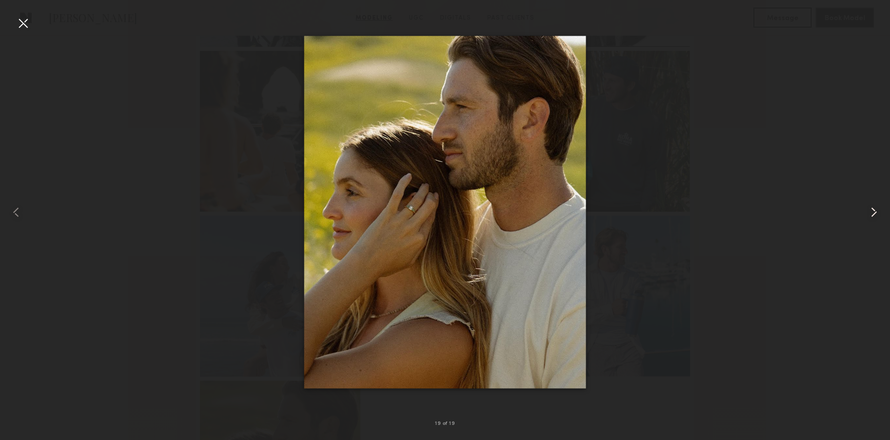
click at [868, 214] on common-icon at bounding box center [874, 212] width 16 height 16
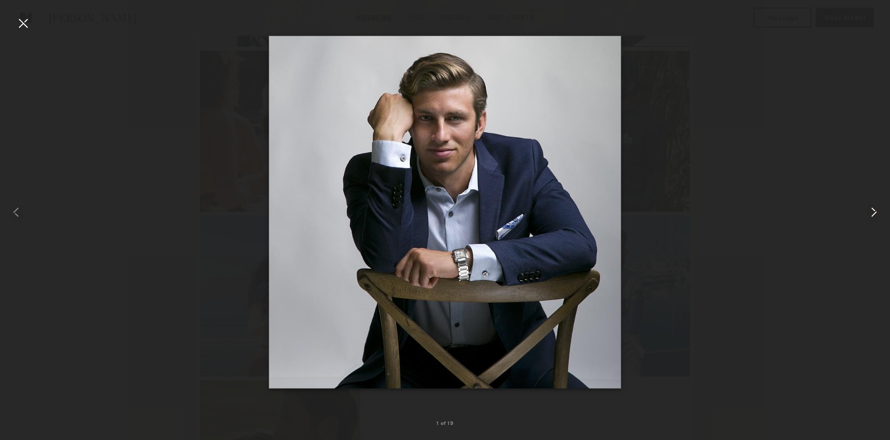
click at [868, 214] on common-icon at bounding box center [874, 212] width 16 height 16
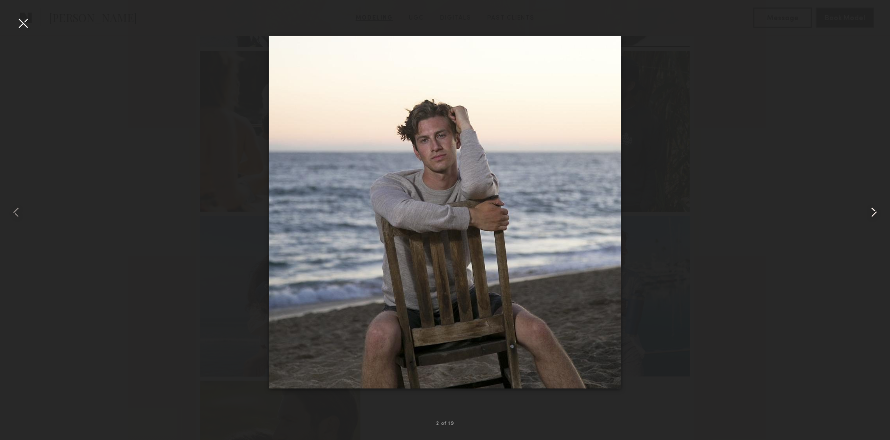
click at [868, 214] on common-icon at bounding box center [874, 212] width 16 height 16
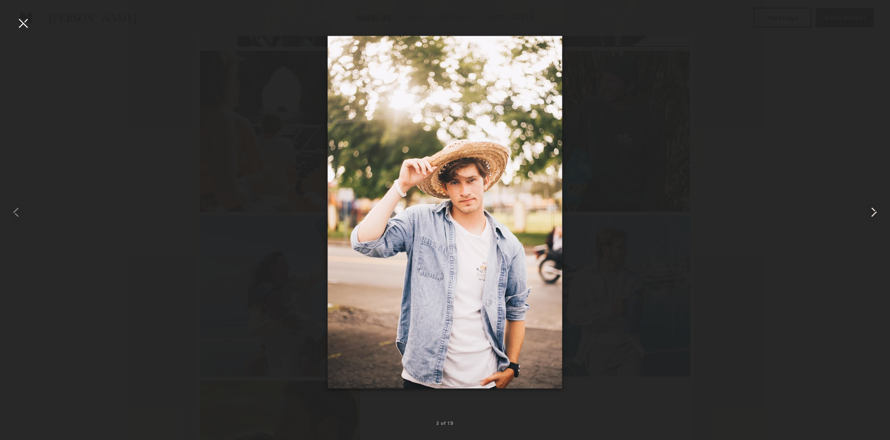
click at [868, 214] on common-icon at bounding box center [874, 212] width 16 height 16
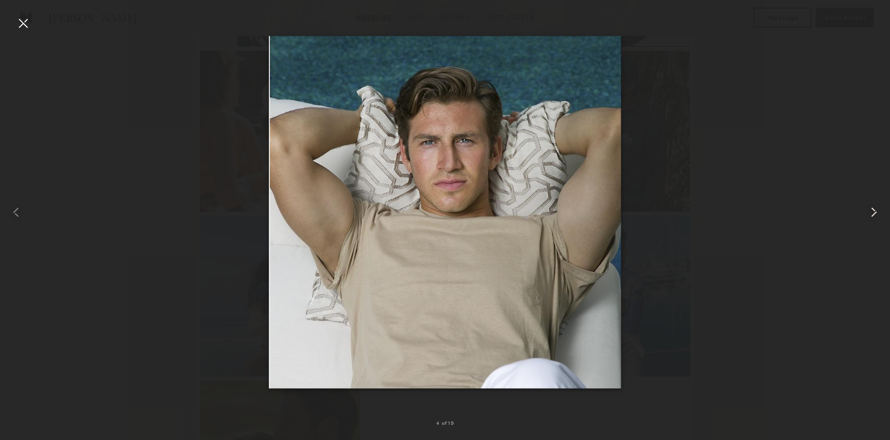
click at [868, 214] on common-icon at bounding box center [874, 212] width 16 height 16
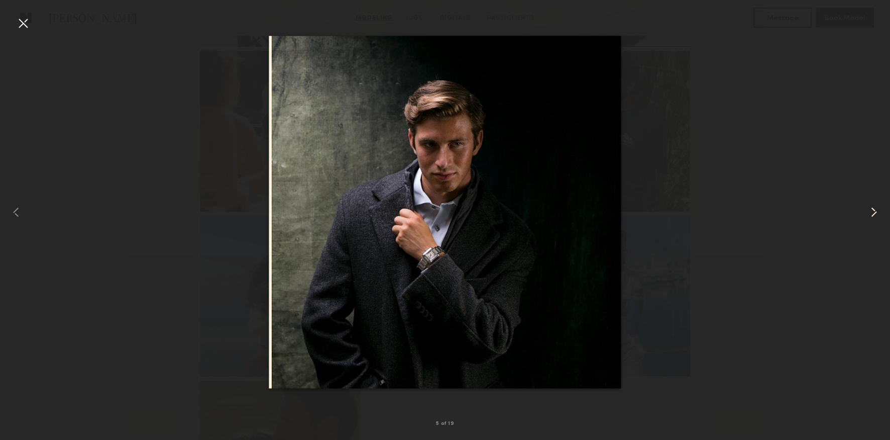
click at [868, 214] on common-icon at bounding box center [874, 212] width 16 height 16
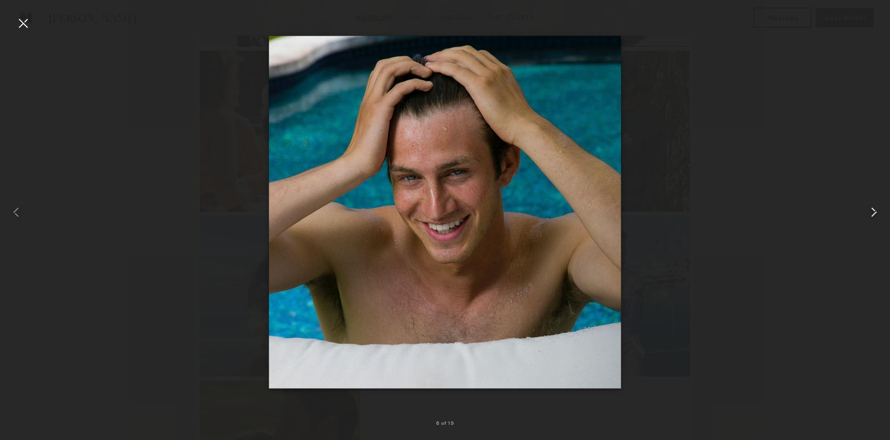
click at [868, 214] on common-icon at bounding box center [874, 212] width 16 height 16
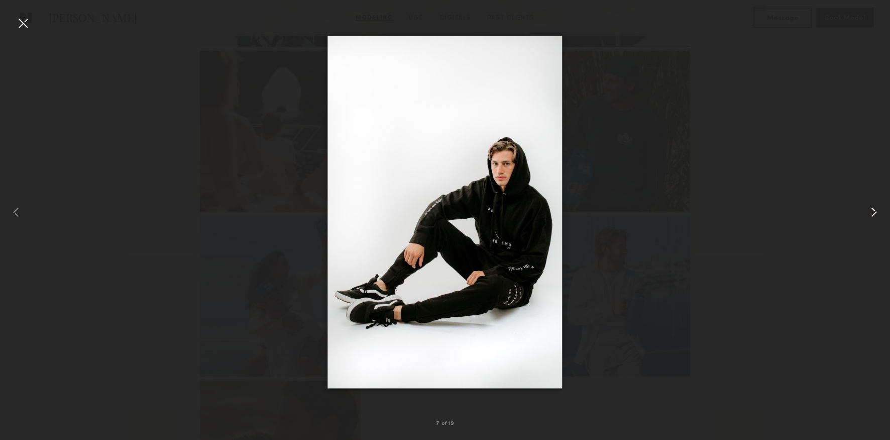
click at [868, 214] on common-icon at bounding box center [874, 212] width 16 height 16
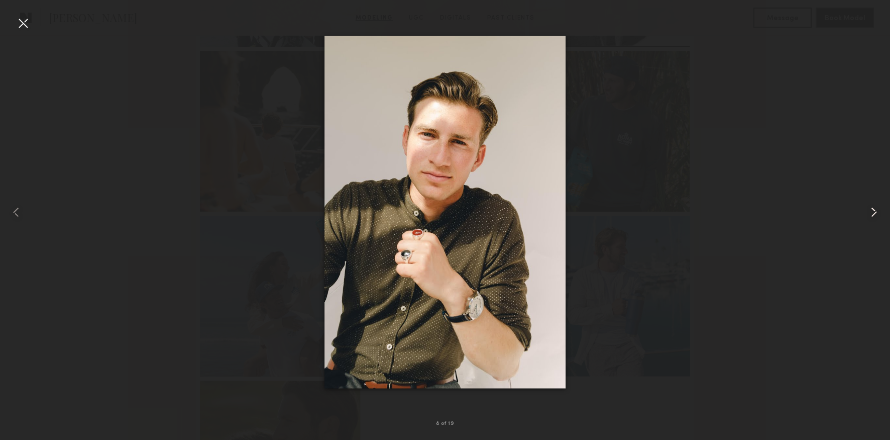
click at [868, 214] on common-icon at bounding box center [874, 212] width 16 height 16
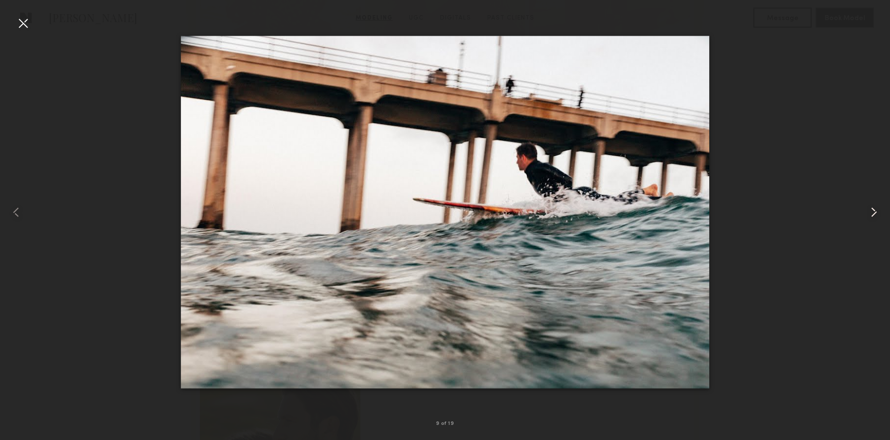
click at [868, 214] on common-icon at bounding box center [874, 212] width 16 height 16
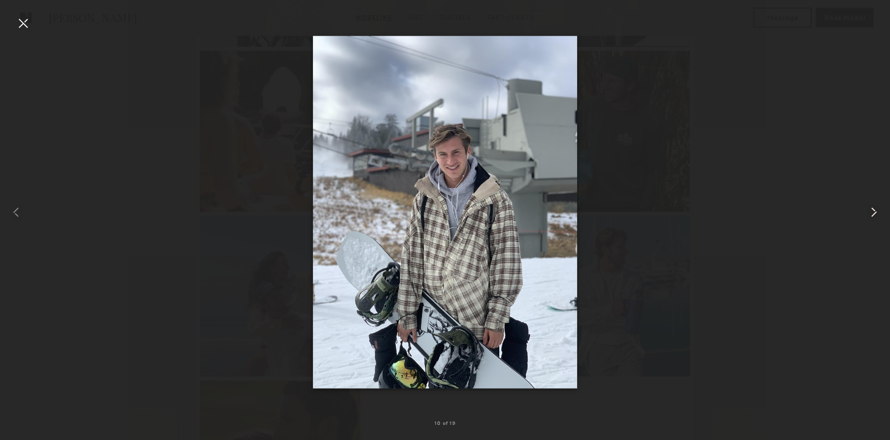
click at [868, 214] on common-icon at bounding box center [874, 212] width 16 height 16
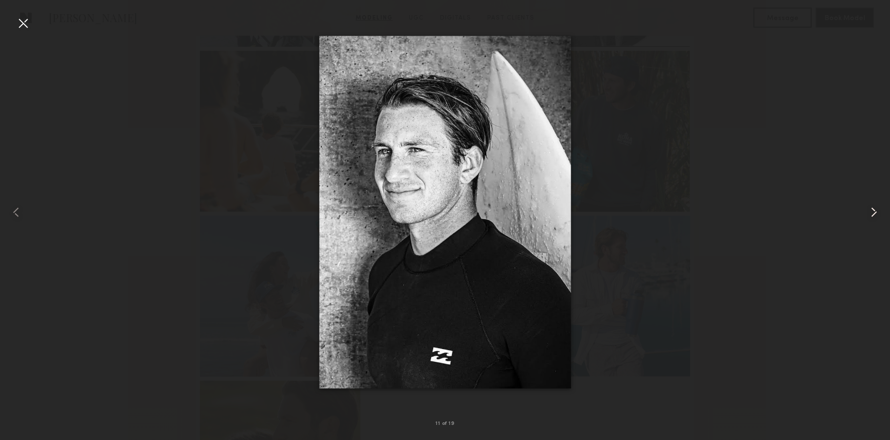
click at [868, 214] on common-icon at bounding box center [874, 212] width 16 height 16
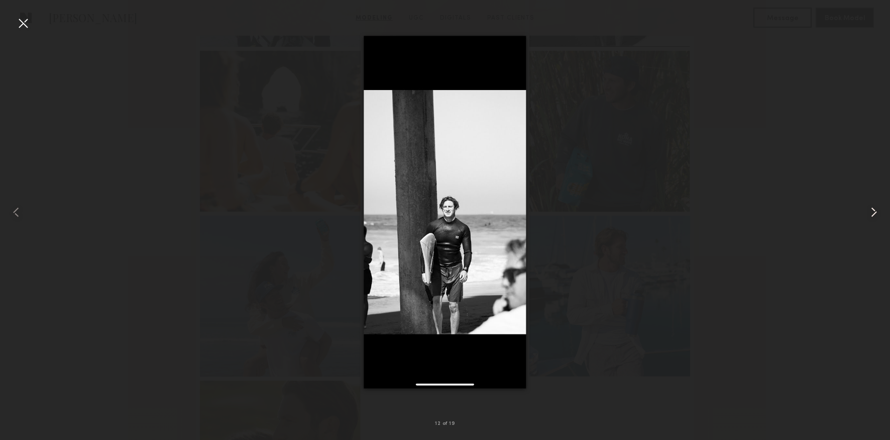
click at [868, 215] on common-icon at bounding box center [874, 212] width 16 height 16
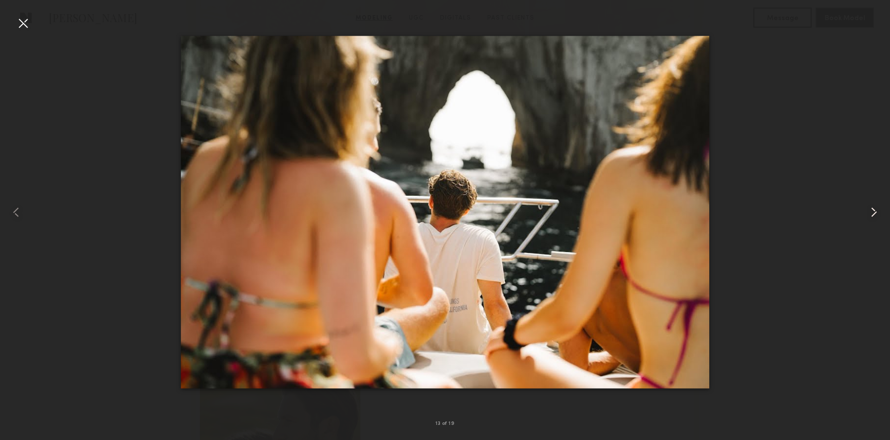
click at [868, 215] on common-icon at bounding box center [874, 212] width 16 height 16
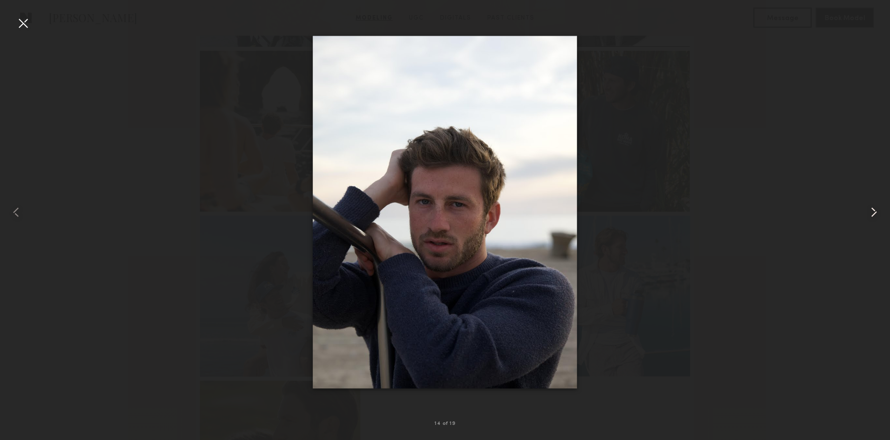
click at [868, 215] on common-icon at bounding box center [874, 212] width 16 height 16
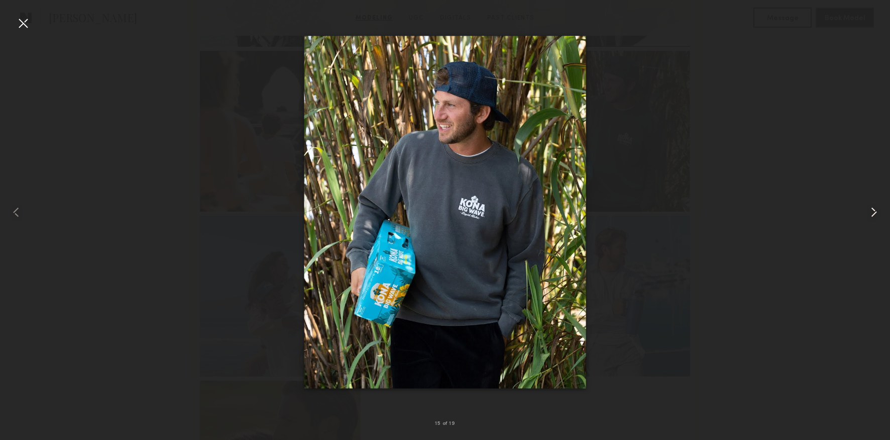
click at [877, 210] on common-icon at bounding box center [874, 212] width 16 height 16
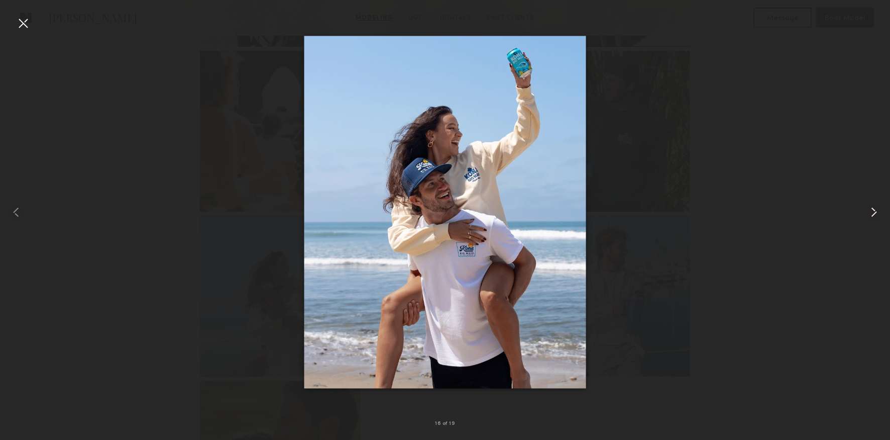
click at [877, 210] on common-icon at bounding box center [874, 212] width 16 height 16
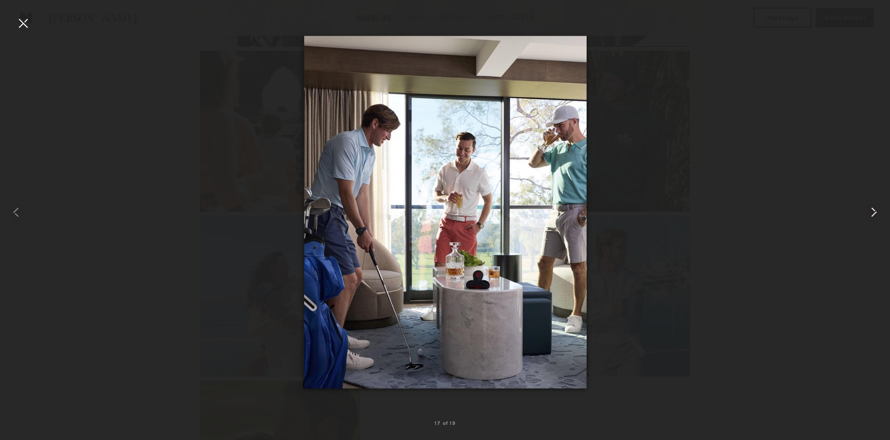
click at [877, 210] on common-icon at bounding box center [874, 212] width 16 height 16
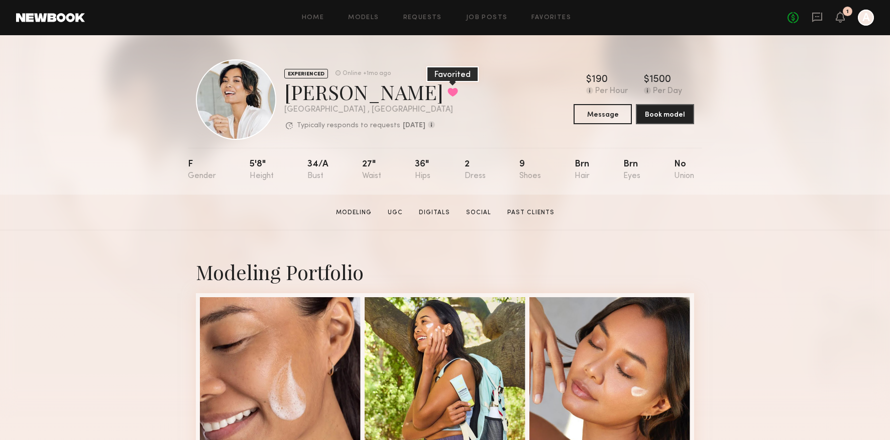
click at [448, 94] on button at bounding box center [453, 91] width 11 height 9
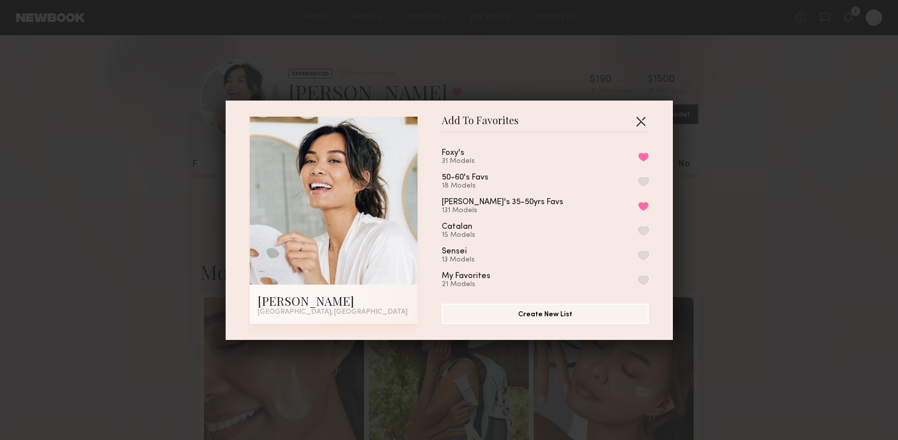
click at [639, 123] on button "button" at bounding box center [640, 121] width 16 height 16
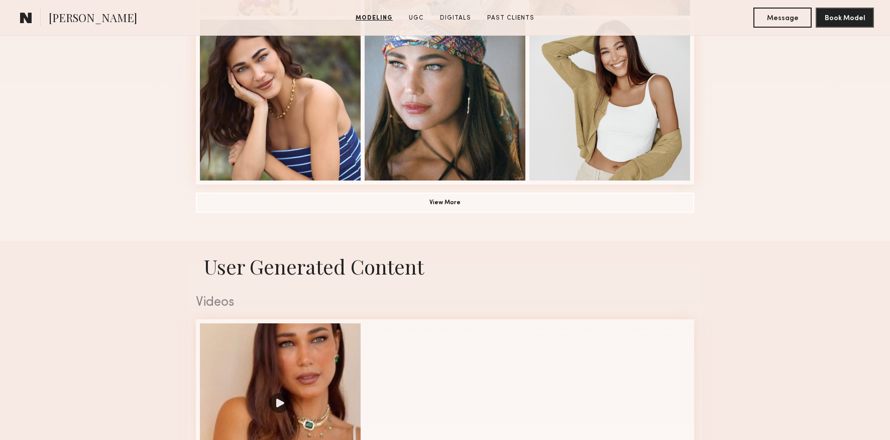
scroll to position [773, 0]
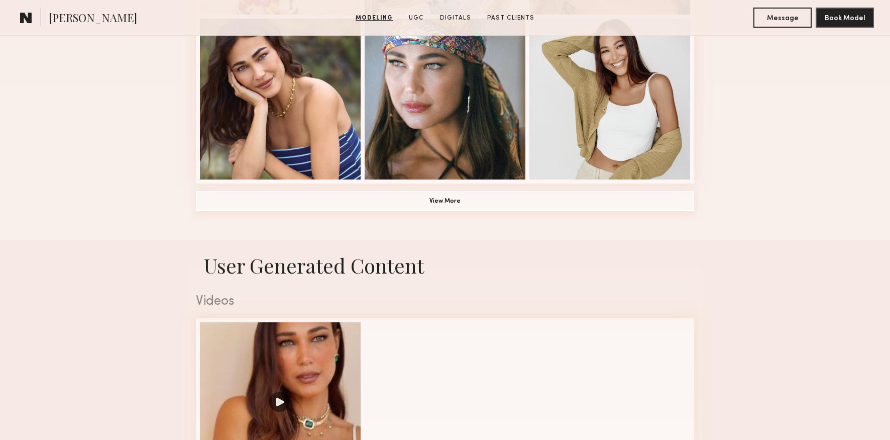
click at [444, 202] on button "View More" at bounding box center [445, 201] width 498 height 20
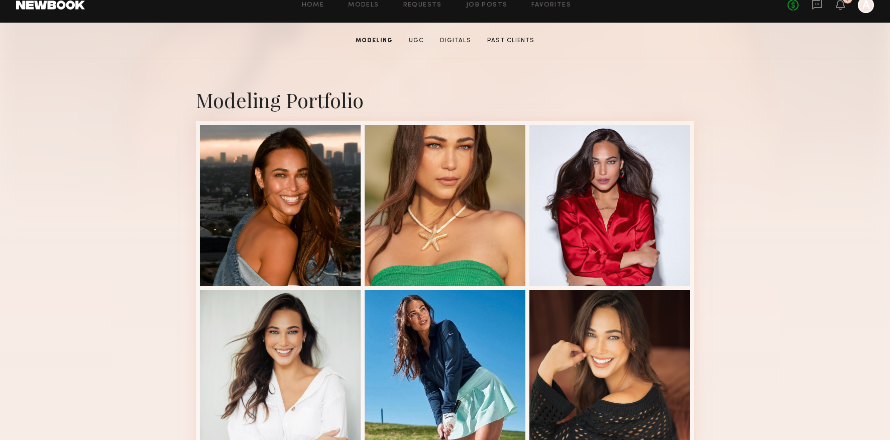
scroll to position [156, 0]
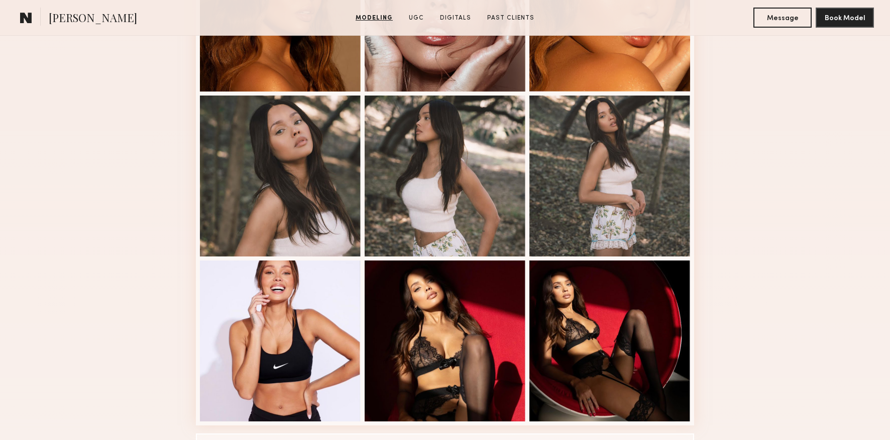
scroll to position [653, 0]
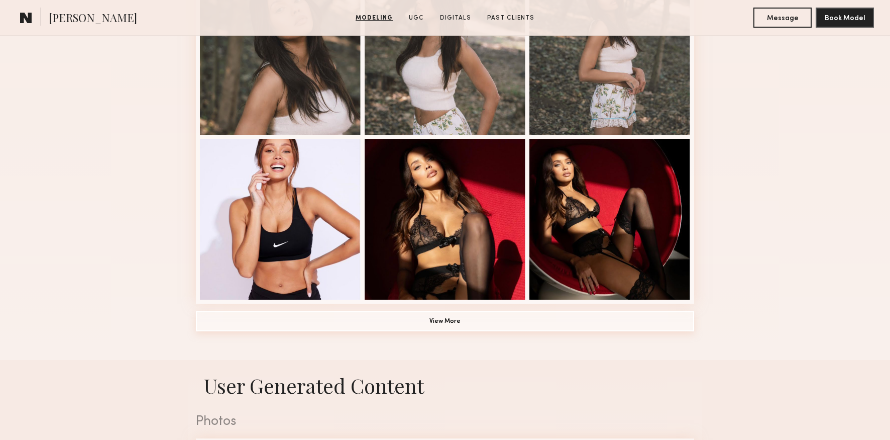
click at [476, 324] on button "View More" at bounding box center [445, 321] width 498 height 20
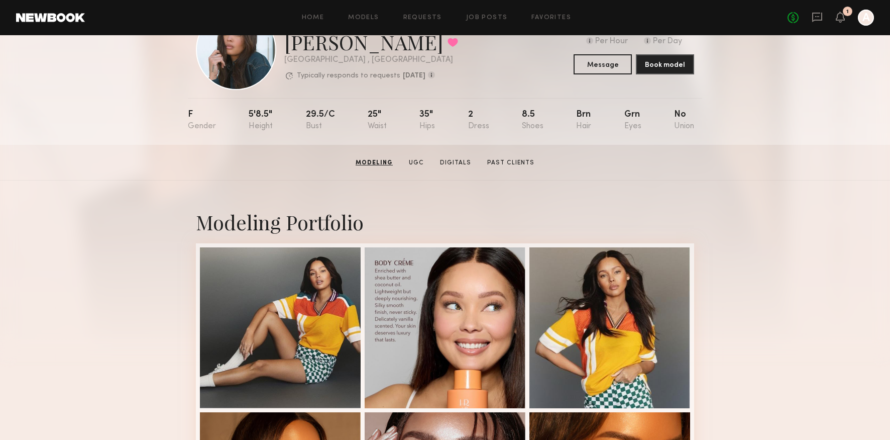
scroll to position [0, 0]
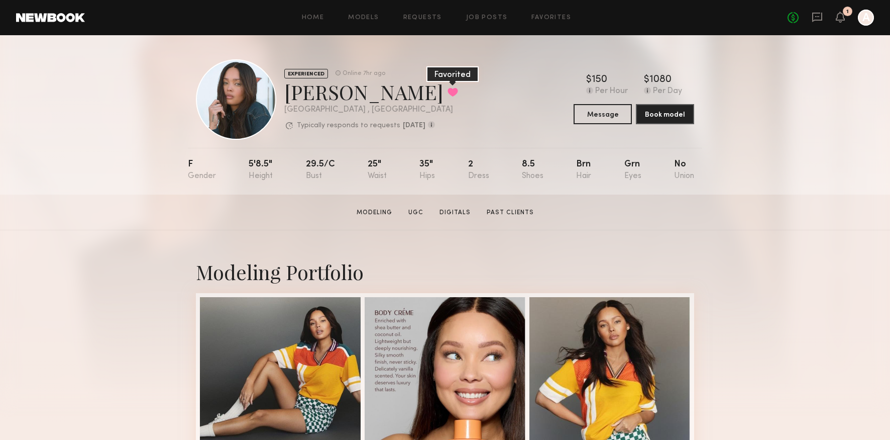
click at [448, 92] on button at bounding box center [453, 91] width 11 height 9
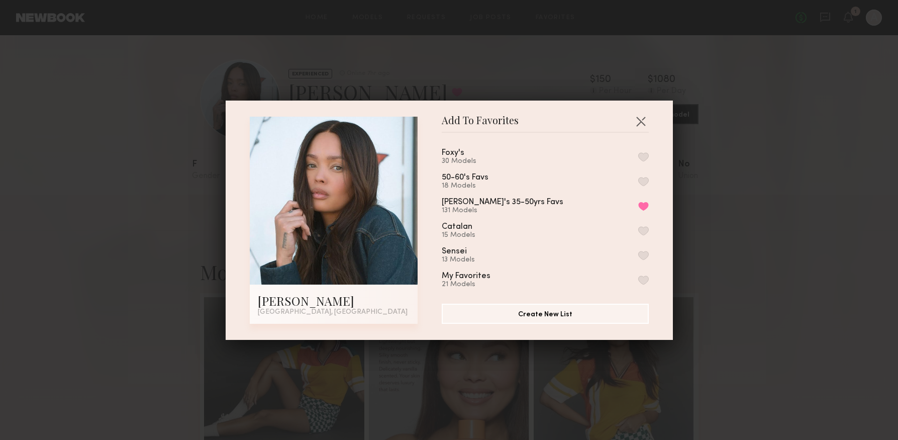
click at [629, 163] on div "Foxy's 30 Models" at bounding box center [545, 157] width 207 height 17
click at [638, 158] on button "button" at bounding box center [643, 156] width 11 height 9
click at [640, 120] on button "button" at bounding box center [640, 121] width 16 height 16
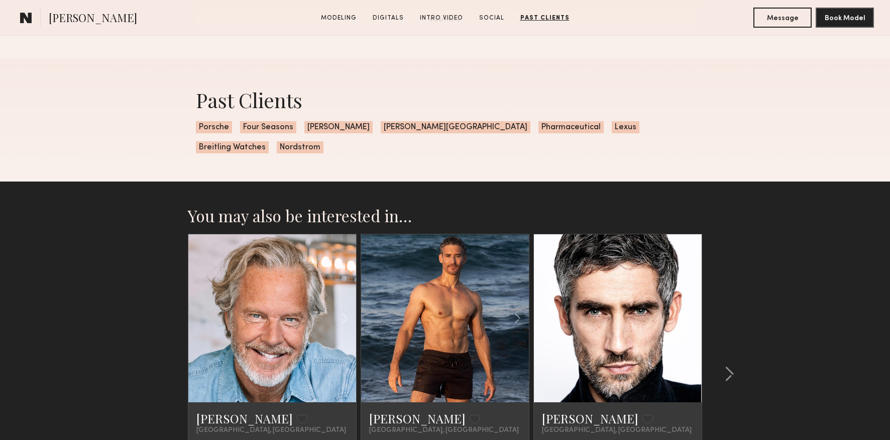
scroll to position [2115, 0]
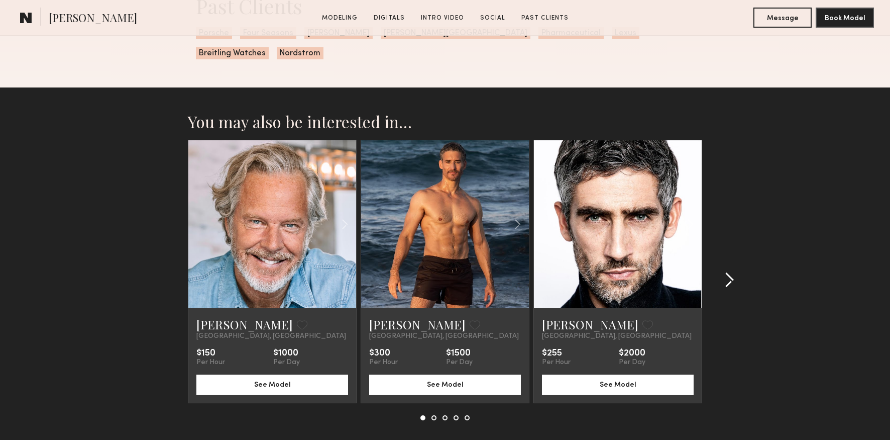
click at [732, 272] on common-icon at bounding box center [729, 280] width 10 height 16
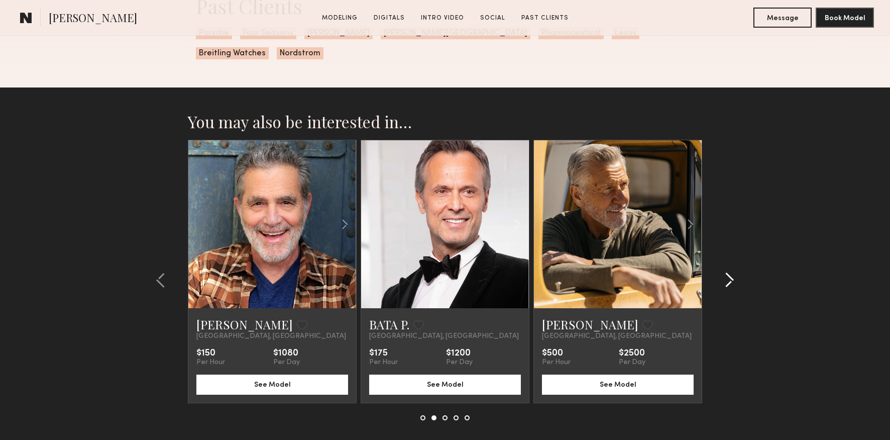
click at [732, 272] on common-icon at bounding box center [729, 280] width 10 height 16
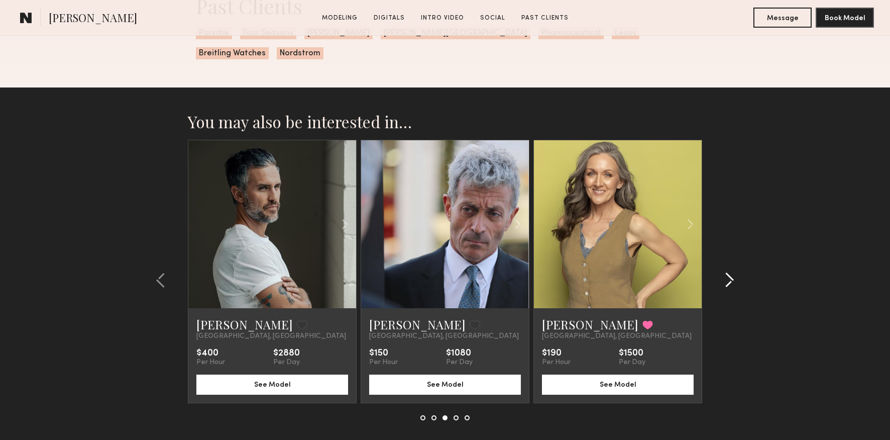
click at [733, 272] on common-icon at bounding box center [729, 280] width 10 height 16
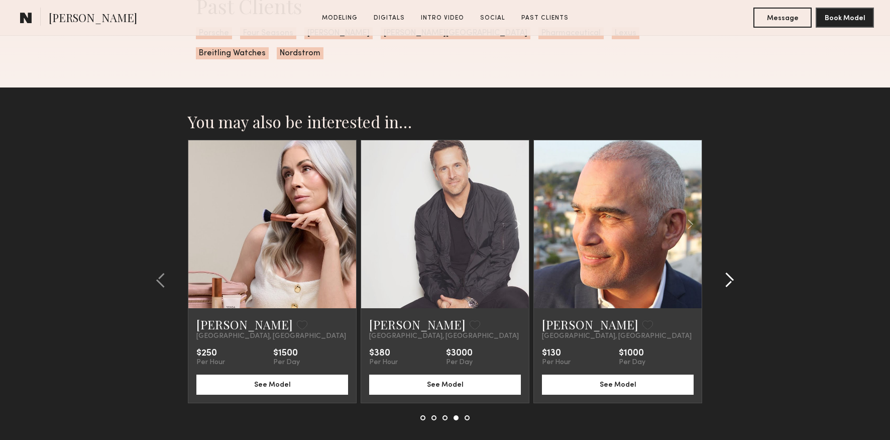
click at [733, 272] on common-icon at bounding box center [729, 280] width 10 height 16
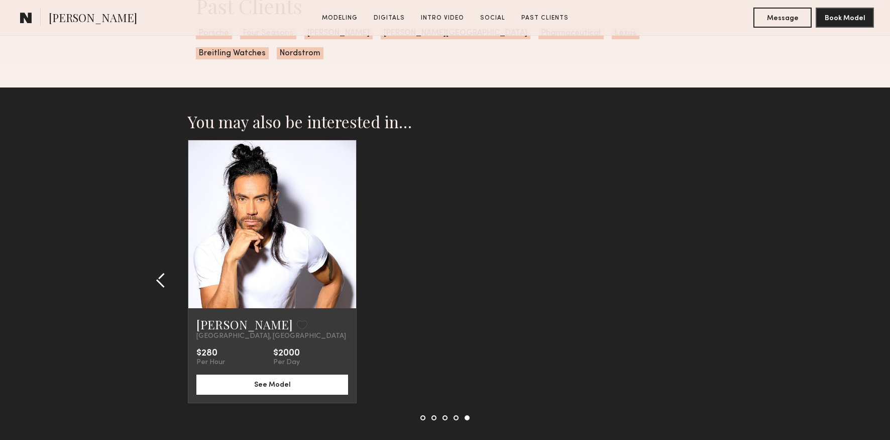
click at [156, 272] on common-icon at bounding box center [161, 280] width 10 height 16
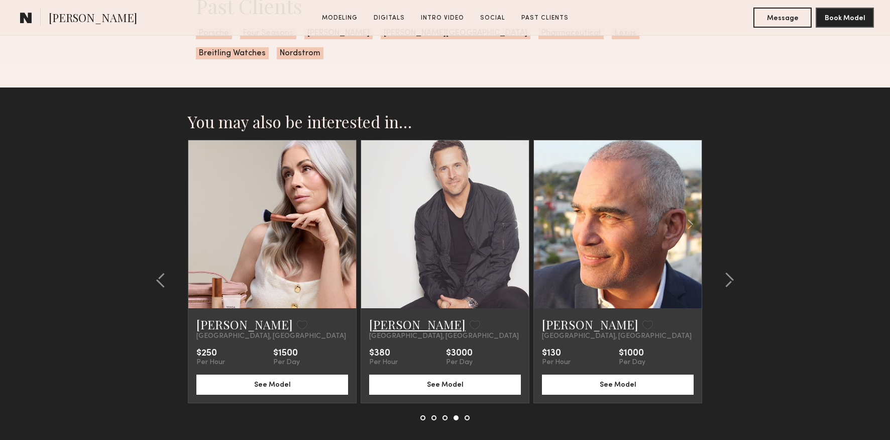
click at [402, 316] on link "[PERSON_NAME]" at bounding box center [417, 324] width 96 height 16
click at [738, 257] on div at bounding box center [726, 280] width 48 height 280
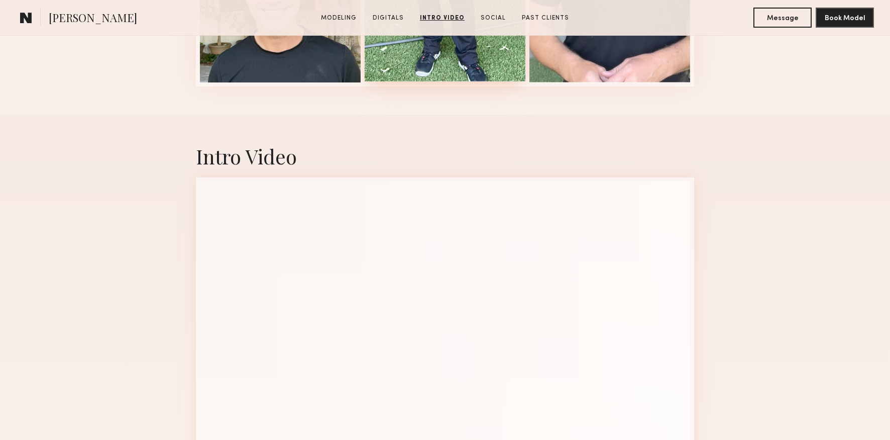
scroll to position [903, 0]
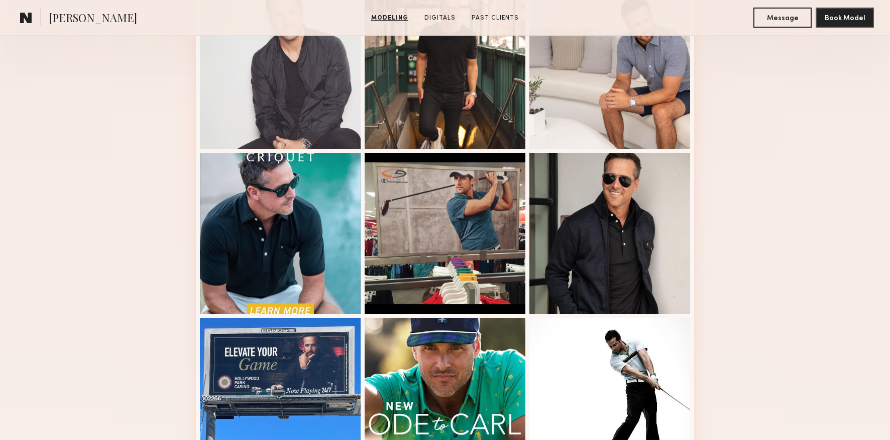
scroll to position [238, 0]
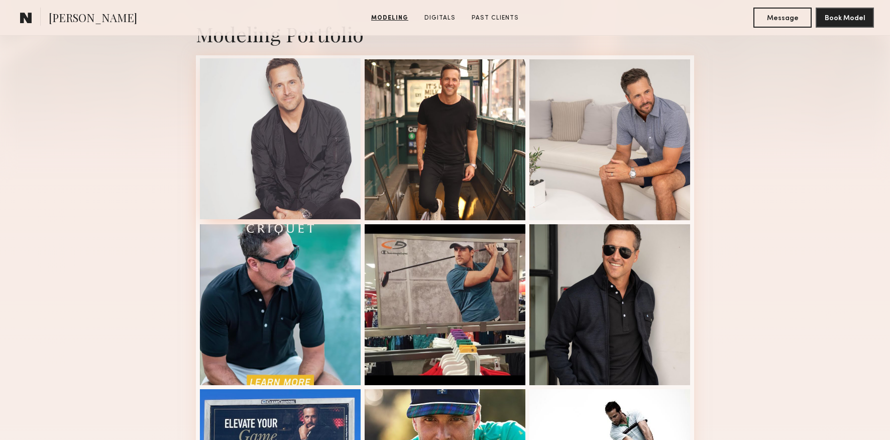
click at [278, 138] on div at bounding box center [280, 138] width 161 height 161
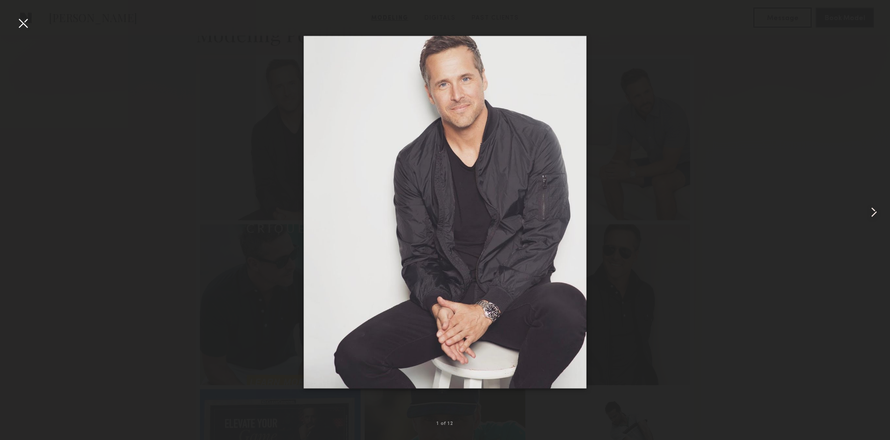
click at [869, 216] on common-icon at bounding box center [874, 212] width 16 height 16
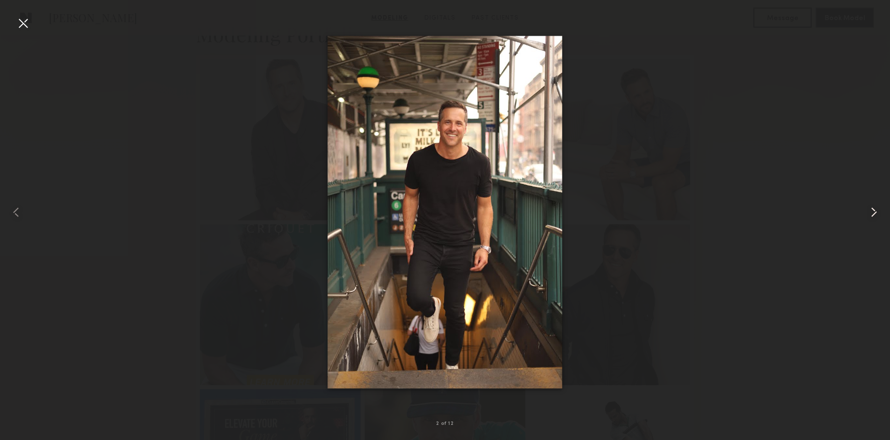
click at [869, 216] on common-icon at bounding box center [874, 212] width 16 height 16
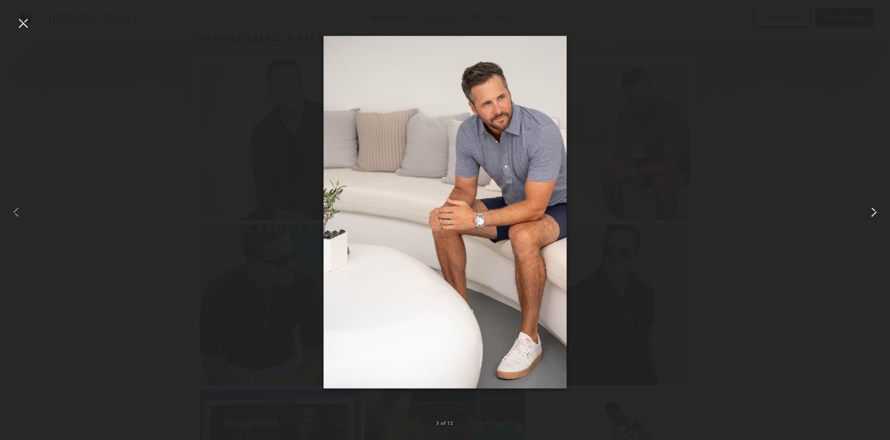
click at [869, 216] on common-icon at bounding box center [874, 212] width 16 height 16
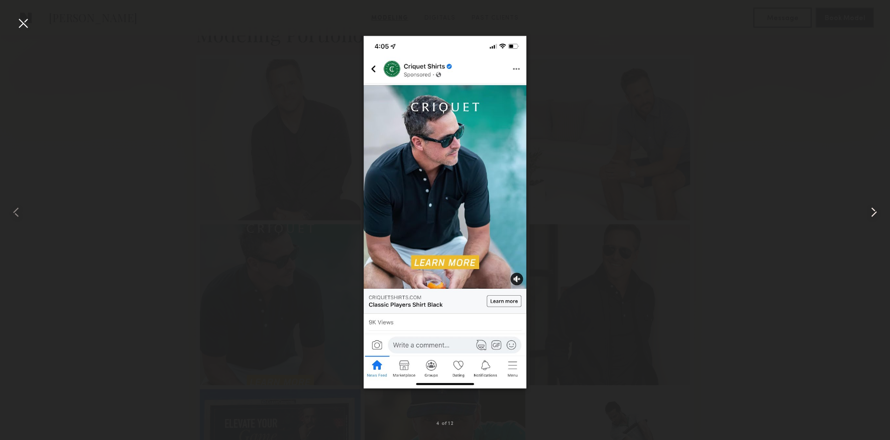
click at [869, 216] on common-icon at bounding box center [874, 212] width 16 height 16
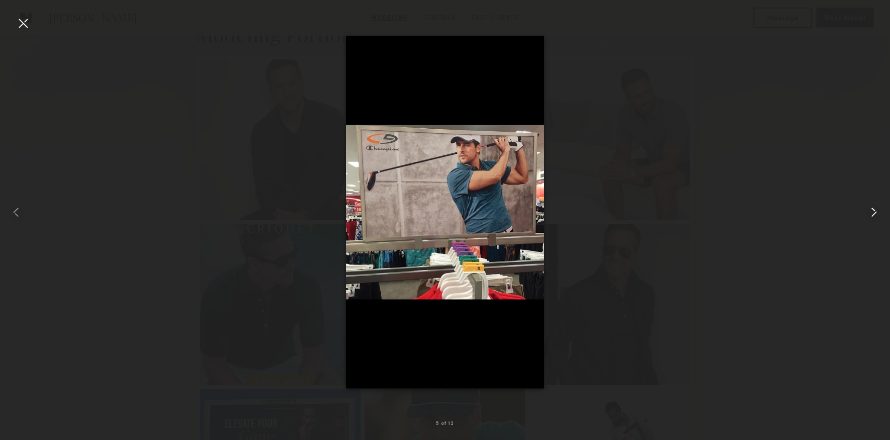
click at [869, 216] on common-icon at bounding box center [874, 212] width 16 height 16
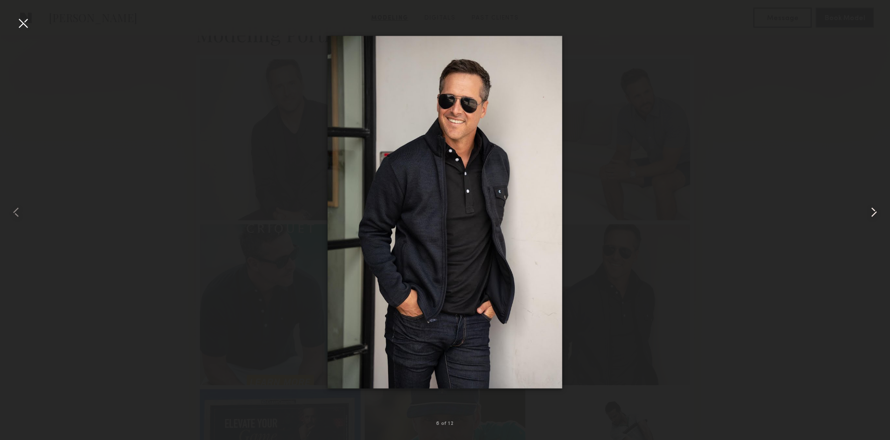
click at [869, 216] on common-icon at bounding box center [874, 212] width 16 height 16
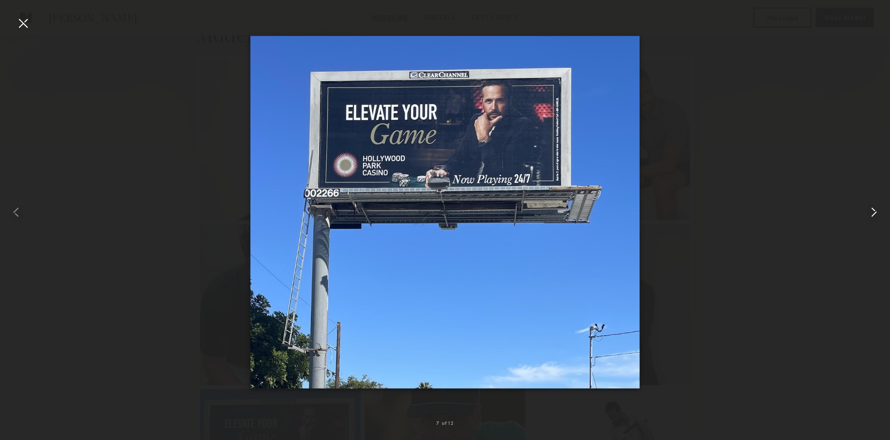
click at [869, 216] on common-icon at bounding box center [874, 212] width 16 height 16
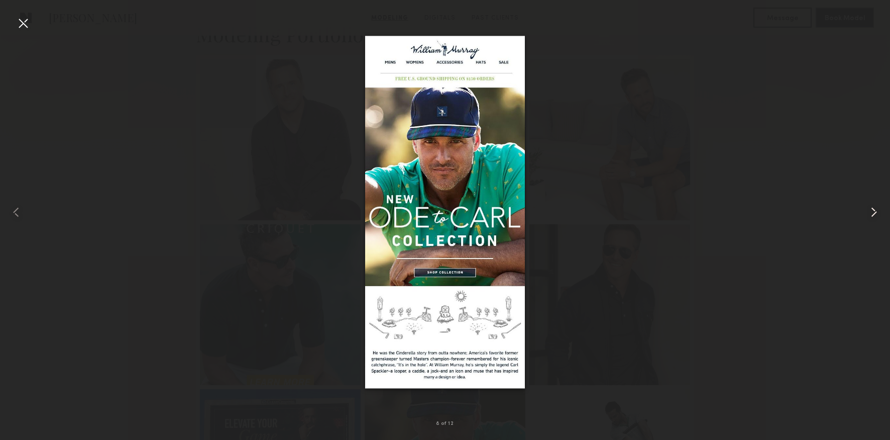
click at [869, 216] on common-icon at bounding box center [874, 212] width 16 height 16
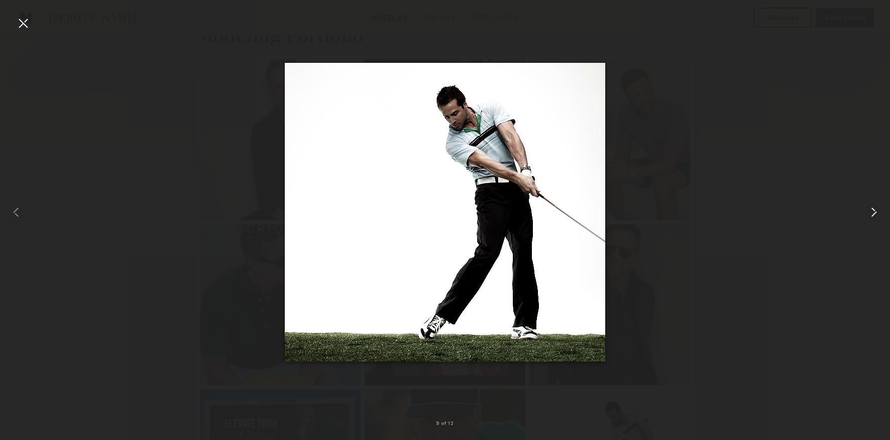
click at [869, 216] on common-icon at bounding box center [874, 212] width 16 height 16
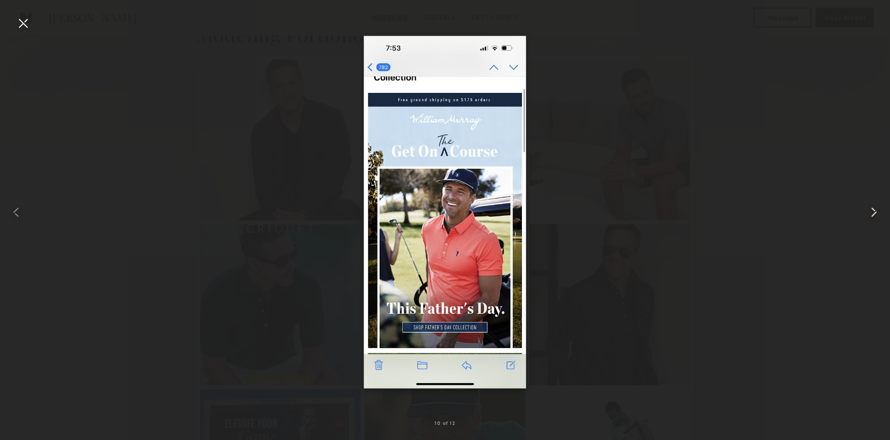
click at [869, 216] on common-icon at bounding box center [874, 212] width 16 height 16
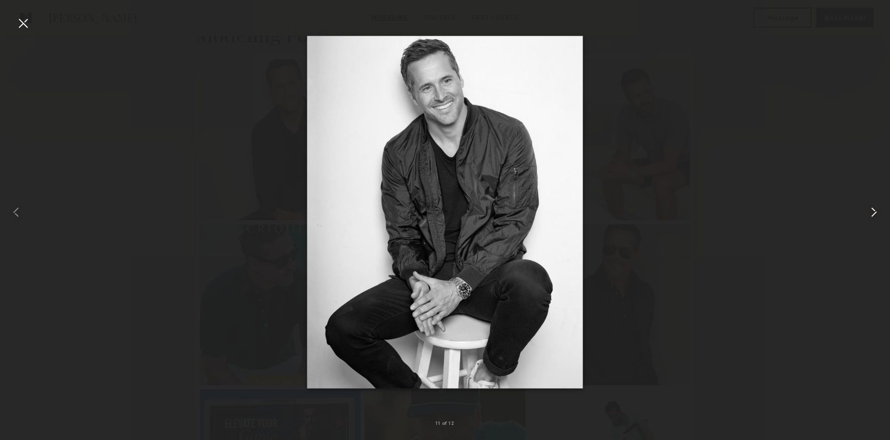
click at [869, 216] on common-icon at bounding box center [874, 212] width 16 height 16
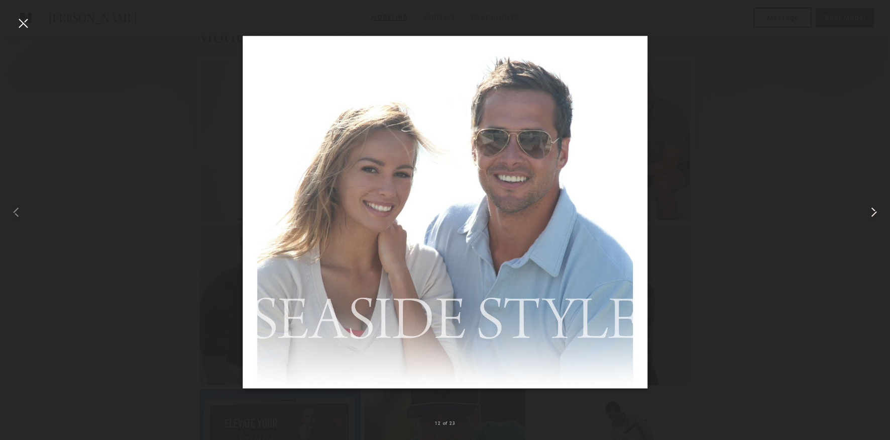
click at [869, 216] on common-icon at bounding box center [874, 212] width 16 height 16
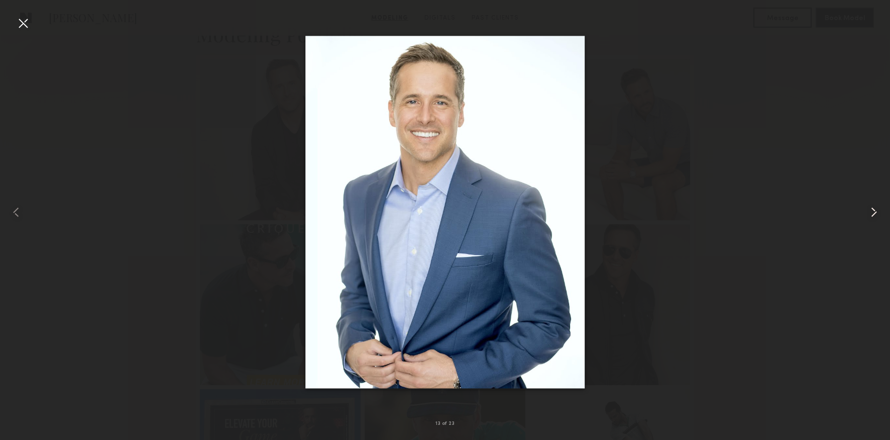
click at [869, 216] on common-icon at bounding box center [874, 212] width 16 height 16
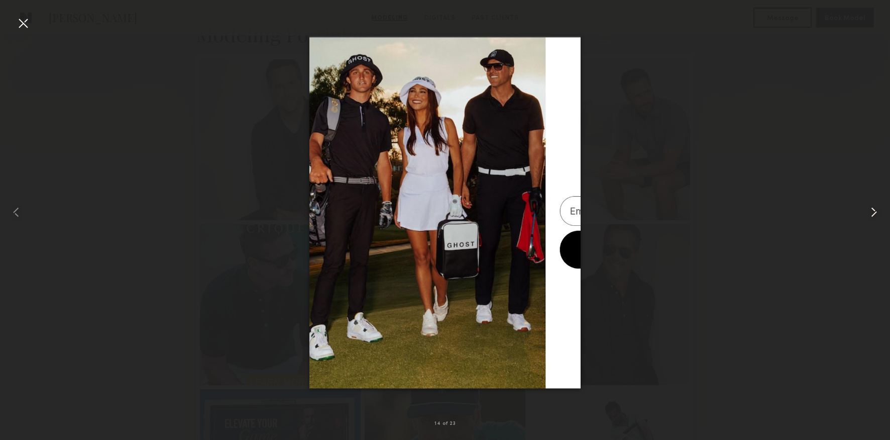
click at [869, 216] on common-icon at bounding box center [874, 212] width 16 height 16
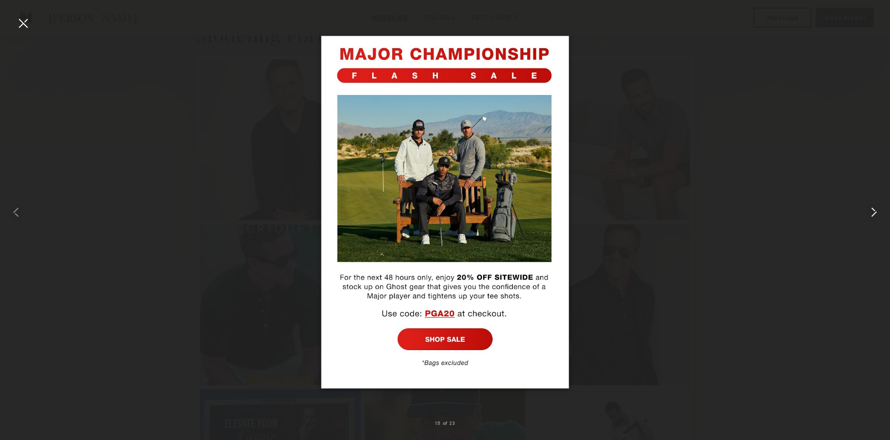
click at [869, 216] on common-icon at bounding box center [874, 212] width 16 height 16
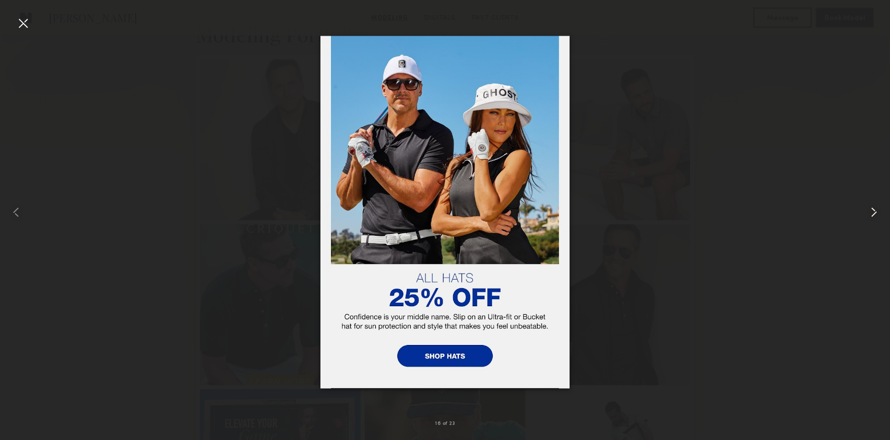
click at [869, 216] on common-icon at bounding box center [874, 212] width 16 height 16
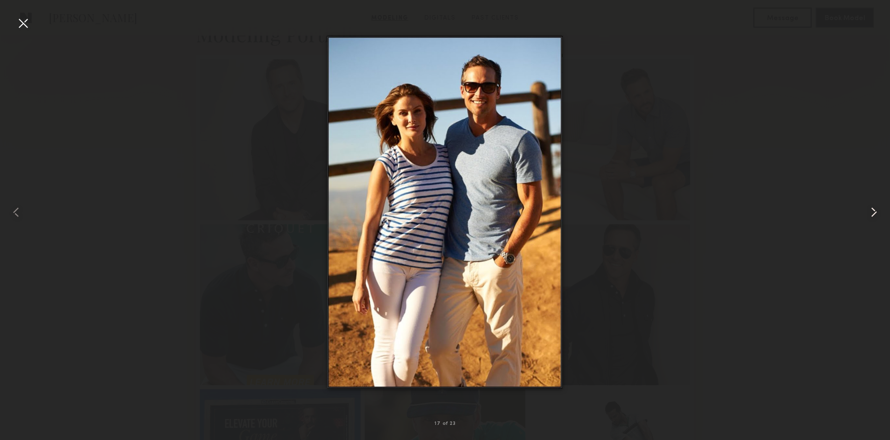
click at [869, 216] on common-icon at bounding box center [874, 212] width 16 height 16
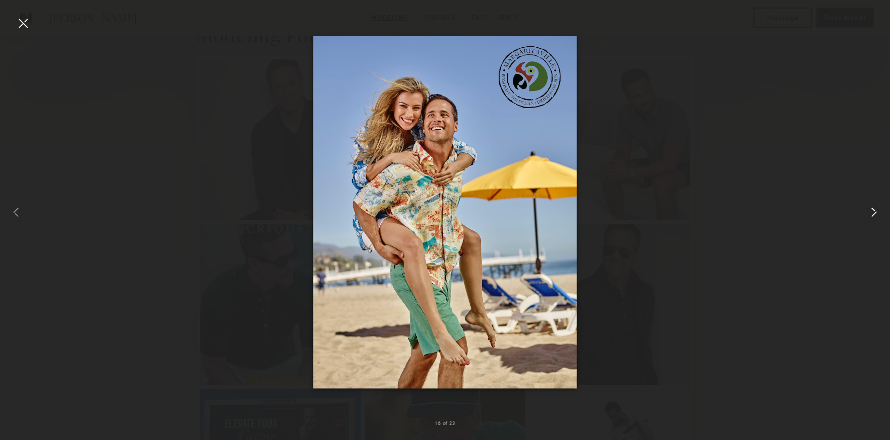
click at [869, 216] on common-icon at bounding box center [874, 212] width 16 height 16
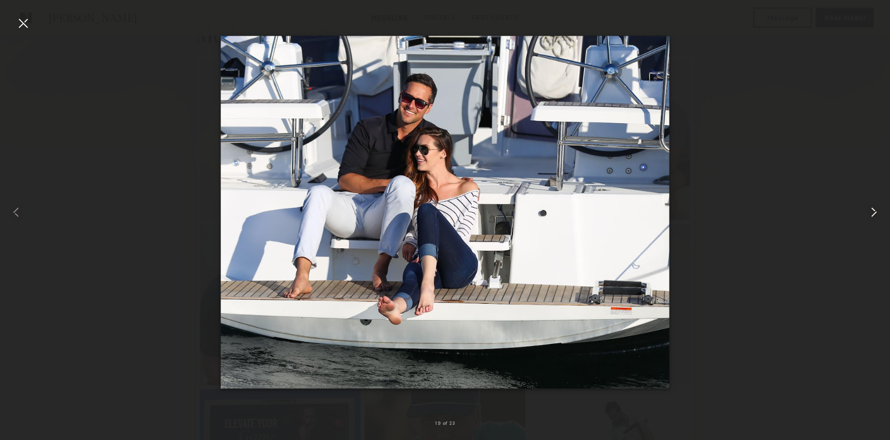
click at [869, 216] on common-icon at bounding box center [874, 212] width 16 height 16
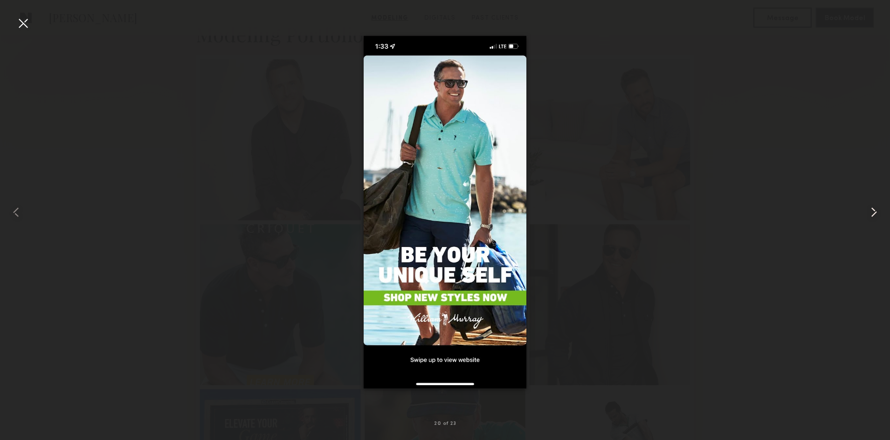
click at [869, 216] on common-icon at bounding box center [874, 212] width 16 height 16
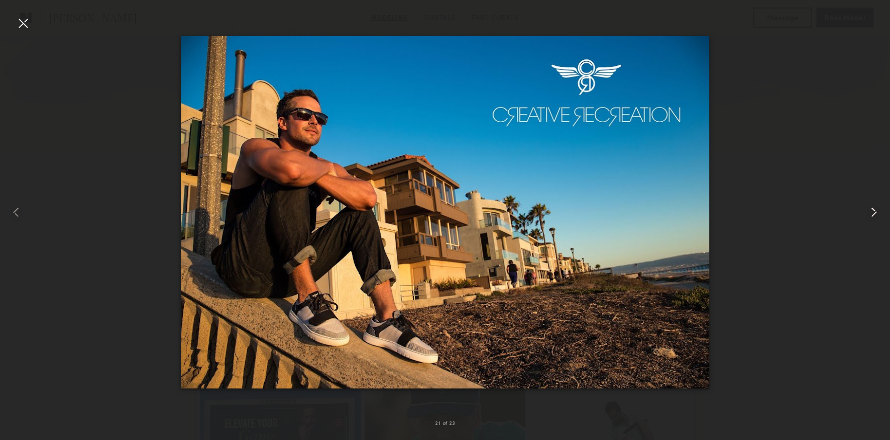
click at [869, 216] on common-icon at bounding box center [874, 212] width 16 height 16
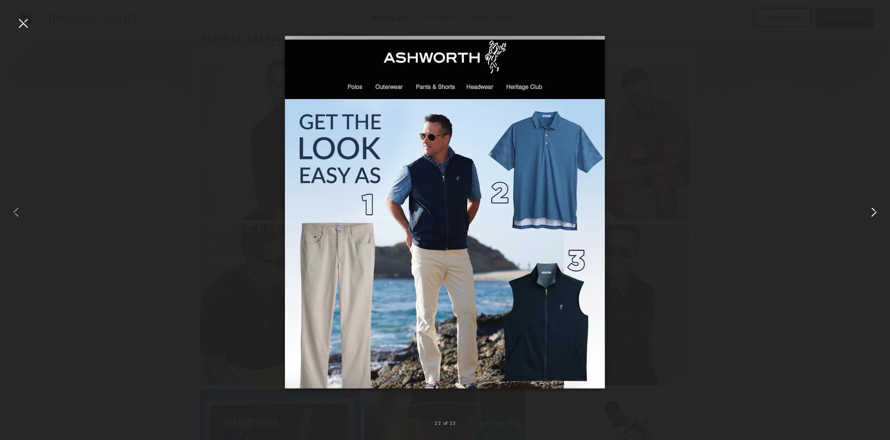
click at [869, 216] on common-icon at bounding box center [874, 212] width 16 height 16
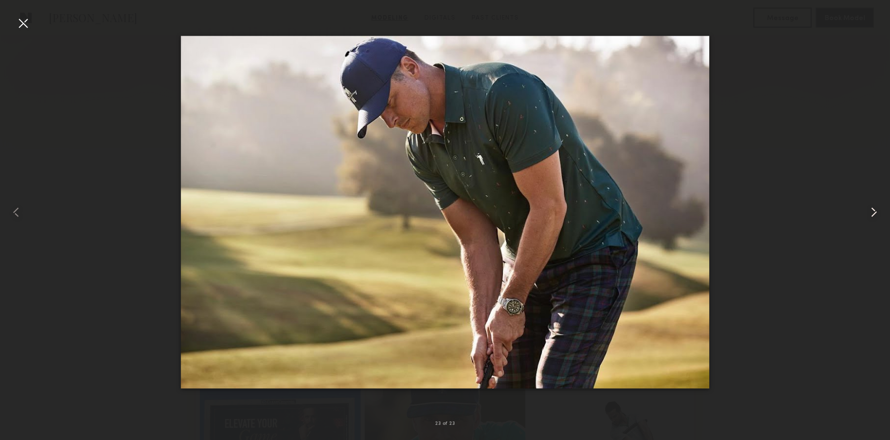
click at [869, 216] on common-icon at bounding box center [874, 212] width 16 height 16
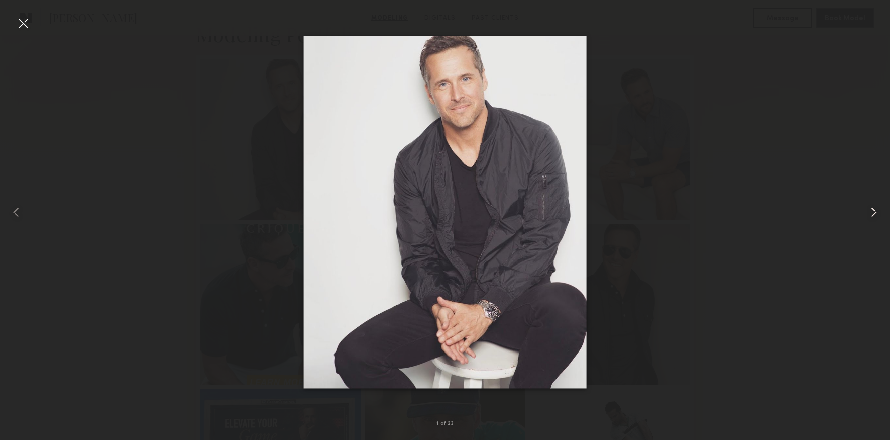
click at [869, 216] on common-icon at bounding box center [874, 212] width 16 height 16
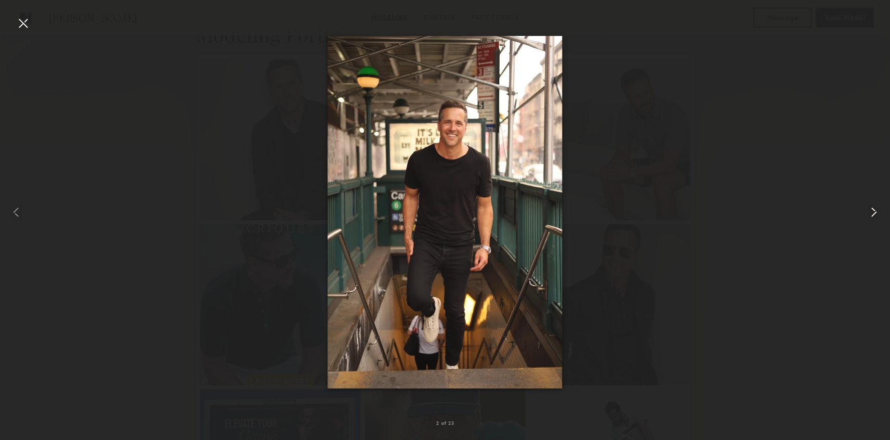
click at [869, 216] on common-icon at bounding box center [874, 212] width 16 height 16
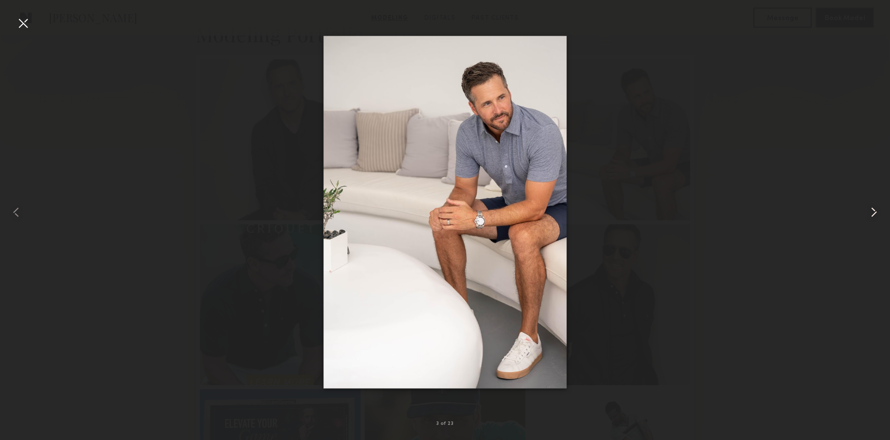
click at [869, 216] on common-icon at bounding box center [874, 212] width 16 height 16
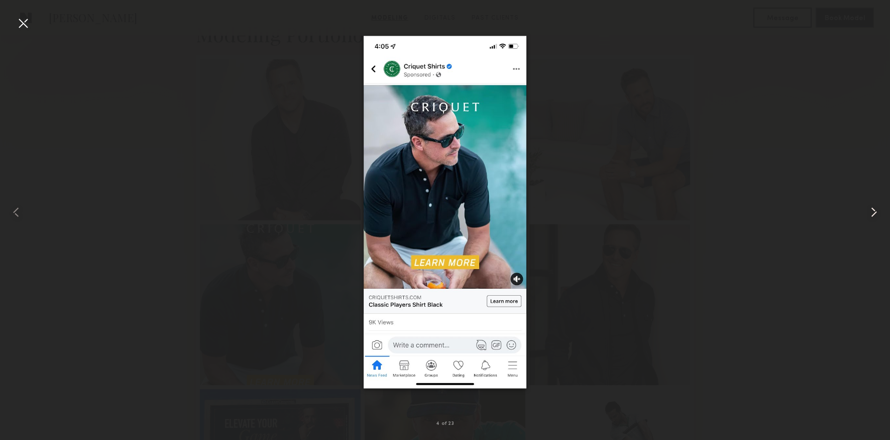
click at [869, 216] on common-icon at bounding box center [874, 212] width 16 height 16
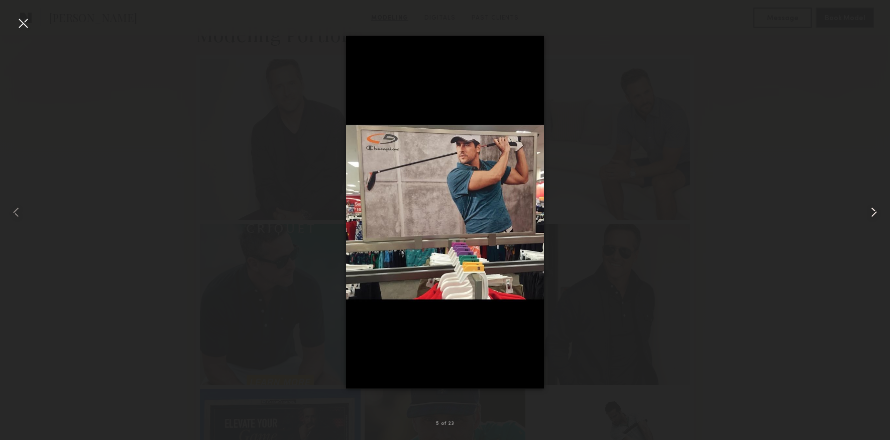
click at [869, 216] on common-icon at bounding box center [874, 212] width 16 height 16
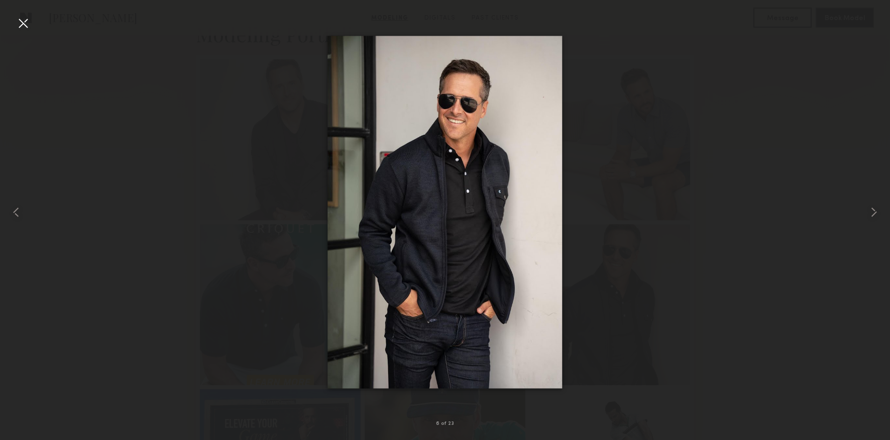
click at [24, 20] on div at bounding box center [23, 23] width 16 height 16
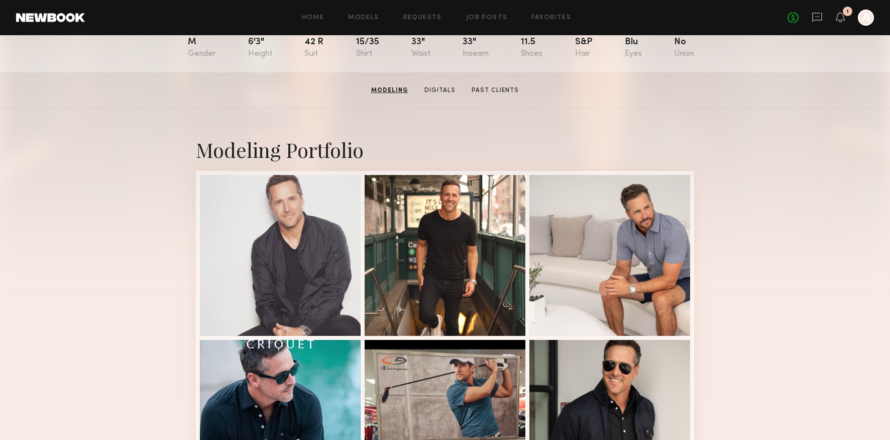
scroll to position [2, 0]
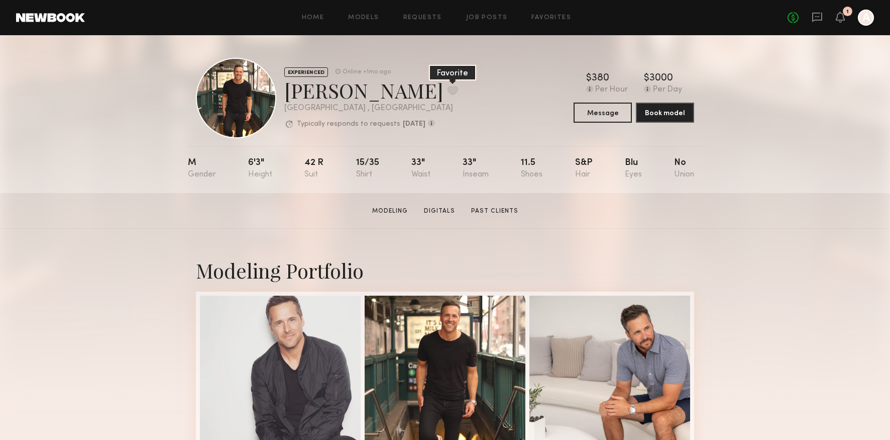
click at [448, 89] on button at bounding box center [453, 90] width 11 height 9
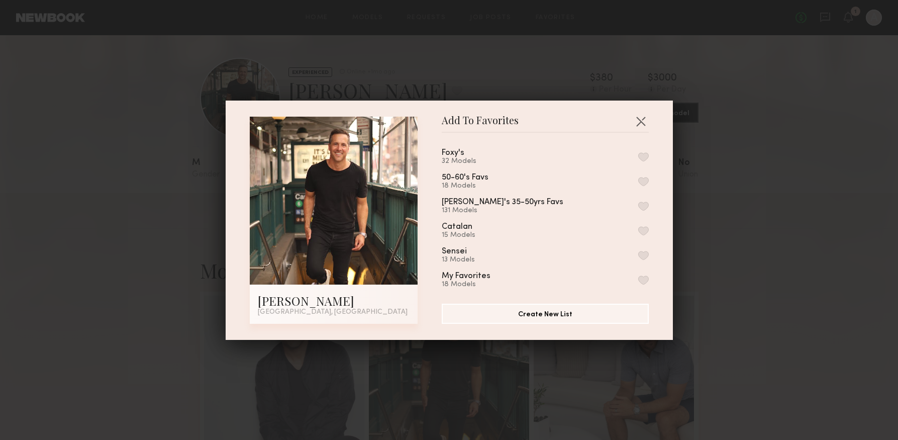
click at [638, 157] on button "button" at bounding box center [643, 156] width 11 height 9
click at [636, 122] on button "button" at bounding box center [640, 121] width 16 height 16
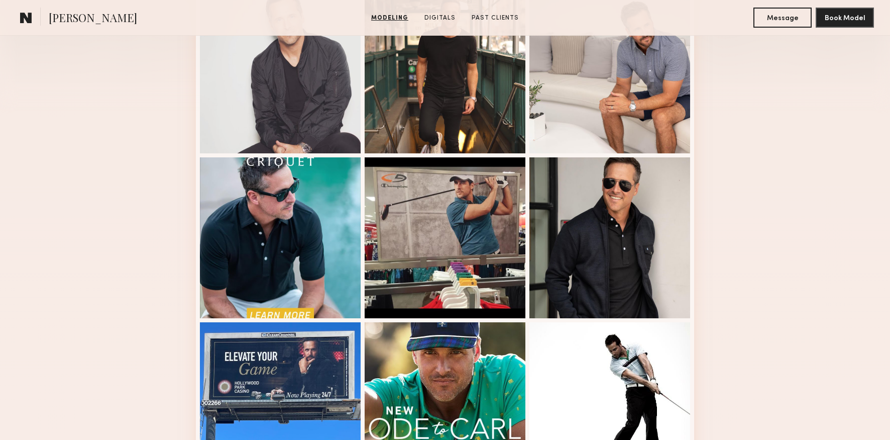
scroll to position [244, 0]
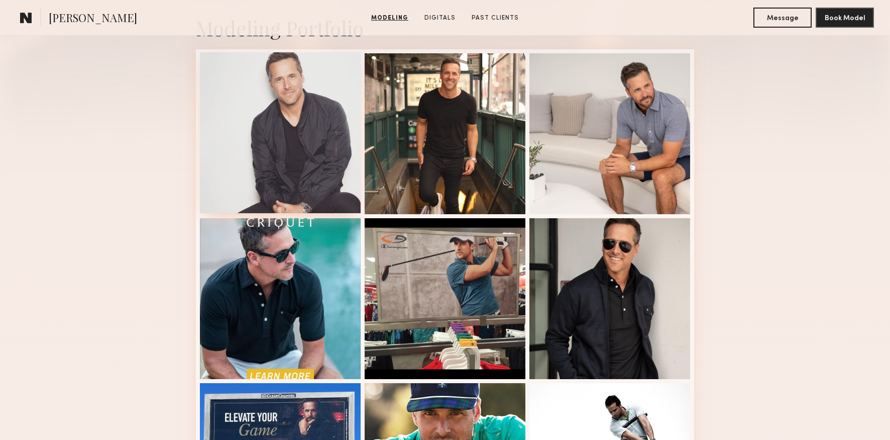
click at [330, 108] on div at bounding box center [280, 132] width 161 height 161
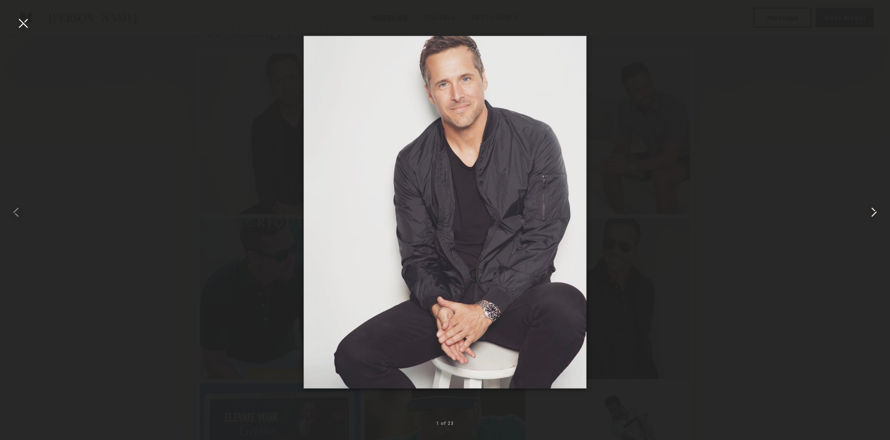
click at [868, 209] on common-icon at bounding box center [874, 212] width 16 height 16
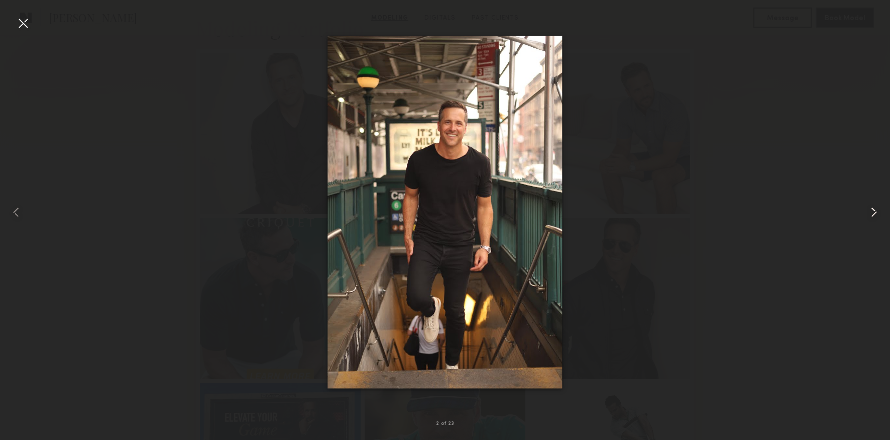
click at [868, 209] on common-icon at bounding box center [874, 212] width 16 height 16
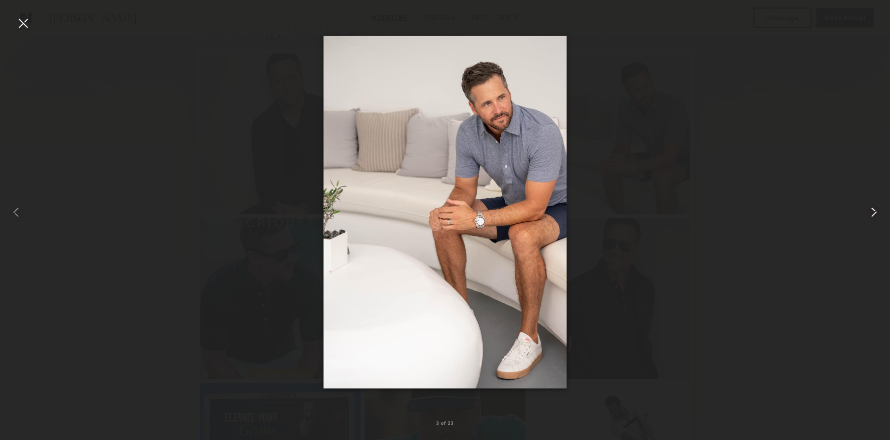
click at [868, 209] on common-icon at bounding box center [874, 212] width 16 height 16
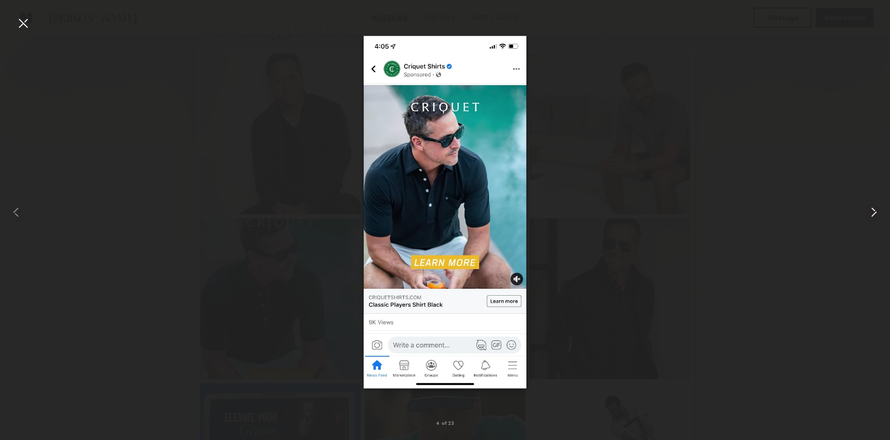
click at [868, 209] on common-icon at bounding box center [874, 212] width 16 height 16
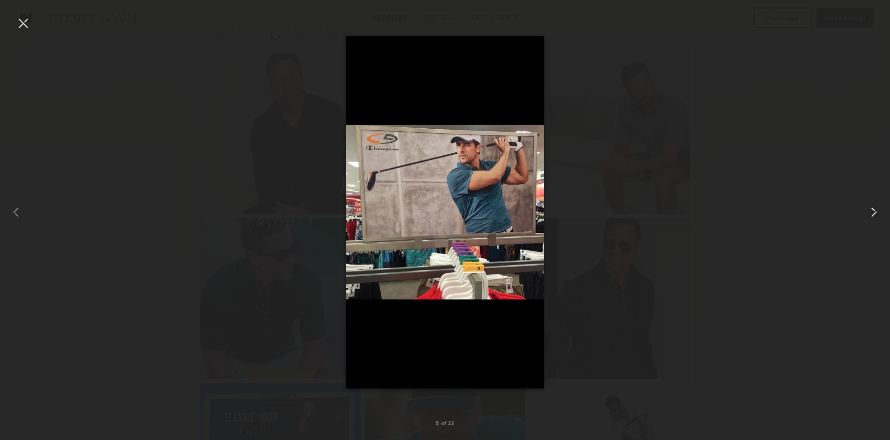
click at [868, 209] on common-icon at bounding box center [874, 212] width 16 height 16
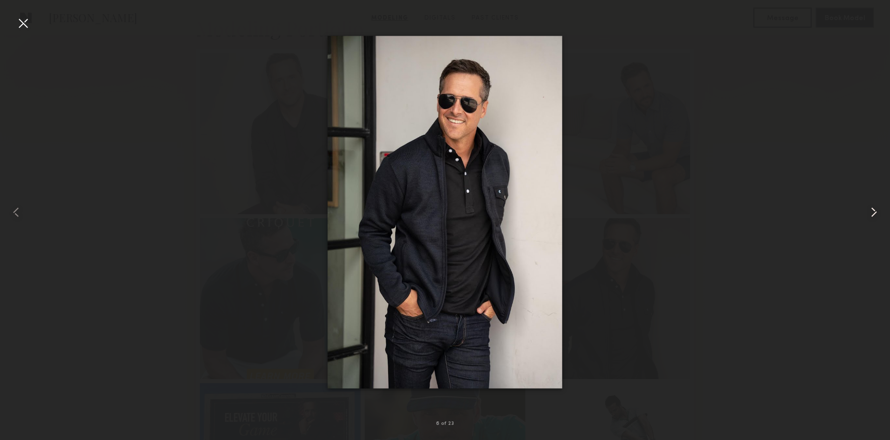
click at [868, 209] on common-icon at bounding box center [874, 212] width 16 height 16
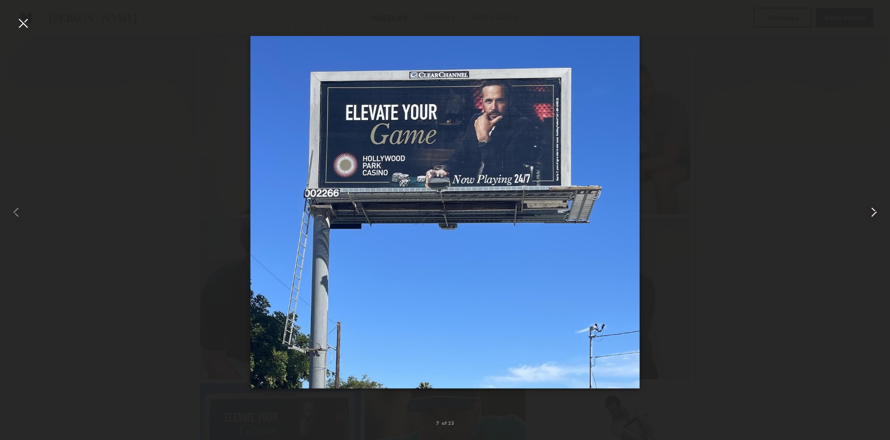
click at [868, 209] on common-icon at bounding box center [874, 212] width 16 height 16
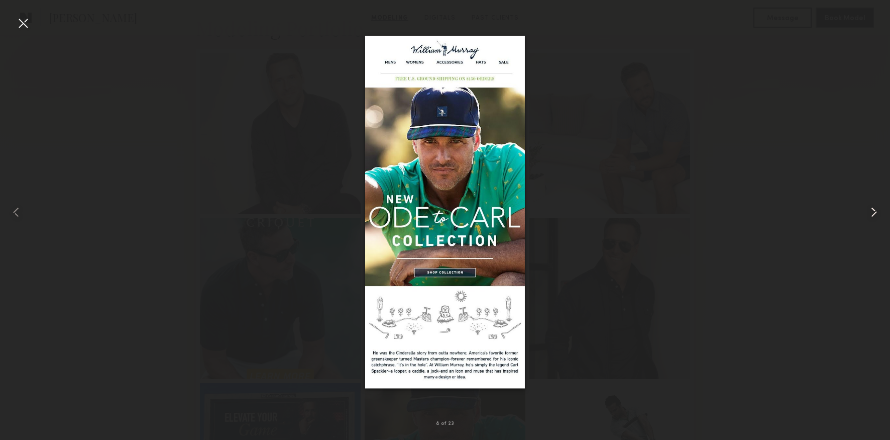
click at [868, 209] on common-icon at bounding box center [874, 212] width 16 height 16
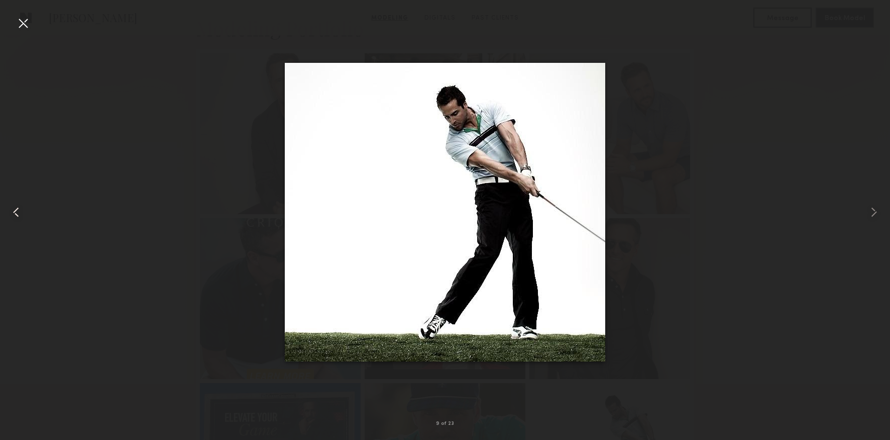
click at [15, 217] on common-icon at bounding box center [16, 212] width 16 height 16
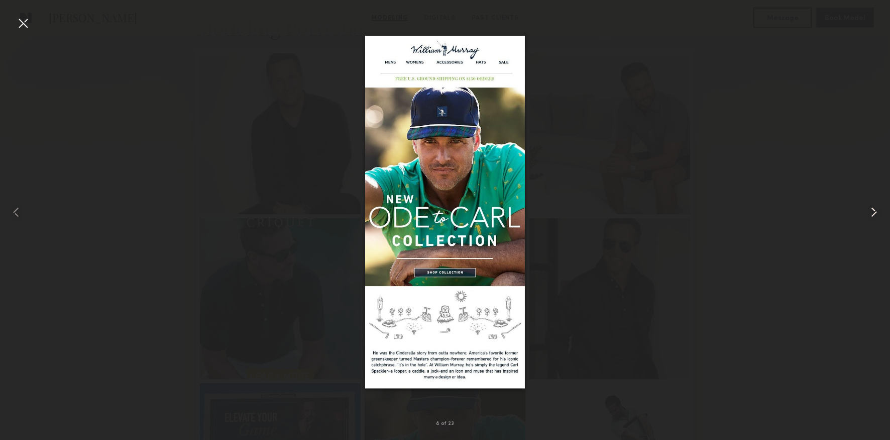
click at [874, 208] on common-icon at bounding box center [874, 212] width 16 height 16
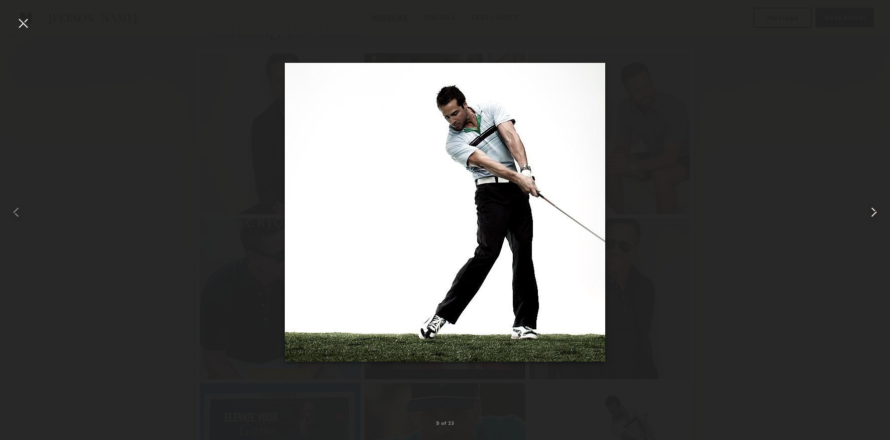
click at [873, 209] on common-icon at bounding box center [874, 212] width 16 height 16
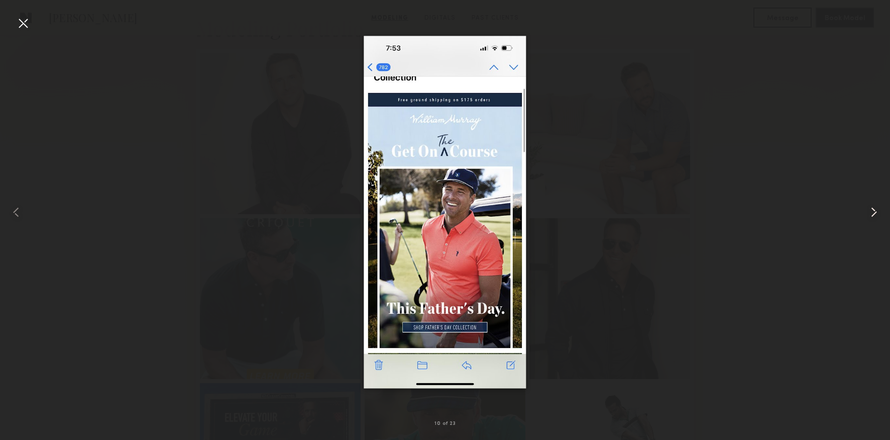
click at [873, 209] on common-icon at bounding box center [874, 212] width 16 height 16
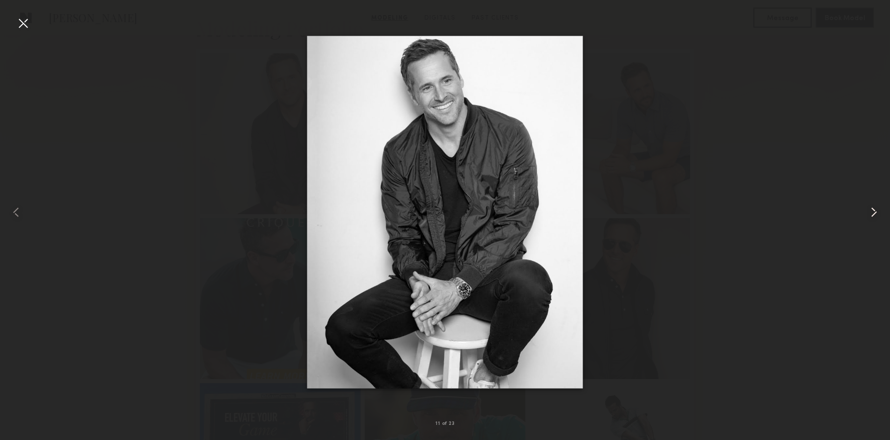
click at [873, 209] on common-icon at bounding box center [874, 212] width 16 height 16
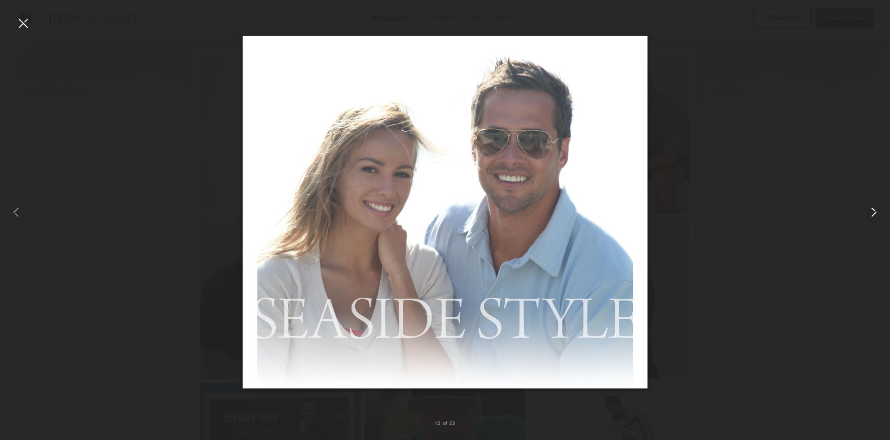
click at [873, 209] on common-icon at bounding box center [874, 212] width 16 height 16
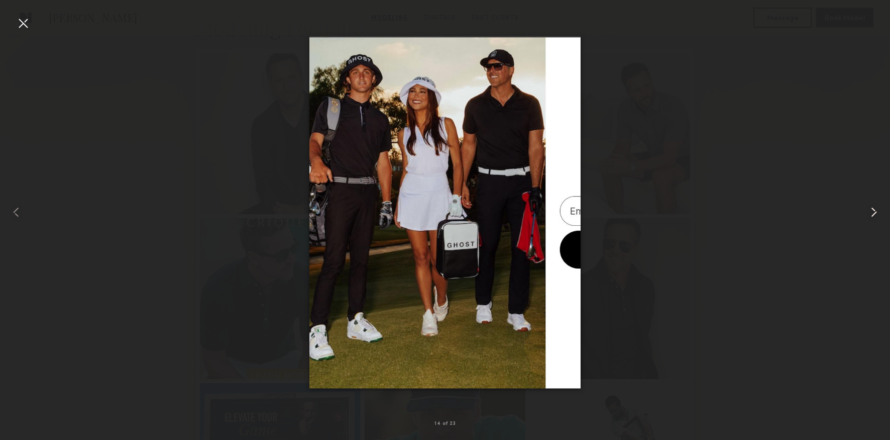
click at [873, 209] on common-icon at bounding box center [874, 212] width 16 height 16
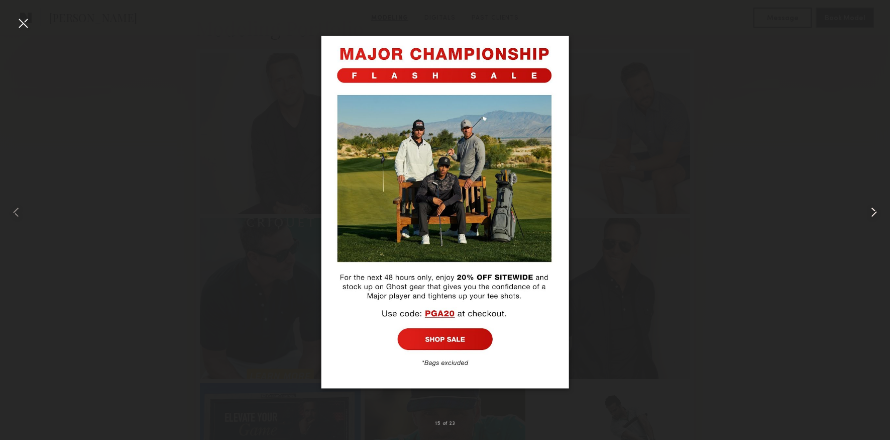
click at [873, 209] on common-icon at bounding box center [874, 212] width 16 height 16
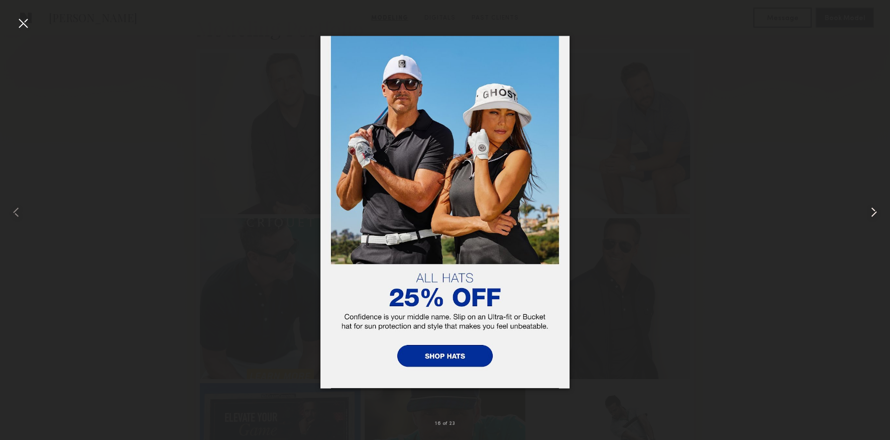
click at [873, 209] on common-icon at bounding box center [874, 212] width 16 height 16
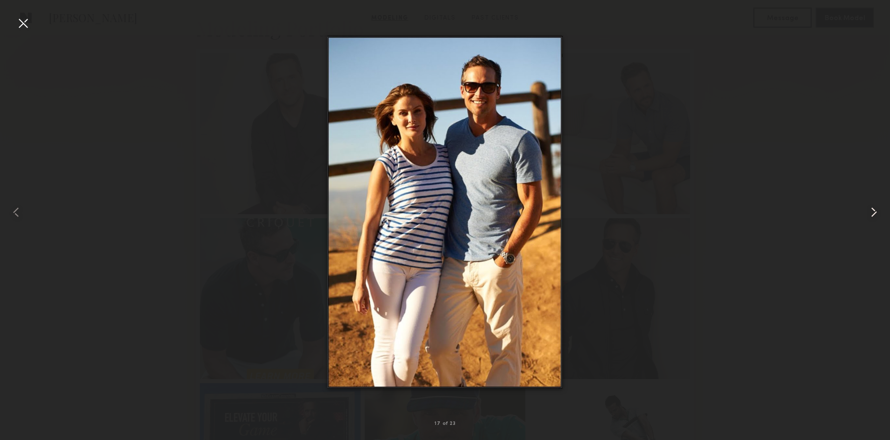
click at [873, 209] on common-icon at bounding box center [874, 212] width 16 height 16
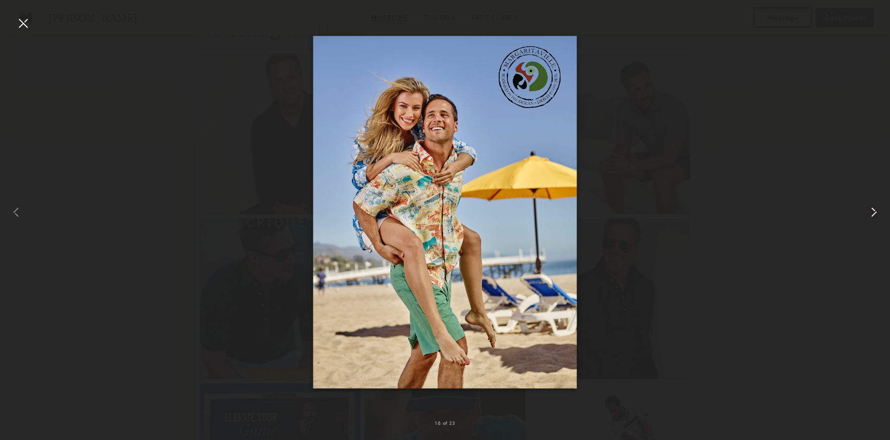
click at [873, 209] on common-icon at bounding box center [874, 212] width 16 height 16
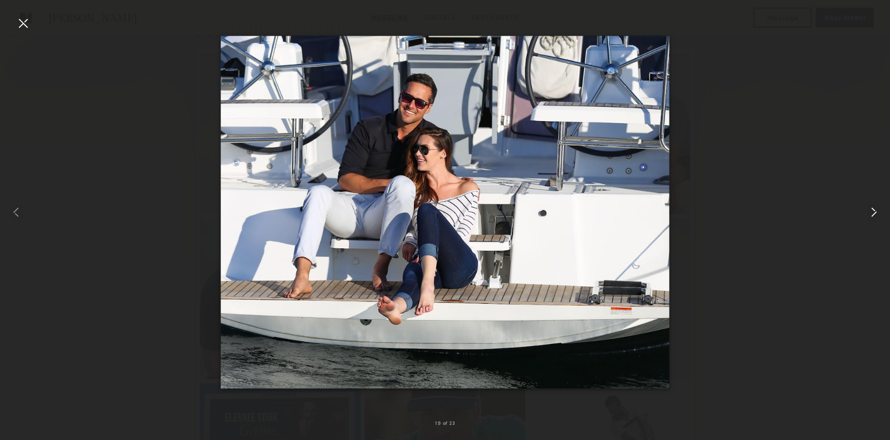
click at [873, 209] on common-icon at bounding box center [874, 212] width 16 height 16
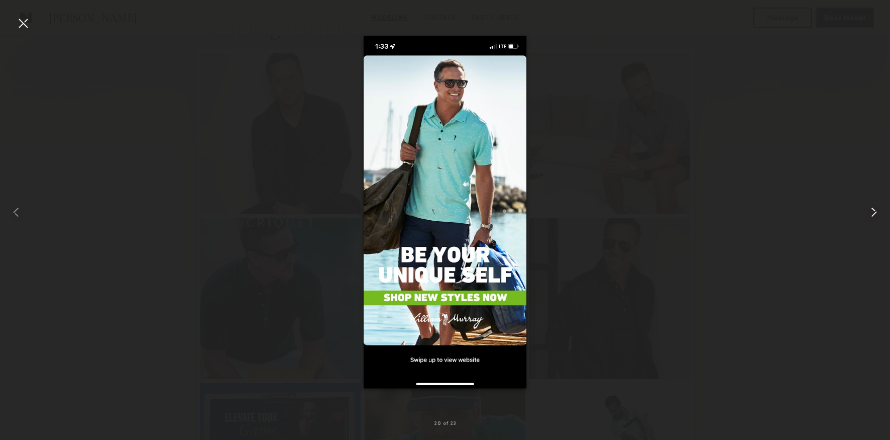
click at [873, 209] on common-icon at bounding box center [874, 212] width 16 height 16
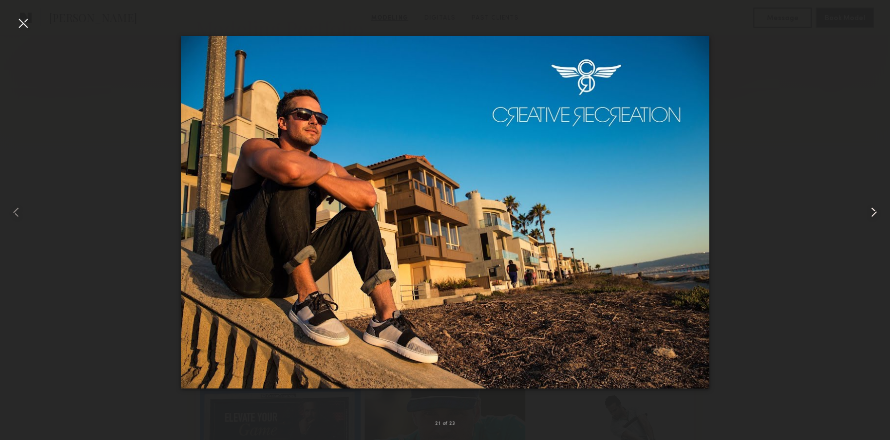
click at [873, 209] on common-icon at bounding box center [874, 212] width 16 height 16
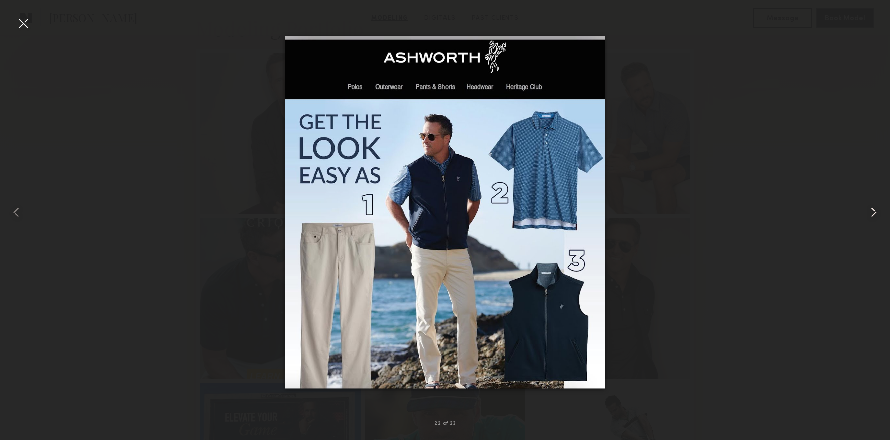
click at [873, 209] on common-icon at bounding box center [874, 212] width 16 height 16
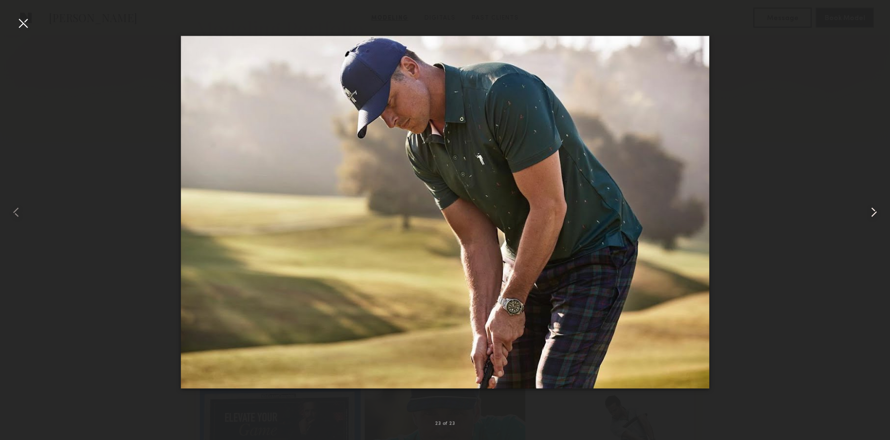
click at [873, 209] on common-icon at bounding box center [874, 212] width 16 height 16
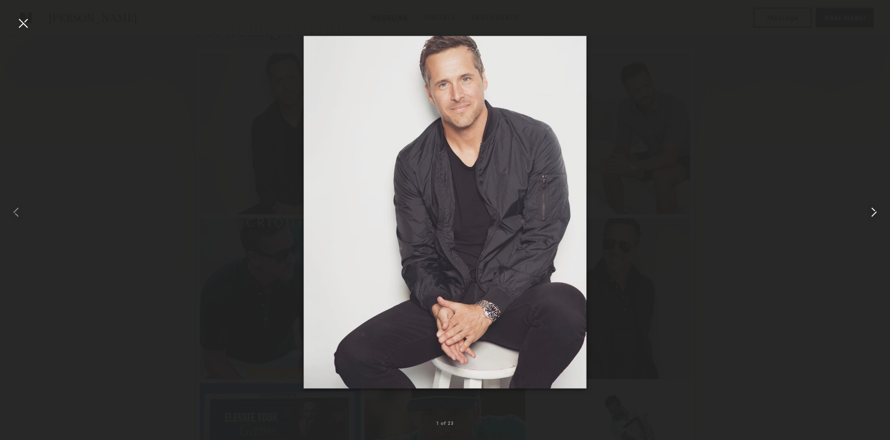
click at [873, 209] on common-icon at bounding box center [874, 212] width 16 height 16
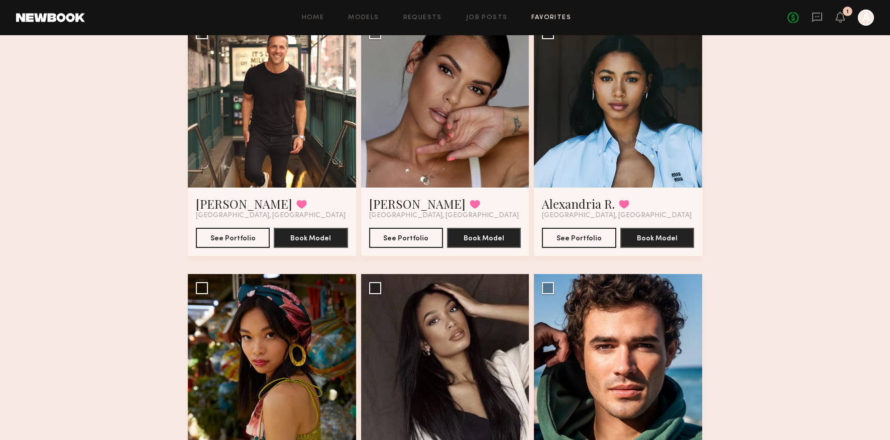
scroll to position [100, 0]
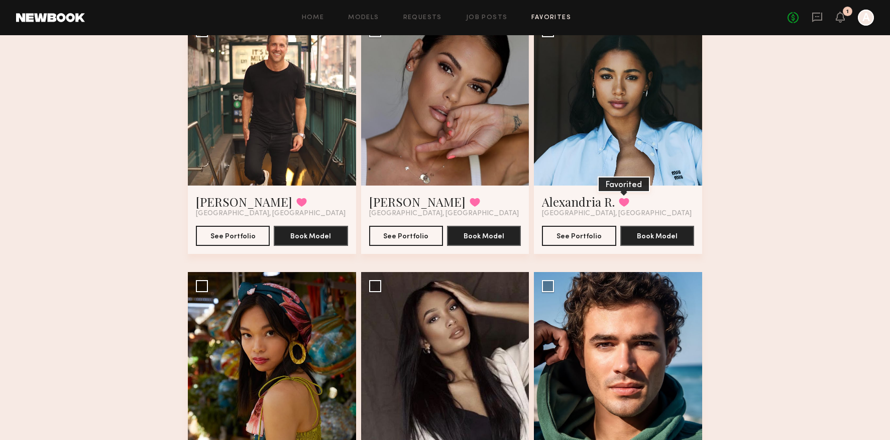
click at [621, 201] on button at bounding box center [624, 201] width 11 height 9
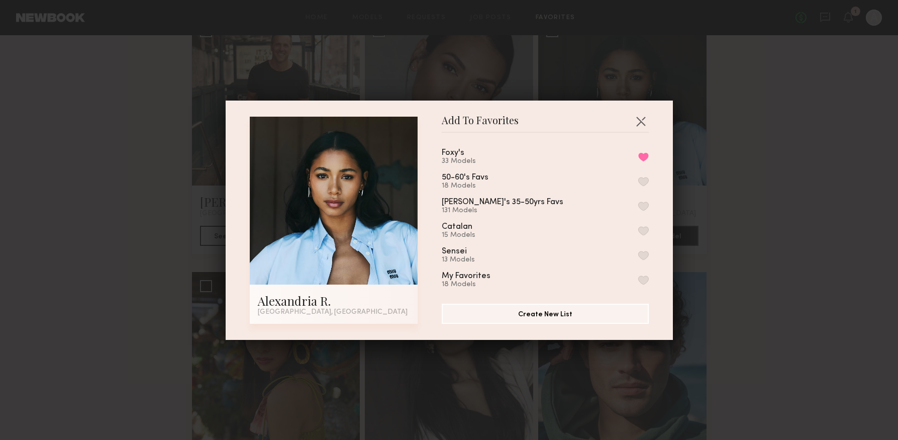
click at [638, 281] on button "button" at bounding box center [643, 279] width 11 height 9
click at [638, 157] on button "Remove from favorite list" at bounding box center [643, 156] width 11 height 9
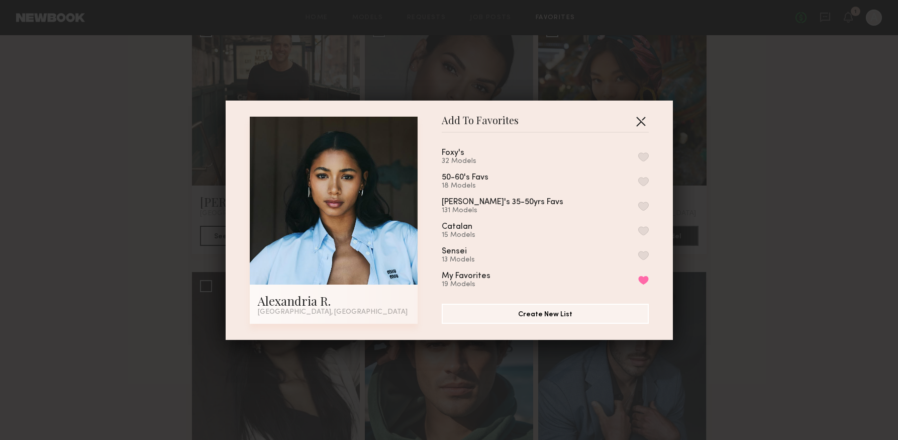
click at [638, 120] on button "button" at bounding box center [640, 121] width 16 height 16
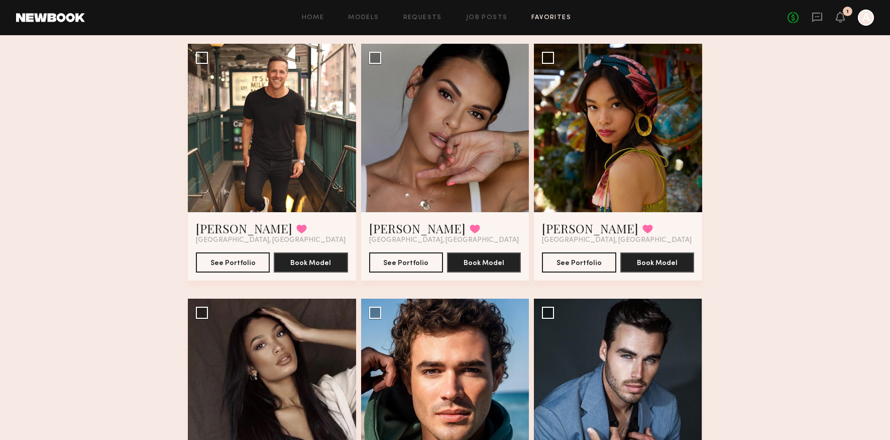
scroll to position [68, 0]
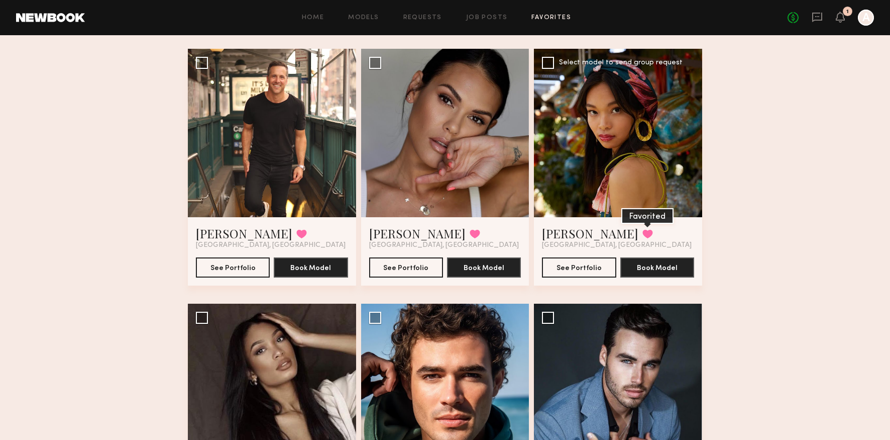
click at [642, 235] on button at bounding box center [647, 233] width 11 height 9
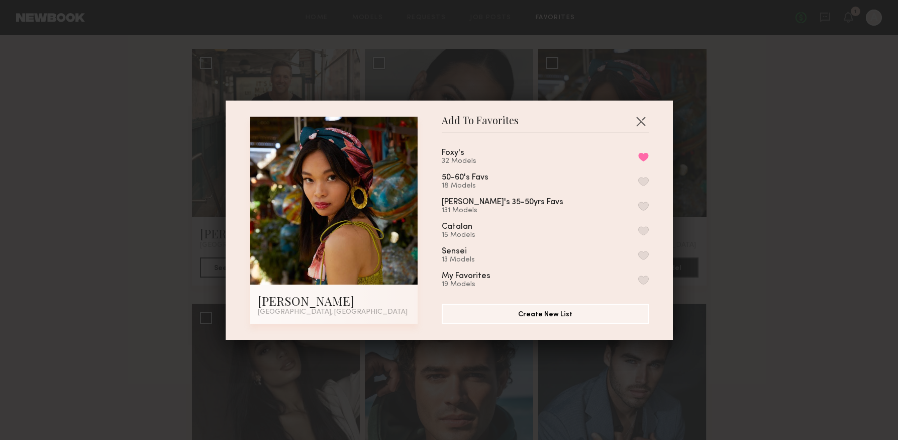
click at [638, 279] on button "button" at bounding box center [643, 279] width 11 height 9
click at [638, 153] on button "Remove from favorite list" at bounding box center [643, 156] width 11 height 9
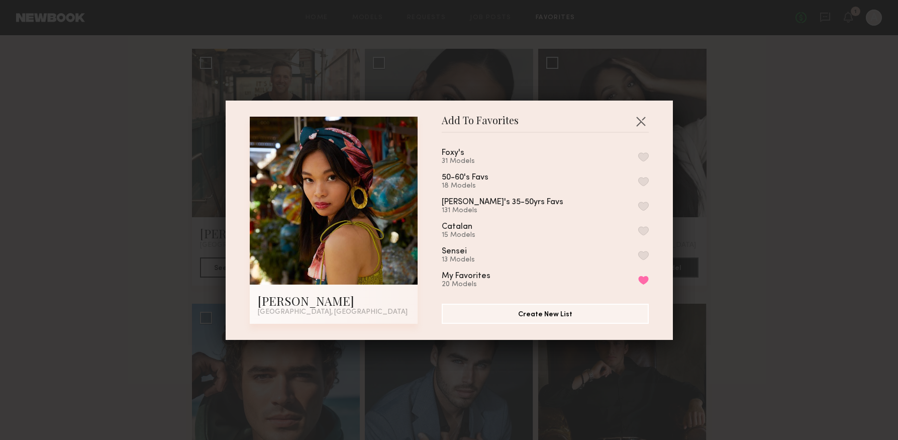
click at [776, 173] on div "Add To Favorites [PERSON_NAME] [GEOGRAPHIC_DATA], [GEOGRAPHIC_DATA] Add To Favo…" at bounding box center [449, 220] width 898 height 440
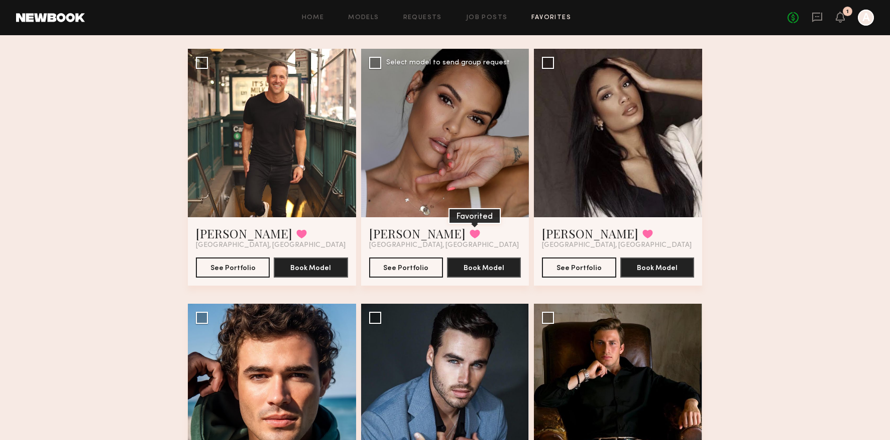
click at [470, 233] on button at bounding box center [475, 233] width 11 height 9
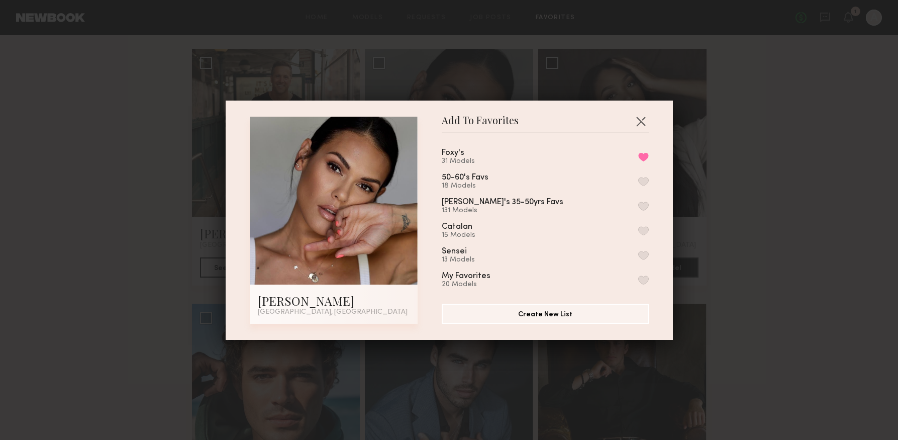
click at [638, 281] on button "button" at bounding box center [643, 279] width 11 height 9
click at [638, 158] on button "Remove from favorite list" at bounding box center [643, 156] width 11 height 9
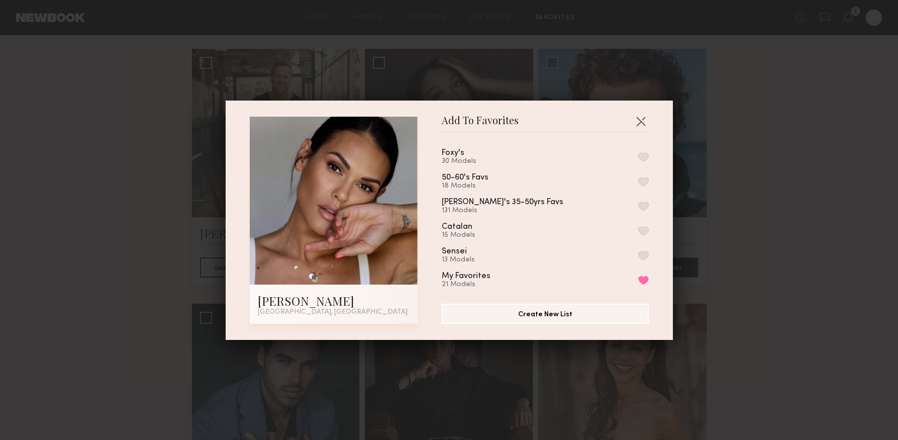
click at [803, 217] on div "Add To Favorites Jesiree D. [GEOGRAPHIC_DATA], [GEOGRAPHIC_DATA] Add To Favorit…" at bounding box center [449, 220] width 898 height 440
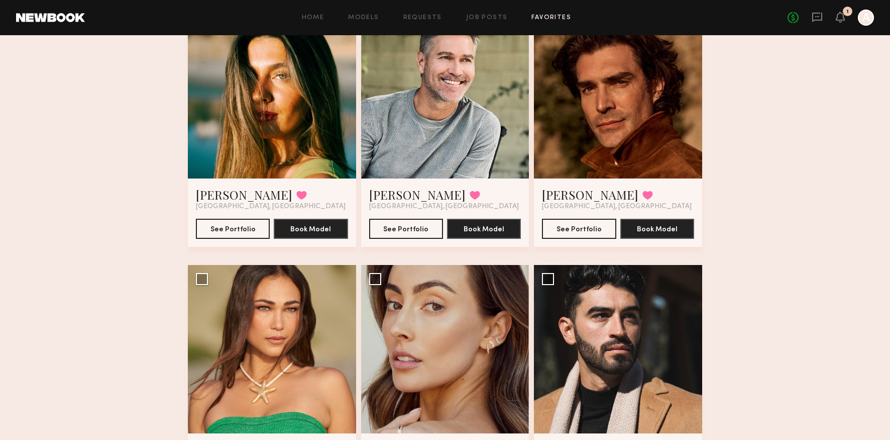
scroll to position [2239, 0]
